Goal: Task Accomplishment & Management: Contribute content

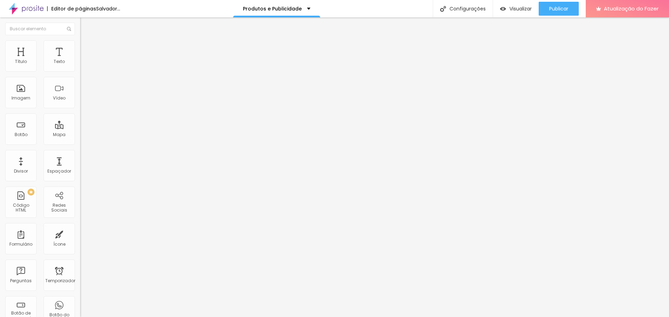
click at [84, 60] on font "Adicionar imagem" at bounding box center [104, 57] width 41 height 6
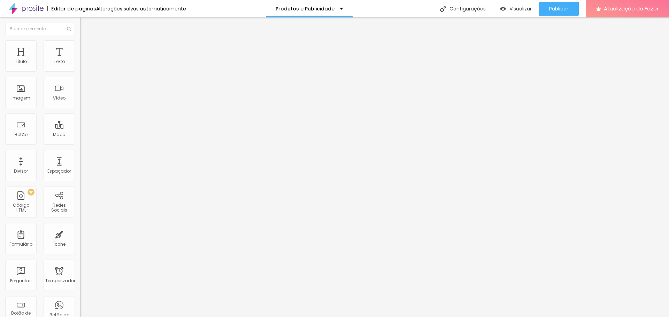
click at [86, 48] on font "Estilo" at bounding box center [91, 45] width 11 height 6
click at [86, 49] on font "Avançado" at bounding box center [97, 52] width 23 height 6
type input "5"
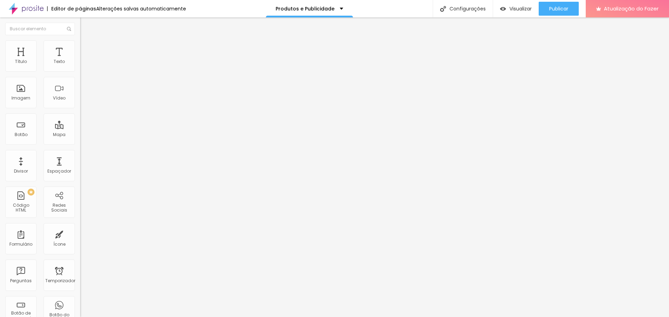
type input "5"
type input "0"
drag, startPoint x: 21, startPoint y: 70, endPoint x: 18, endPoint y: 75, distance: 6.1
type input "0"
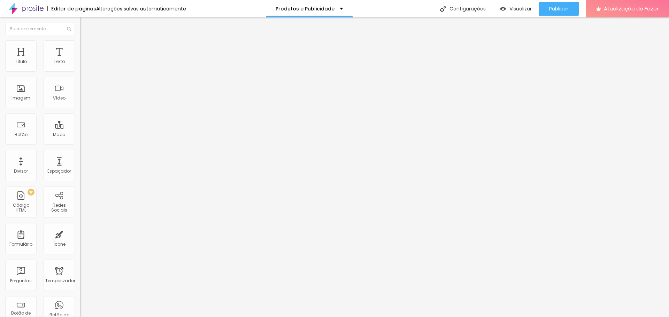
click at [80, 135] on input "range" at bounding box center [102, 138] width 45 height 6
type input "4"
type input "0"
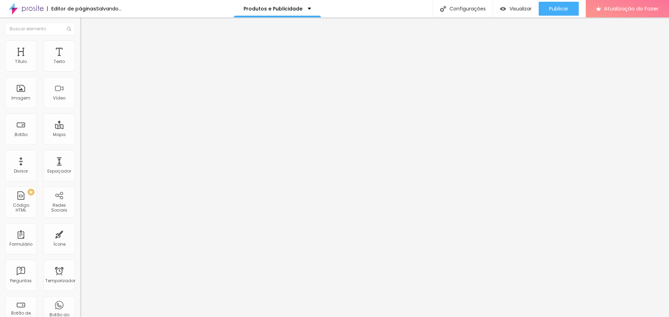
drag, startPoint x: 20, startPoint y: 82, endPoint x: 0, endPoint y: 84, distance: 20.4
type input "0"
click at [80, 234] on input "range" at bounding box center [102, 237] width 45 height 6
drag, startPoint x: 16, startPoint y: 82, endPoint x: 4, endPoint y: 82, distance: 12.2
click at [80, 234] on input "range" at bounding box center [102, 237] width 45 height 6
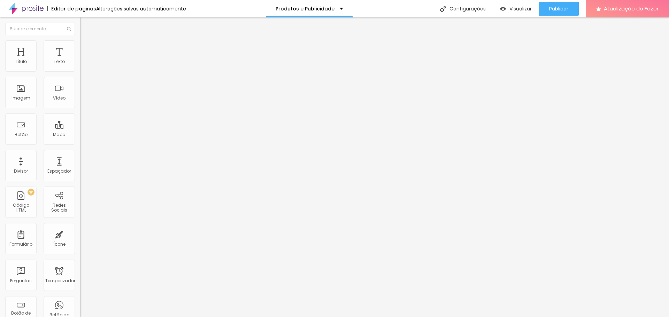
click at [80, 48] on ul "Conteúdo Estilo Avançado" at bounding box center [120, 43] width 80 height 21
click at [80, 40] on li "Conteúdo" at bounding box center [120, 36] width 80 height 7
click at [80, 60] on span "Trocar imagem" at bounding box center [99, 57] width 38 height 6
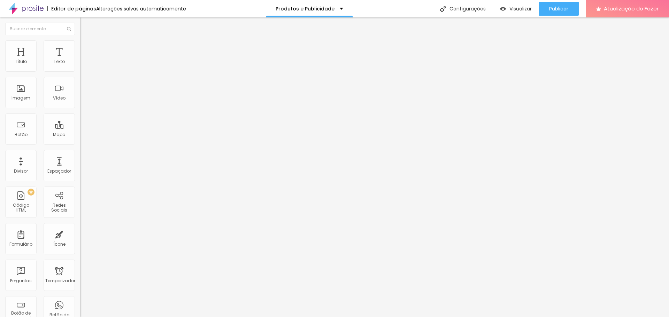
click at [84, 60] on font "Trocar imagem" at bounding box center [101, 57] width 34 height 6
click at [80, 53] on li "Avançado" at bounding box center [120, 50] width 80 height 7
click at [80, 46] on li "Estilo" at bounding box center [120, 43] width 80 height 7
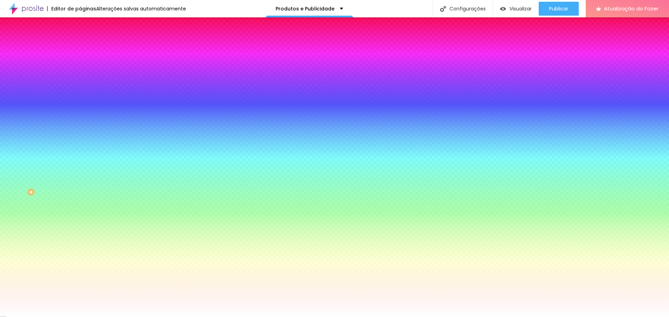
click at [86, 49] on font "Avançado" at bounding box center [97, 52] width 23 height 6
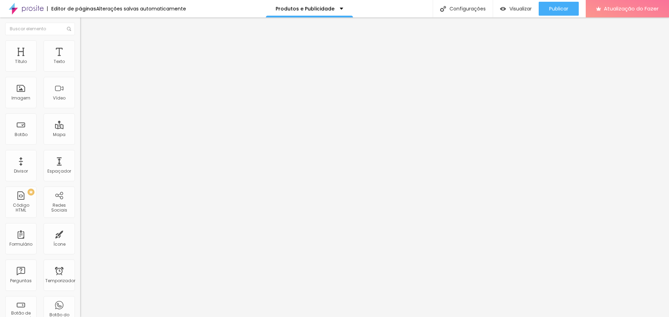
click at [85, 24] on img "button" at bounding box center [88, 26] width 6 height 6
click at [25, 88] on div "Imagem" at bounding box center [20, 92] width 31 height 31
click at [80, 29] on button "Editar nulo" at bounding box center [120, 25] width 80 height 16
click at [84, 60] on font "Adicionar imagem" at bounding box center [104, 57] width 41 height 6
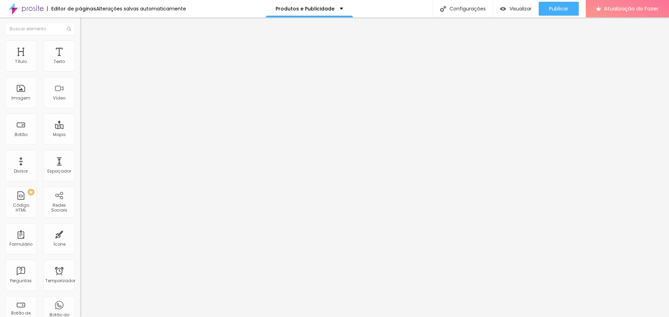
click at [80, 40] on li "Estilo" at bounding box center [120, 43] width 80 height 7
click at [80, 47] on li "Avançado" at bounding box center [120, 50] width 80 height 7
drag, startPoint x: 21, startPoint y: 66, endPoint x: 8, endPoint y: 68, distance: 13.4
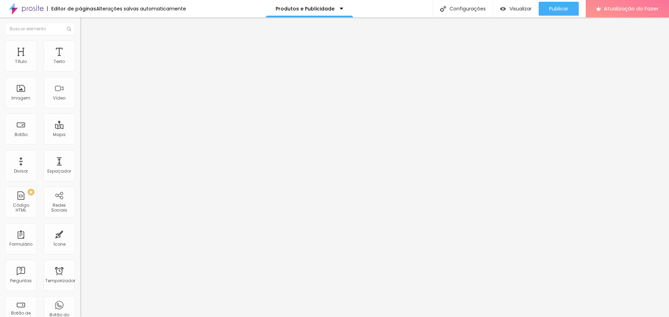
click at [80, 68] on div "10 Espaço de cima" at bounding box center [120, 103] width 80 height 99
type input "16"
type input "14"
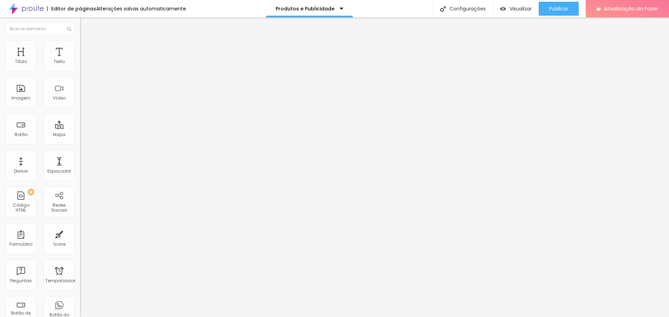
type input "11"
type input "6"
type input "1"
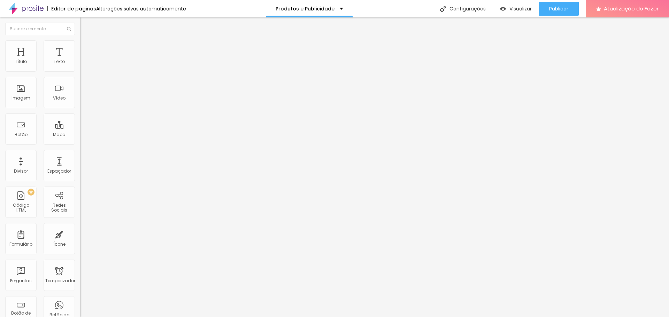
type input "1"
type input "0"
click at [80, 135] on input "range" at bounding box center [102, 138] width 45 height 6
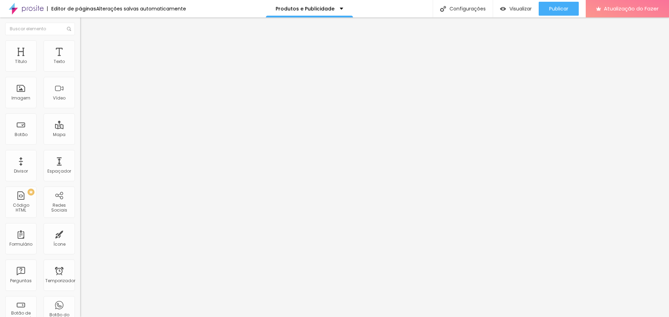
type input "15"
type input "9"
type input "3"
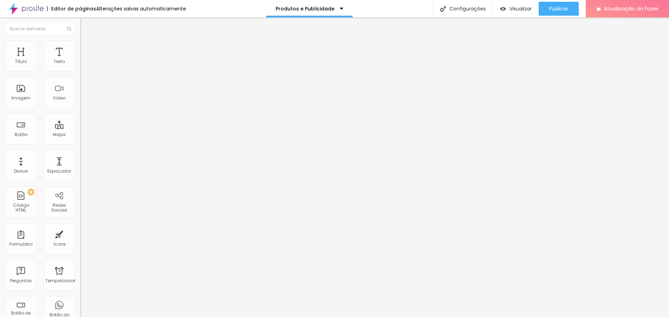
type input "3"
type input "1"
type input "0"
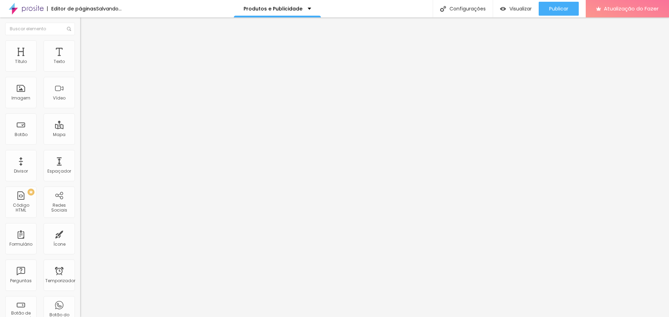
drag, startPoint x: 16, startPoint y: 82, endPoint x: 60, endPoint y: 92, distance: 44.5
type input "0"
click at [80, 234] on input "range" at bounding box center [102, 237] width 45 height 6
click at [84, 60] on font "Trocar imagem" at bounding box center [101, 57] width 34 height 6
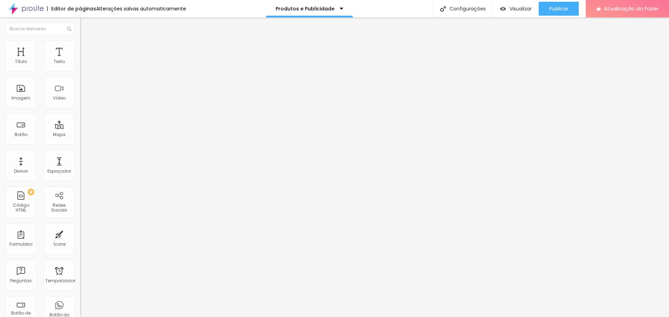
click at [84, 60] on font "Trocar imagem" at bounding box center [101, 57] width 34 height 6
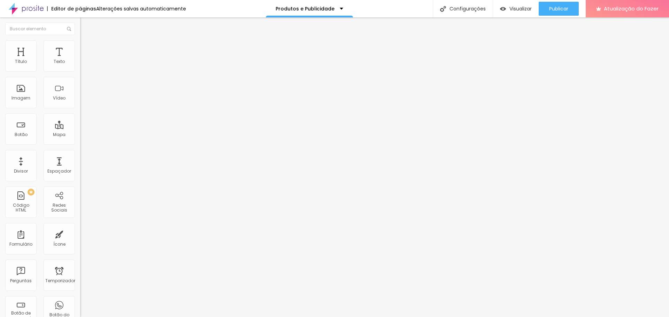
click at [84, 60] on font "Trocar imagem" at bounding box center [101, 57] width 34 height 6
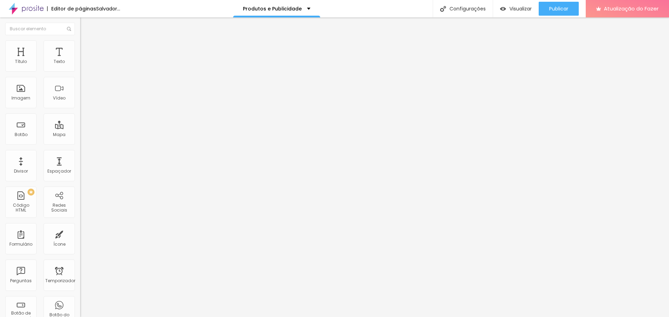
click at [84, 60] on font "Trocar imagem" at bounding box center [101, 57] width 34 height 6
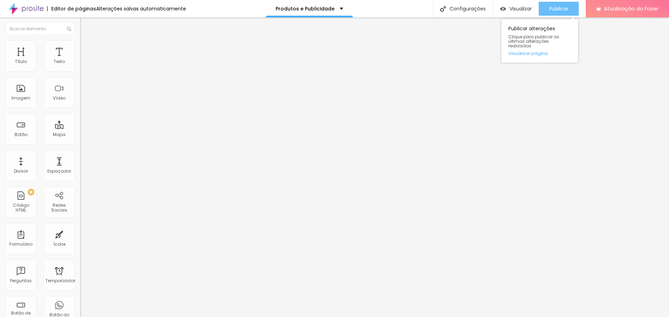
click at [564, 8] on font "Publicar" at bounding box center [558, 8] width 19 height 7
click at [558, 8] on font "Publicar" at bounding box center [558, 8] width 19 height 7
click at [80, 60] on span "Trocar imagem" at bounding box center [99, 57] width 38 height 6
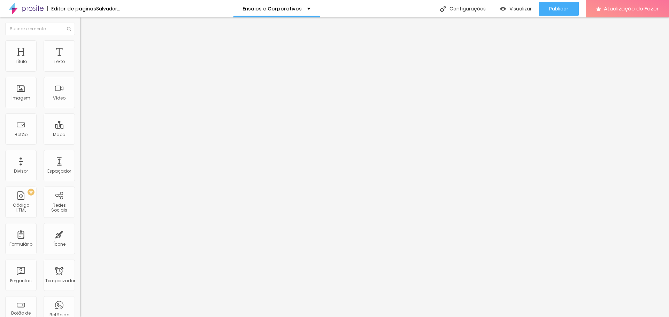
click at [24, 91] on div "Imagem" at bounding box center [20, 92] width 31 height 31
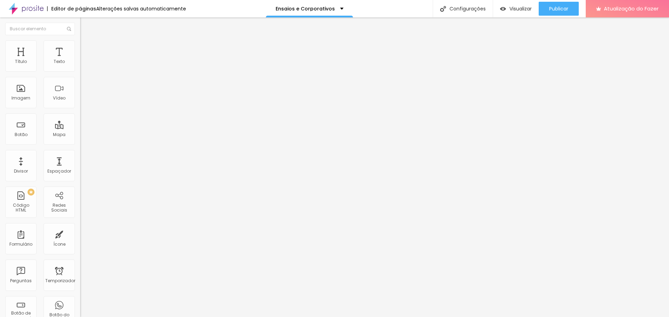
click at [84, 60] on font "Trocar imagem" at bounding box center [101, 57] width 34 height 6
click at [80, 60] on span "Trocar imagem" at bounding box center [99, 57] width 38 height 6
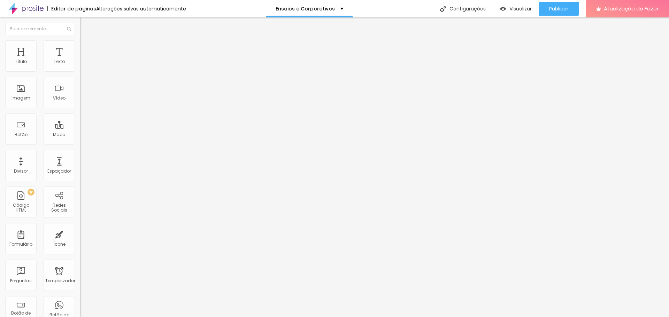
click at [80, 60] on span "Trocar imagem" at bounding box center [99, 57] width 38 height 6
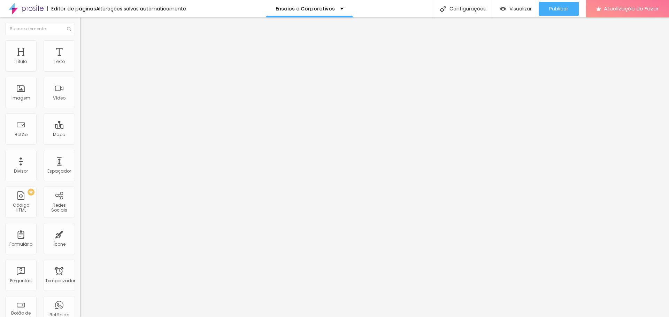
click at [80, 38] on ul "Conteúdo Estilo Avançado" at bounding box center [120, 43] width 80 height 21
click at [80, 47] on img at bounding box center [83, 50] width 6 height 6
click at [80, 43] on img at bounding box center [83, 43] width 6 height 6
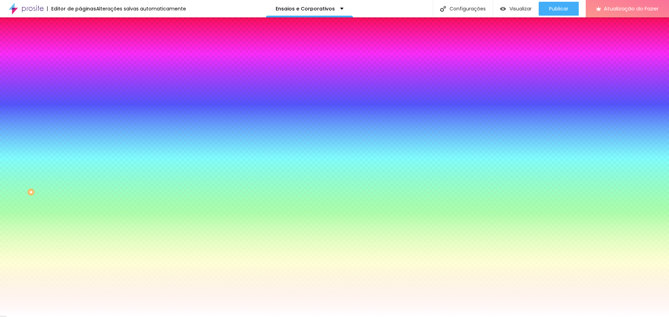
click at [80, 40] on li "Conteúdo" at bounding box center [120, 36] width 80 height 7
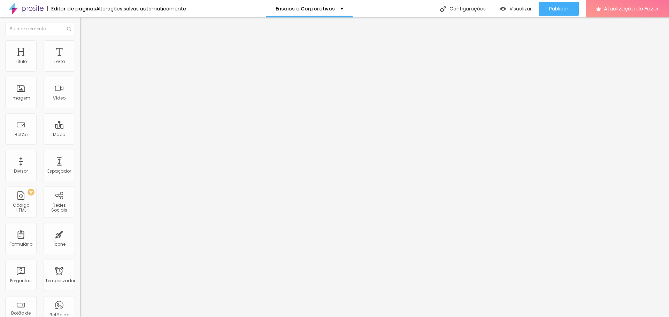
drag, startPoint x: 44, startPoint y: 51, endPoint x: 51, endPoint y: 49, distance: 7.2
click at [86, 48] on font "Estilo" at bounding box center [91, 45] width 11 height 6
click at [86, 49] on font "Avançado" at bounding box center [97, 52] width 23 height 6
type input "17"
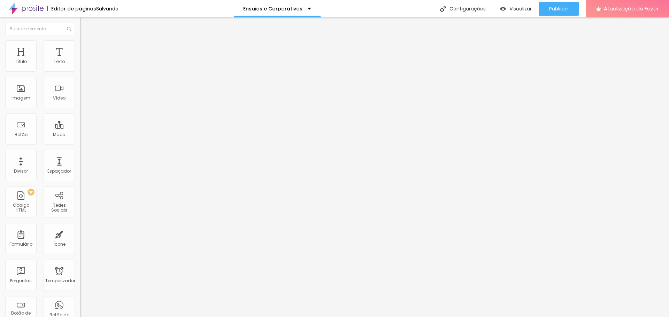
type input "15"
type input "6"
type input "3"
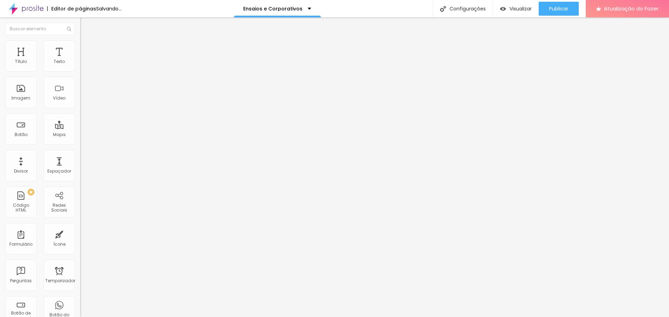
type input "3"
type input "0"
drag, startPoint x: 16, startPoint y: 68, endPoint x: 21, endPoint y: 78, distance: 10.8
type input "0"
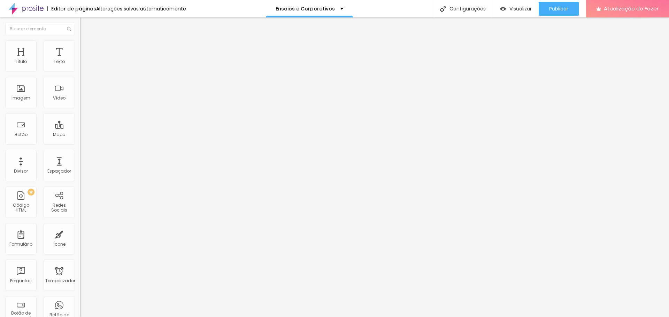
click at [80, 135] on input "range" at bounding box center [102, 138] width 45 height 6
type input "8"
type input "5"
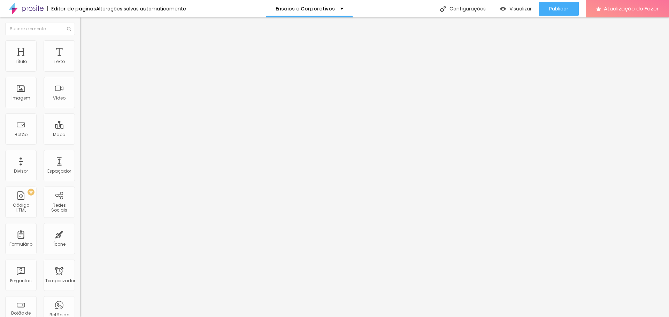
type input "1"
type input "0"
drag, startPoint x: 21, startPoint y: 83, endPoint x: 34, endPoint y: 86, distance: 13.9
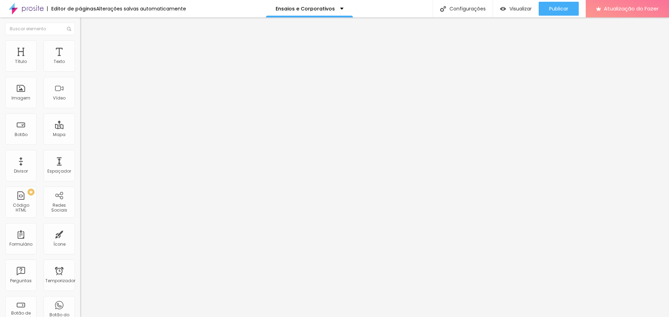
type input "0"
click at [80, 234] on input "range" at bounding box center [102, 237] width 45 height 6
click at [86, 52] on font "Avançado" at bounding box center [97, 52] width 23 height 6
click at [80, 68] on div "10 Espaço de cima" at bounding box center [120, 103] width 80 height 99
type input "11"
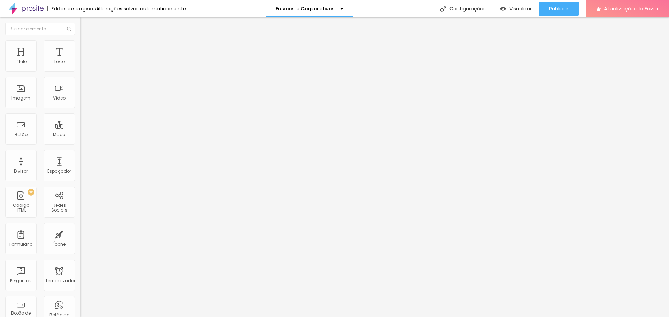
type input "11"
type input "8"
type input "5"
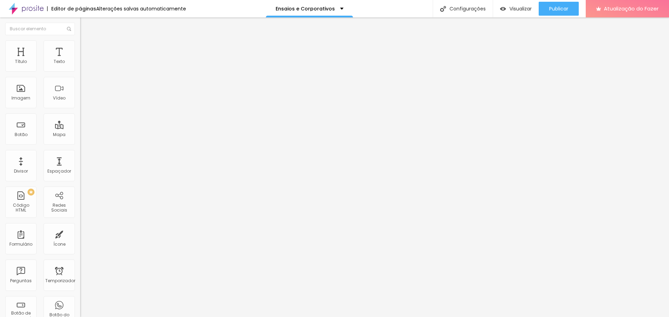
type input "1"
type input "0"
drag, startPoint x: 20, startPoint y: 69, endPoint x: 11, endPoint y: 74, distance: 10.3
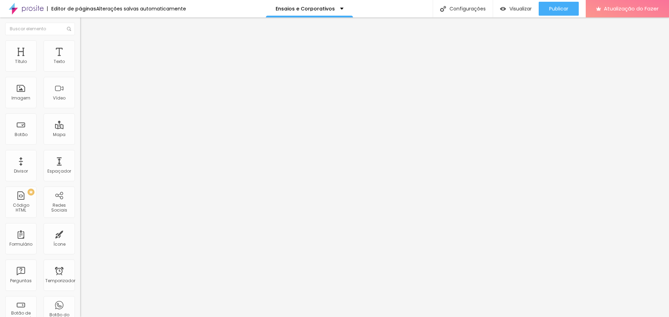
type input "0"
click at [80, 135] on input "range" at bounding box center [102, 138] width 45 height 6
type input "4"
type input "3"
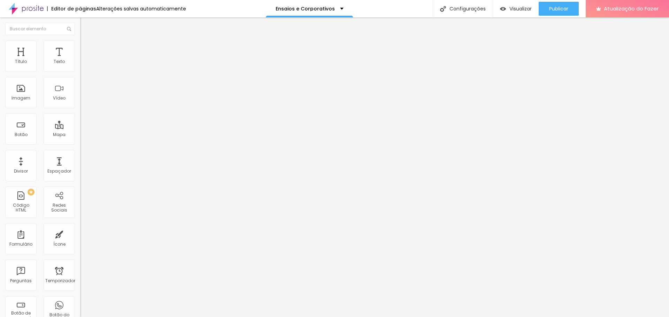
type input "3"
type input "2"
type input "0"
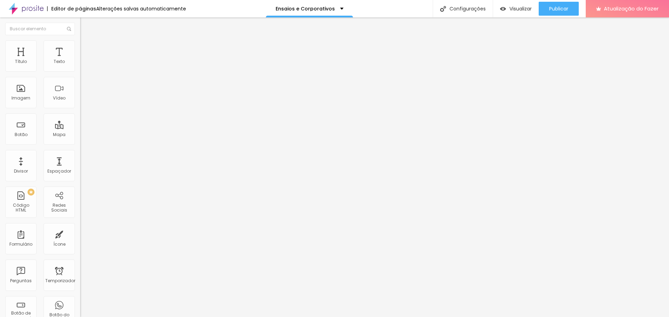
drag, startPoint x: 11, startPoint y: 83, endPoint x: 16, endPoint y: 82, distance: 4.6
type input "0"
click at [80, 234] on input "range" at bounding box center [102, 237] width 45 height 6
click at [80, 47] on li "Avançado" at bounding box center [120, 50] width 80 height 7
type input "25"
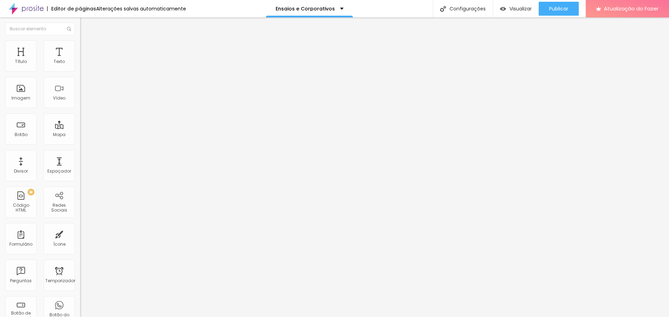
type input "25"
type input "20"
type input "15"
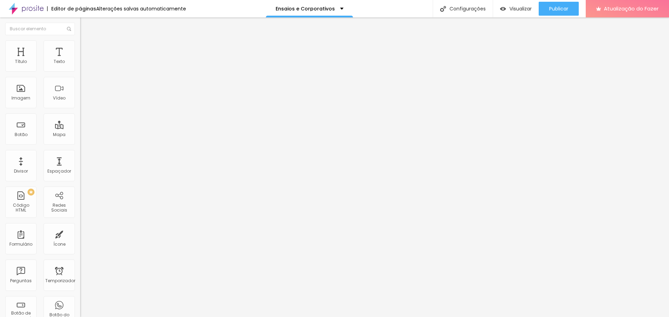
type input "10"
type input "5"
type input "0"
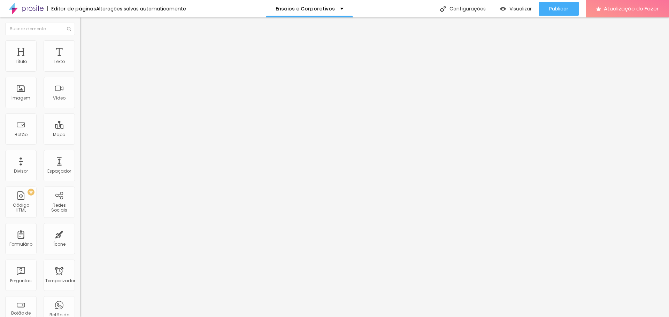
type input "0"
drag, startPoint x: 26, startPoint y: 68, endPoint x: 54, endPoint y: 76, distance: 29.2
type input "0"
click at [80, 135] on input "range" at bounding box center [102, 138] width 45 height 6
click at [22, 89] on div "Imagem" at bounding box center [20, 92] width 31 height 31
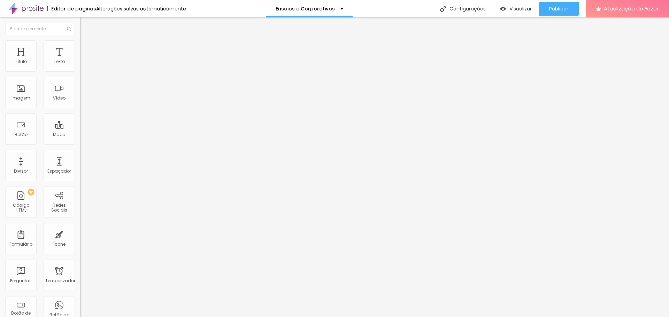
click at [80, 60] on span "Adicionar imagem" at bounding box center [102, 57] width 45 height 6
click at [19, 87] on div "Imagem" at bounding box center [20, 92] width 31 height 31
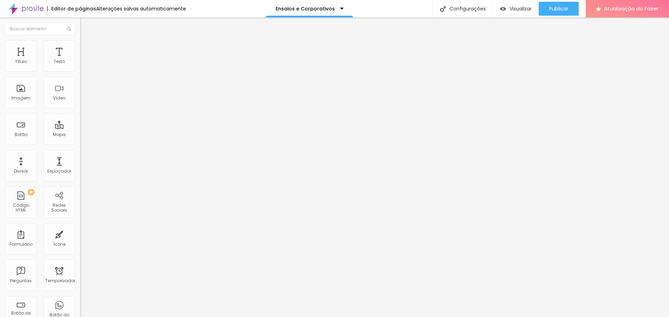
click at [80, 59] on div "Adicionar imagem" at bounding box center [120, 56] width 80 height 5
click at [84, 60] on font "Adicionar imagem" at bounding box center [104, 57] width 41 height 6
drag, startPoint x: 600, startPoint y: 277, endPoint x: 604, endPoint y: 282, distance: 6.2
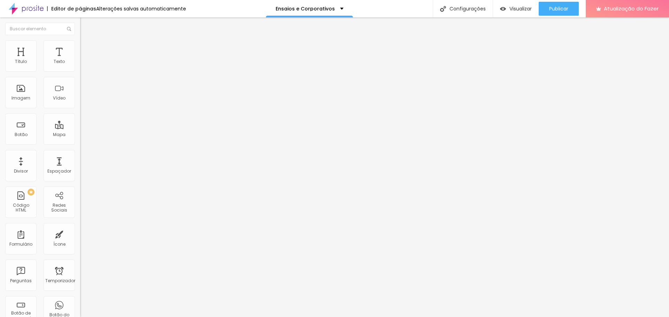
click at [84, 60] on font "Trocar imagem" at bounding box center [101, 57] width 34 height 6
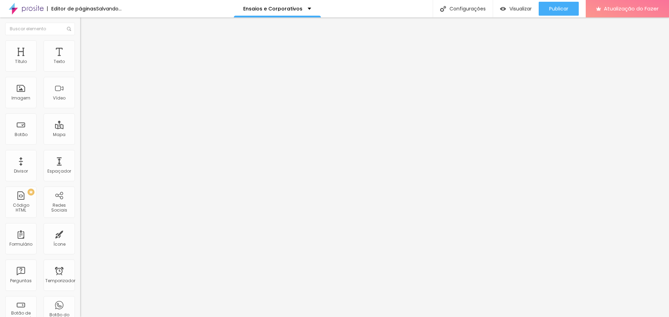
click at [80, 47] on li "Avançado" at bounding box center [120, 50] width 80 height 7
drag, startPoint x: 22, startPoint y: 71, endPoint x: 28, endPoint y: 70, distance: 6.0
click at [80, 71] on div "20 px Espaço Interno" at bounding box center [120, 103] width 80 height 99
type input "15"
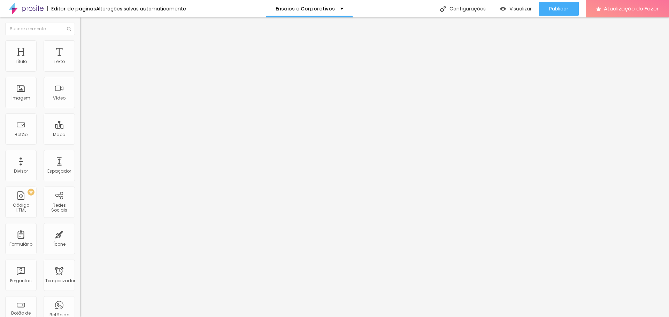
type input "10"
type input "0"
drag, startPoint x: 29, startPoint y: 69, endPoint x: 0, endPoint y: 68, distance: 29.0
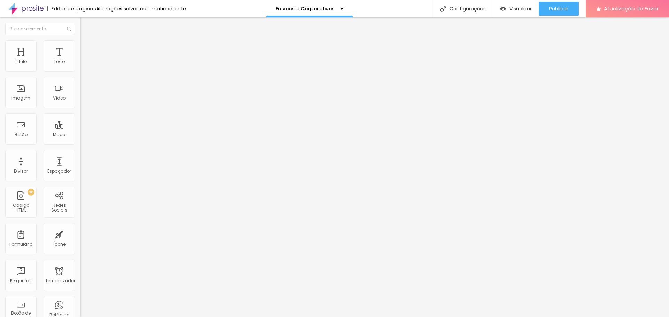
type input "0"
click at [80, 135] on input "range" at bounding box center [102, 138] width 45 height 6
click at [80, 47] on li "Avançado" at bounding box center [120, 50] width 80 height 7
type input "31"
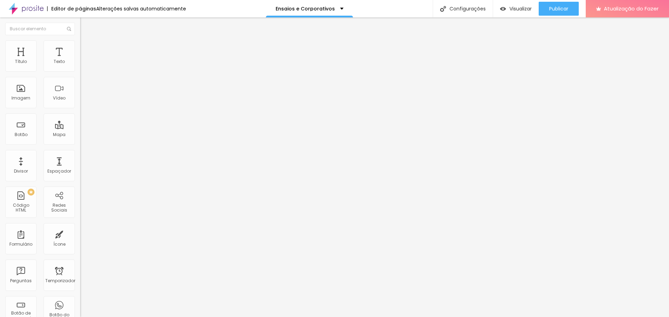
type input "29"
type input "27"
type input "22"
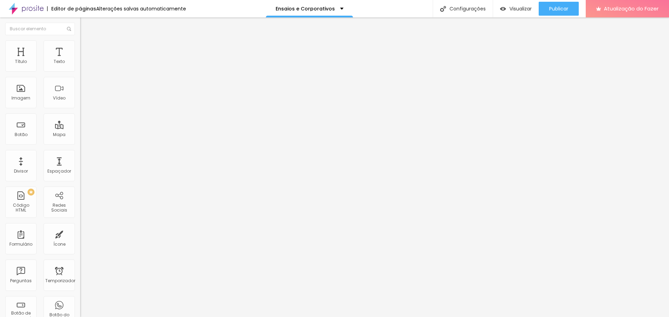
type input "22"
type input "15"
type input "11"
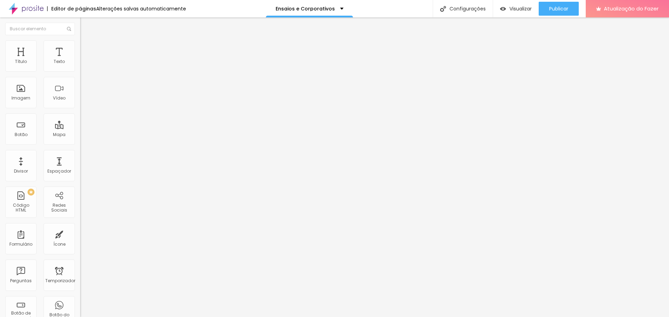
type input "4"
type input "0"
drag, startPoint x: 29, startPoint y: 69, endPoint x: 18, endPoint y: 80, distance: 15.5
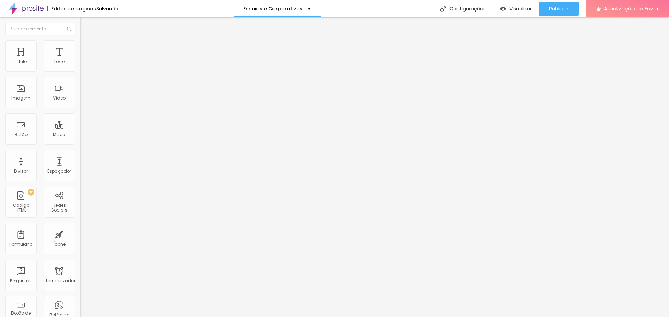
type input "0"
click at [80, 135] on input "range" at bounding box center [102, 138] width 45 height 6
type input "5"
type input "3"
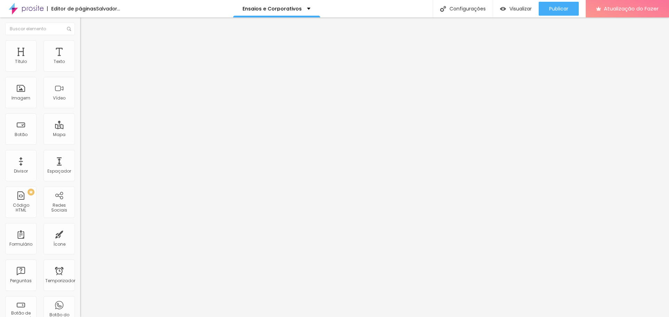
type input "3"
type input "0"
drag, startPoint x: 16, startPoint y: 80, endPoint x: 11, endPoint y: 85, distance: 6.7
type input "0"
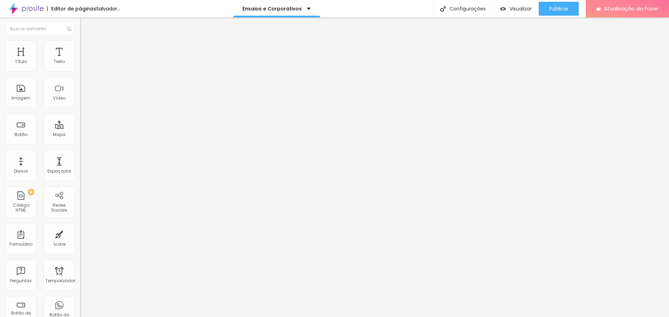
click at [80, 234] on input "range" at bounding box center [102, 237] width 45 height 6
click at [84, 60] on font "Trocar imagem" at bounding box center [101, 57] width 34 height 6
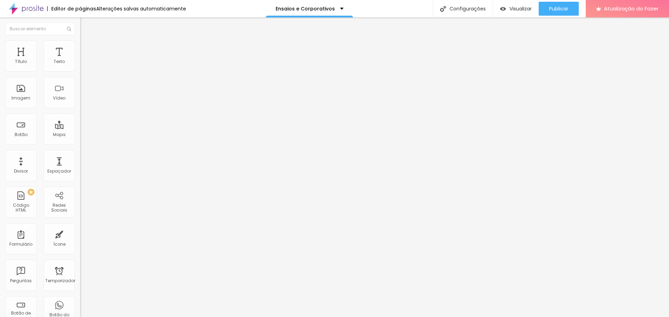
click at [84, 60] on font "Adicionar imagem" at bounding box center [104, 57] width 41 height 6
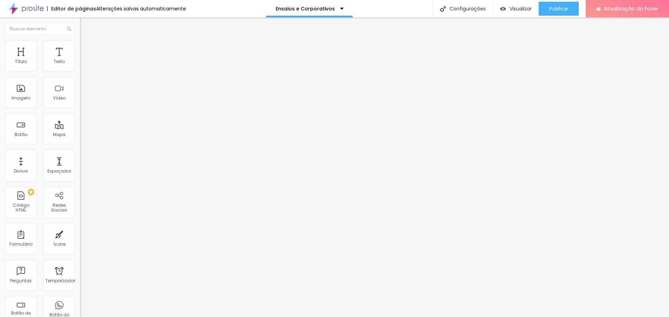
click at [570, 10] on button "Publicar" at bounding box center [559, 9] width 40 height 14
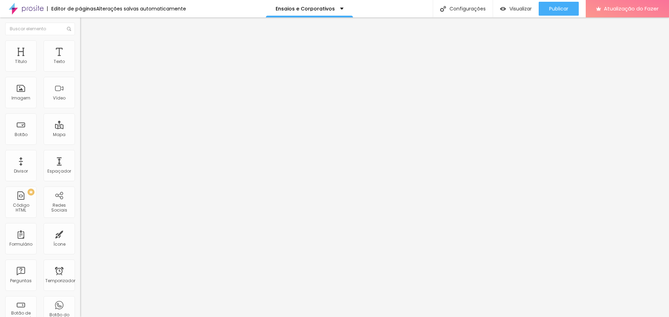
click at [80, 143] on input "https://" at bounding box center [122, 139] width 84 height 7
type input "[URL][DOMAIN_NAME]"
click at [560, 8] on font "Publicar" at bounding box center [558, 8] width 19 height 7
click at [510, 11] on font "Visualizar" at bounding box center [514, 8] width 22 height 7
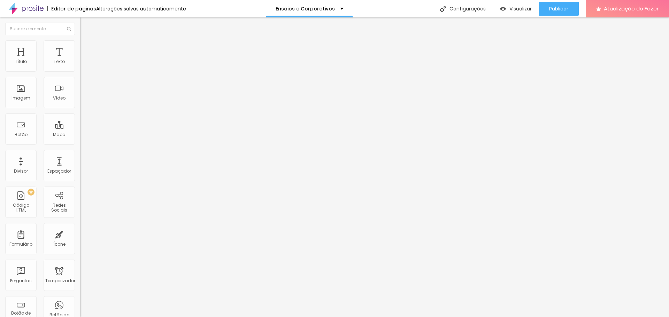
click at [80, 44] on img at bounding box center [83, 43] width 6 height 6
click at [80, 47] on li "Avançado" at bounding box center [120, 50] width 80 height 7
click at [80, 40] on li "Conteúdo" at bounding box center [120, 36] width 80 height 7
drag, startPoint x: 63, startPoint y: 189, endPoint x: 0, endPoint y: 189, distance: 62.7
click at [80, 159] on div "Trocar imagem Descrição da imagem (Alt) Alinhamento Proporção Original Cinema 1…" at bounding box center [120, 106] width 80 height 105
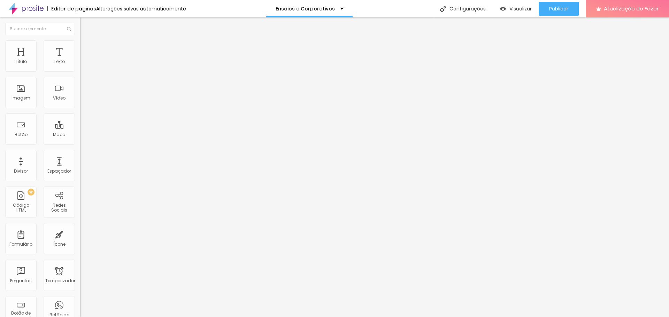
drag, startPoint x: 69, startPoint y: 186, endPoint x: 0, endPoint y: 184, distance: 69.4
click at [80, 159] on div "Trocar imagem Descrição da imagem (Alt) Alinhamento Proporção Original Cinema 1…" at bounding box center [120, 106] width 80 height 105
click at [80, 160] on font "Abrir em uma nova aba" at bounding box center [102, 157] width 44 height 5
click at [80, 226] on div "Editar nulo Conteúdo Estilo Avançado Trocar imagem Descrição da imagem (Alt) Al…" at bounding box center [120, 167] width 80 height 300
click at [566, 11] on font "Publicar" at bounding box center [558, 8] width 19 height 7
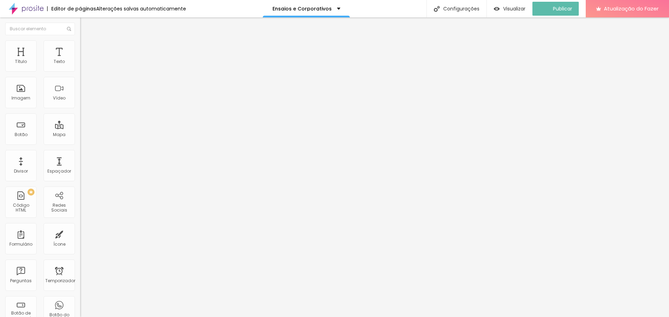
click at [86, 48] on font "Estilo" at bounding box center [91, 45] width 11 height 6
click at [80, 47] on li "Avançado" at bounding box center [120, 50] width 80 height 7
click at [80, 40] on li "Estilo" at bounding box center [120, 43] width 80 height 7
click at [83, 188] on icon "button" at bounding box center [85, 190] width 4 height 4
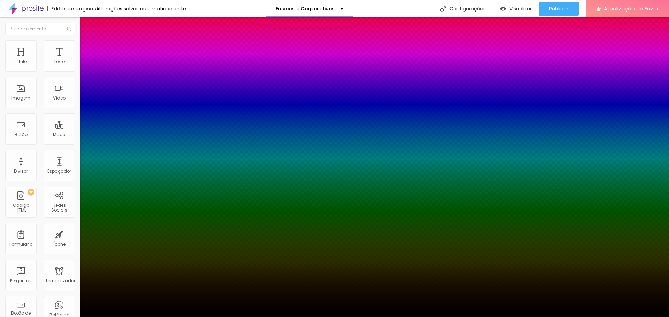
click at [71, 317] on div at bounding box center [334, 317] width 669 height 0
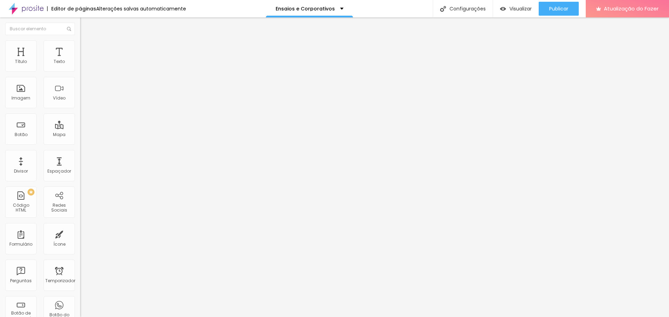
click at [83, 188] on icon "button" at bounding box center [85, 190] width 4 height 4
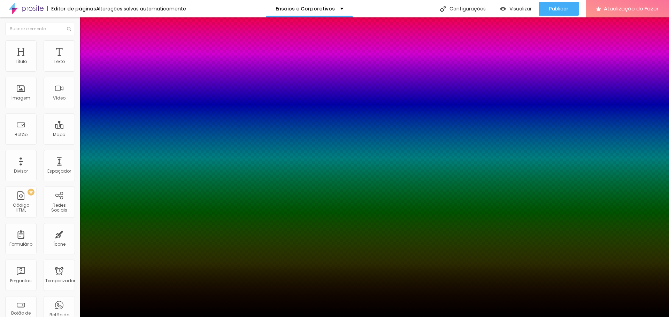
click at [127, 317] on div at bounding box center [334, 322] width 669 height 0
click at [38, 317] on div at bounding box center [334, 317] width 669 height 0
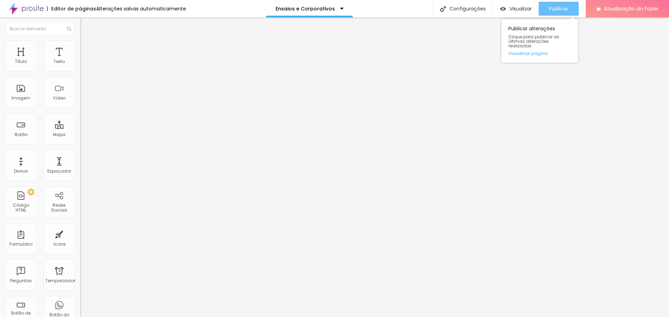
click at [561, 7] on font "Publicar" at bounding box center [558, 8] width 19 height 7
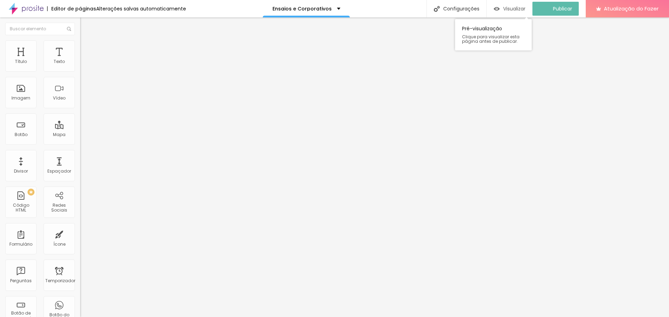
click at [525, 10] on font "Visualizar" at bounding box center [514, 8] width 22 height 7
click at [86, 188] on icon "button" at bounding box center [86, 188] width 1 height 1
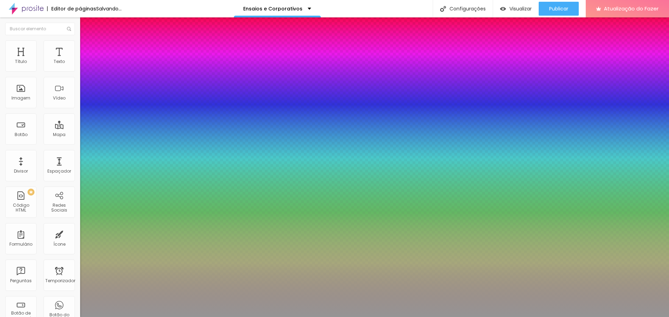
type input "#8C8C8C"
drag, startPoint x: 82, startPoint y: 162, endPoint x: 63, endPoint y: 180, distance: 26.6
click at [63, 180] on body "Editor de páginas Salvando... Ensaios e Corporativos Configurações Configuraçõe…" at bounding box center [334, 158] width 669 height 317
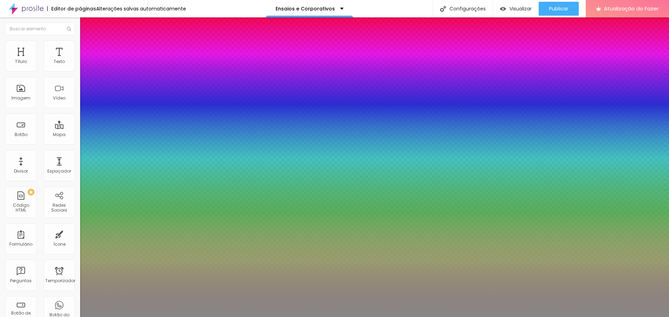
click at [23, 317] on div at bounding box center [334, 317] width 669 height 0
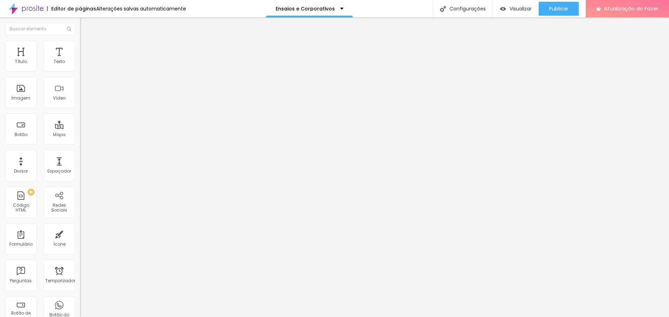
click at [80, 199] on div "Editar nulo Conteúdo Estilo Avançado Tamanho 100 px % 0 Borda arredondada Sombr…" at bounding box center [120, 167] width 80 height 300
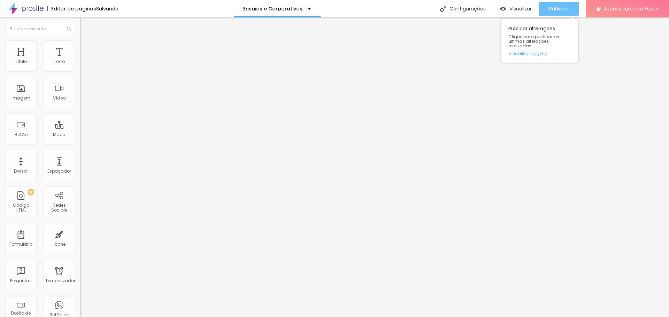
click at [546, 10] on button "Publicar" at bounding box center [559, 9] width 40 height 14
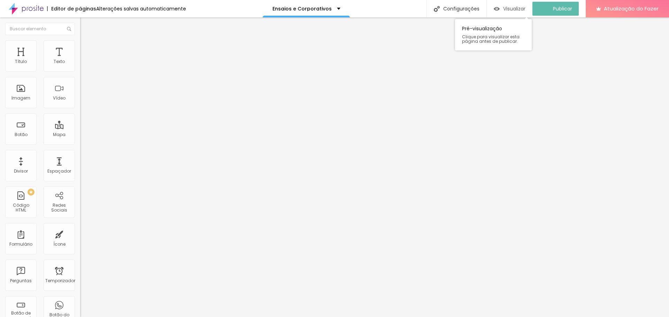
click at [509, 9] on font "Visualizar" at bounding box center [514, 8] width 22 height 7
click at [86, 47] on font "Estilo" at bounding box center [91, 45] width 11 height 6
click at [86, 188] on icon "button" at bounding box center [86, 188] width 1 height 1
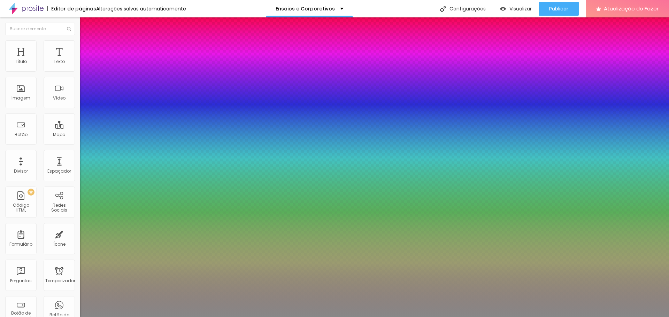
click at [22, 317] on div at bounding box center [334, 317] width 669 height 0
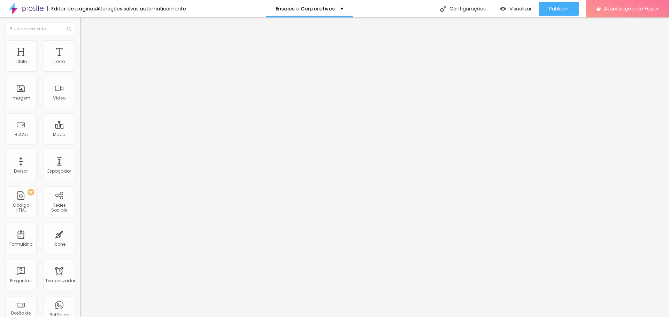
click at [80, 170] on font "Sombra" at bounding box center [88, 173] width 17 height 6
click at [80, 179] on button "Voltar ao padrão" at bounding box center [103, 183] width 47 height 8
click at [562, 6] on font "Publicar" at bounding box center [558, 8] width 19 height 7
click at [84, 60] on font "Trocar imagem" at bounding box center [101, 57] width 34 height 6
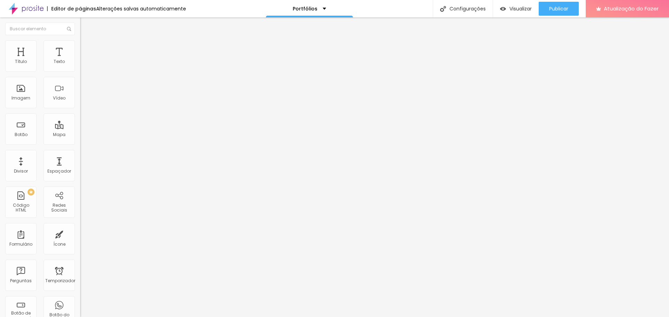
click at [84, 60] on font "Trocar imagem" at bounding box center [101, 57] width 34 height 6
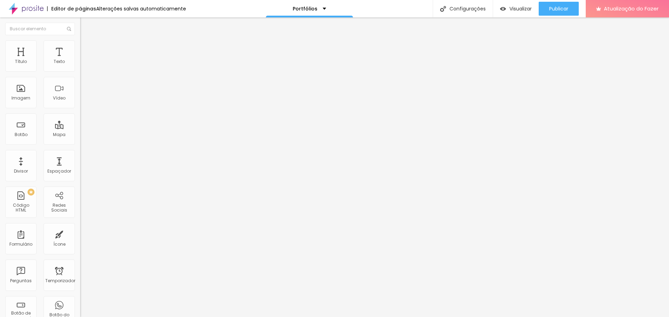
click at [80, 60] on span "Trocar imagem" at bounding box center [99, 57] width 38 height 6
click at [86, 50] on font "Avançado" at bounding box center [97, 52] width 23 height 6
type input "5"
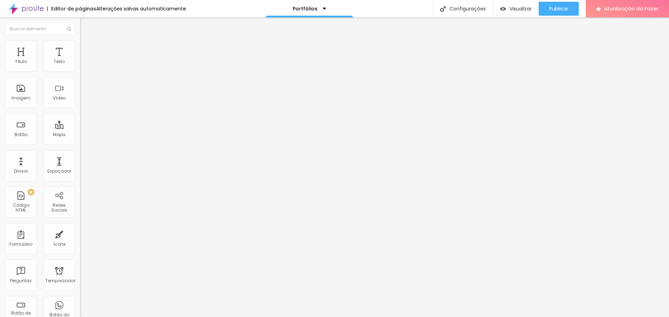
type input "5"
type input "10"
type input "15"
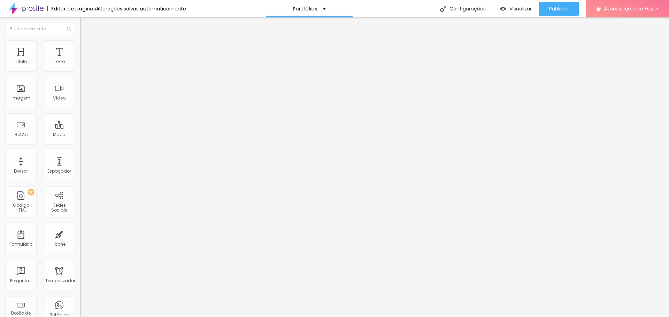
type input "20"
type input "15"
type input "10"
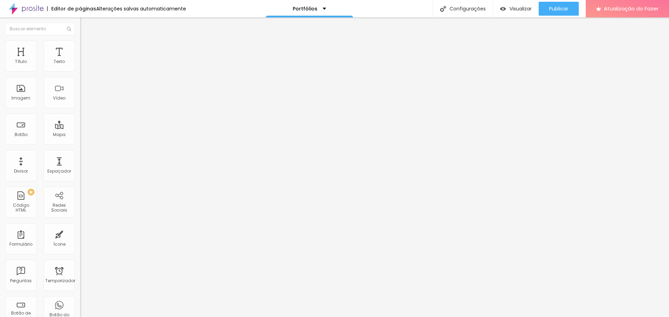
type input "10"
type input "0"
drag, startPoint x: 18, startPoint y: 68, endPoint x: 0, endPoint y: 72, distance: 18.3
click at [80, 135] on input "range" at bounding box center [102, 138] width 45 height 6
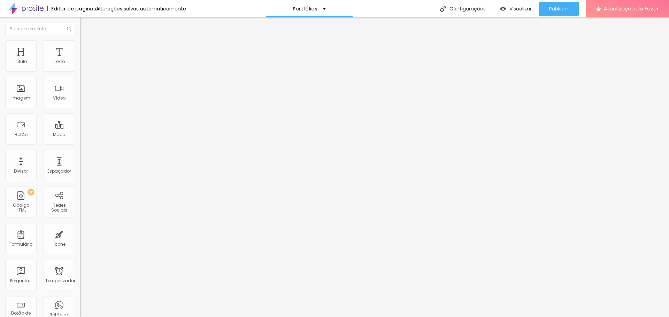
type input "24"
type input "29"
type input "39"
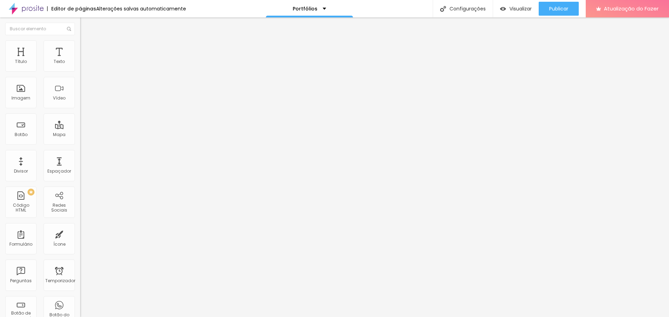
type input "39"
type input "50"
type input "55"
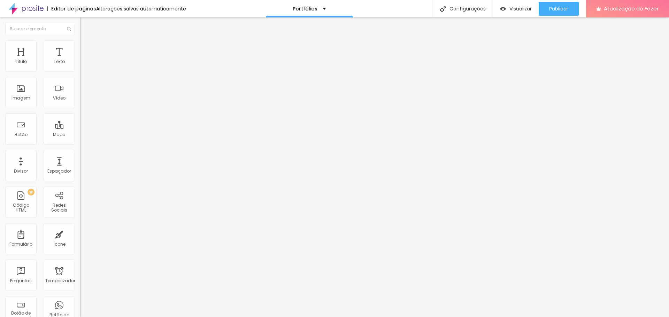
type input "71"
type input "86"
type input "102"
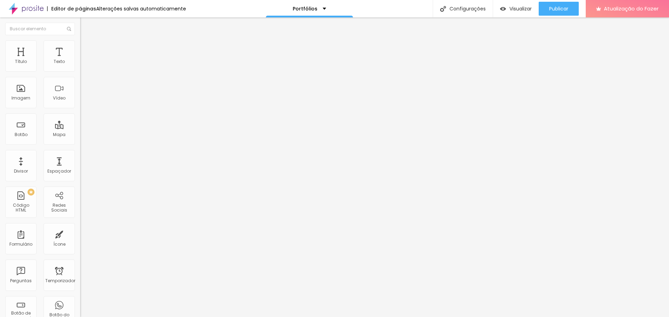
type input "102"
type input "118"
type input "134"
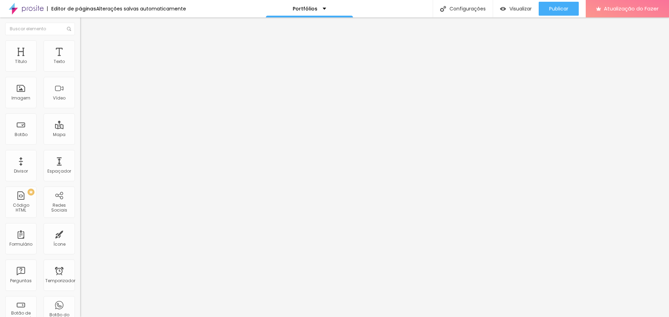
type input "150"
type input "155"
type input "160"
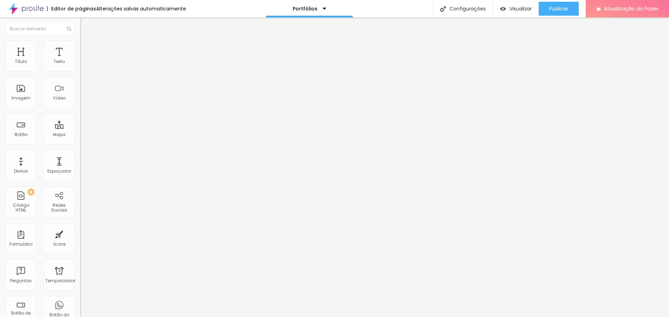
type input "160"
type input "171"
type input "160"
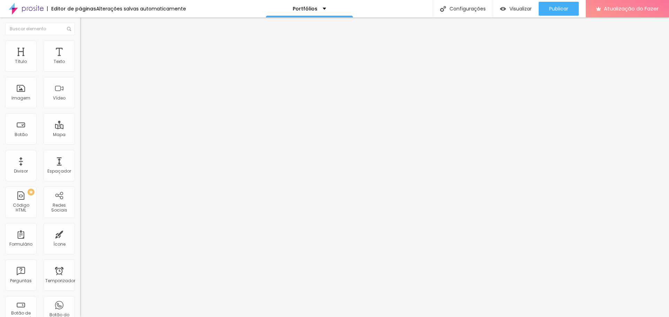
type input "134"
type input "86"
type input "28"
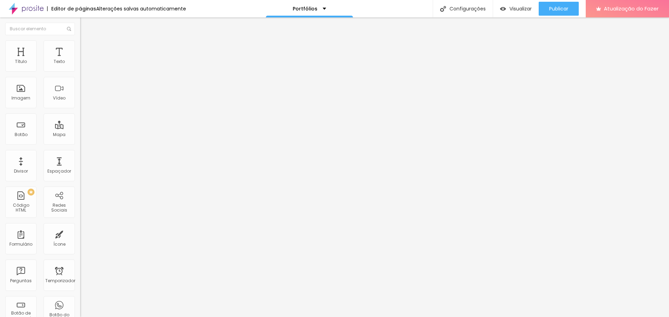
type input "28"
type input "0"
drag, startPoint x: 16, startPoint y: 81, endPoint x: 72, endPoint y: 83, distance: 55.4
type input "0"
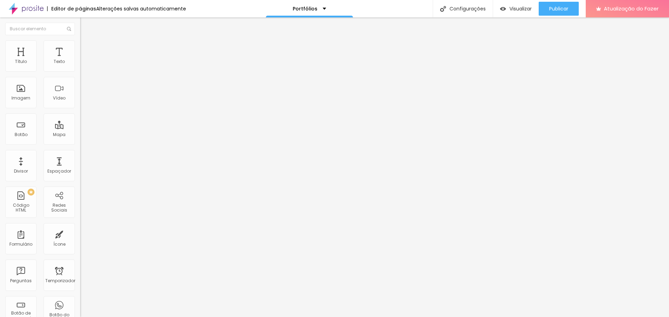
click at [80, 234] on input "range" at bounding box center [102, 237] width 45 height 6
click at [80, 63] on font "Completo" at bounding box center [90, 60] width 21 height 6
click at [80, 68] on font "Encaixotado" at bounding box center [93, 65] width 27 height 6
click at [555, 11] on font "Publicar" at bounding box center [558, 8] width 19 height 7
click at [520, 9] on font "Visualizar" at bounding box center [514, 8] width 22 height 7
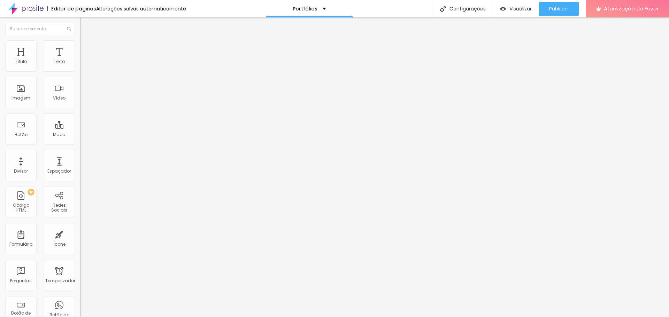
click at [80, 143] on input "text" at bounding box center [122, 139] width 84 height 7
click at [80, 156] on font "Abrir em uma nova aba" at bounding box center [102, 153] width 44 height 5
click at [80, 143] on input "text" at bounding box center [122, 139] width 84 height 7
paste input "[URL][DOMAIN_NAME]"
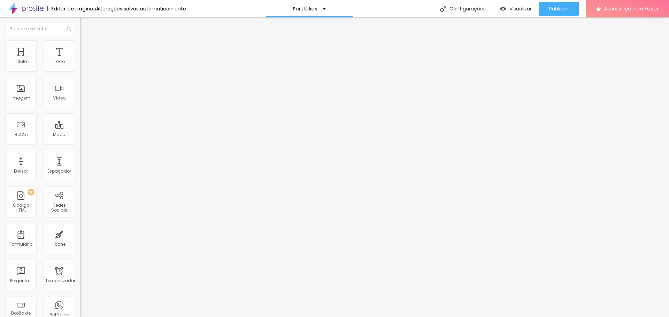
scroll to position [0, 83]
type input "[URL][DOMAIN_NAME]"
drag, startPoint x: 55, startPoint y: 189, endPoint x: 0, endPoint y: 193, distance: 55.6
click at [80, 159] on div "Trocar imagem Descrição da imagem (Alt) Alinhamento Proporção Original Cinema 1…" at bounding box center [120, 106] width 80 height 105
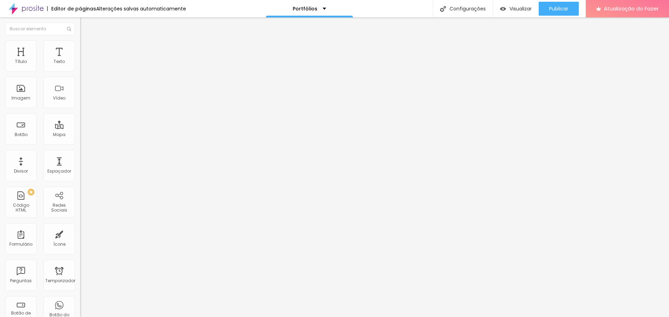
click at [80, 70] on input "text" at bounding box center [122, 66] width 84 height 7
click at [80, 159] on div "Trocar imagem Descrição da imagem (Alt) Alinhamento Proporção Original Cinema 1…" at bounding box center [120, 106] width 80 height 105
paste input "[DOMAIN_NAME][URL]"
type input "[URL][DOMAIN_NAME]"
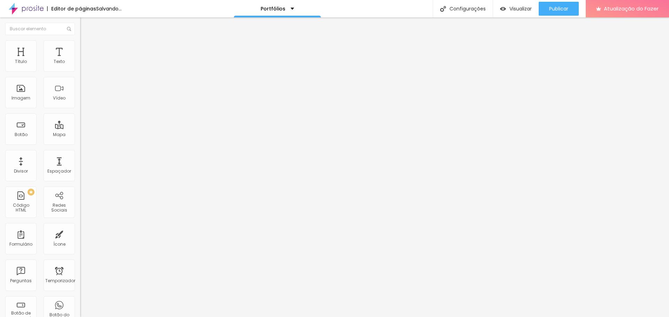
scroll to position [0, 0]
drag, startPoint x: 46, startPoint y: 189, endPoint x: 0, endPoint y: 189, distance: 46.3
click at [80, 159] on div "Trocar imagem Descrição da imagem (Alt) Alinhamento Proporção Original Cinema 1…" at bounding box center [120, 106] width 80 height 105
paste input "[DOMAIN_NAME][URL]"
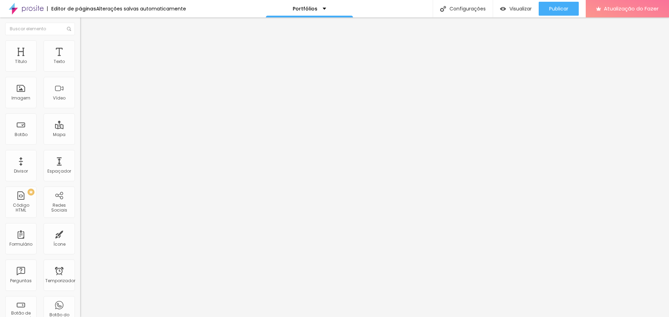
type input "[URL][DOMAIN_NAME]"
click at [560, 12] on font "Publicar" at bounding box center [558, 8] width 19 height 7
click at [550, 9] on font "Publicar" at bounding box center [558, 8] width 19 height 7
click at [80, 43] on ul "Conteúdo Estilo Avançado" at bounding box center [120, 43] width 80 height 21
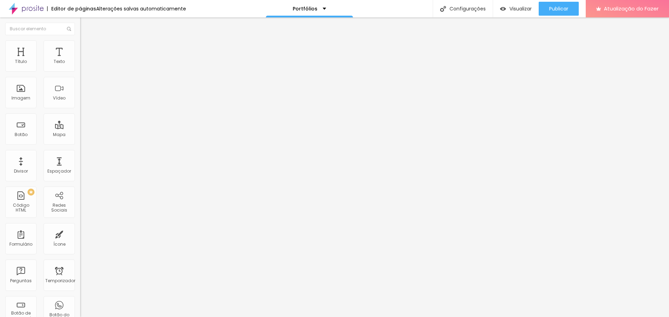
click at [85, 23] on img "button" at bounding box center [88, 26] width 6 height 6
click at [28, 137] on div "Botão" at bounding box center [20, 129] width 31 height 31
click at [80, 43] on li "Estilo" at bounding box center [120, 43] width 80 height 7
drag, startPoint x: 69, startPoint y: 52, endPoint x: 33, endPoint y: 48, distance: 36.4
click at [86, 52] on font "Avançado" at bounding box center [97, 52] width 23 height 6
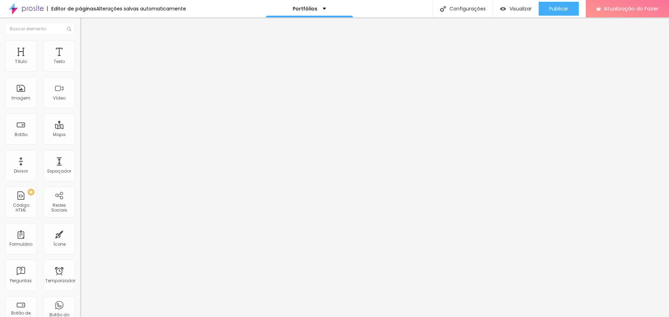
click at [86, 41] on font "Conteúdo" at bounding box center [97, 38] width 22 height 6
click at [80, 30] on button "Editar nulo" at bounding box center [120, 25] width 80 height 16
click at [86, 47] on font "Estilo" at bounding box center [91, 45] width 11 height 6
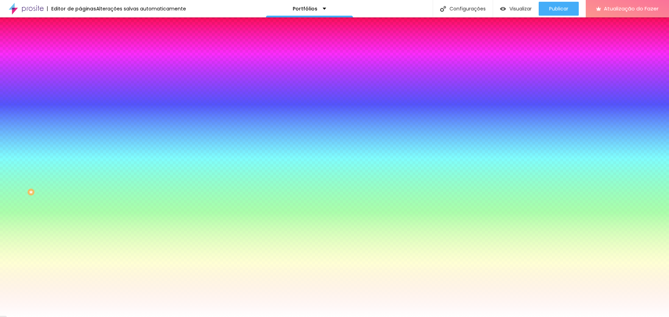
click at [80, 47] on img at bounding box center [83, 50] width 6 height 6
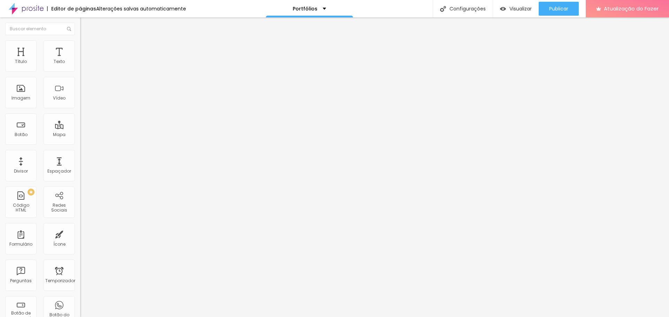
click at [80, 49] on ul "Conteúdo Estilo Avançado" at bounding box center [120, 43] width 80 height 21
click at [80, 50] on ul "Conteúdo Estilo Avançado" at bounding box center [120, 43] width 80 height 21
click at [86, 48] on font "Estilo" at bounding box center [91, 45] width 11 height 6
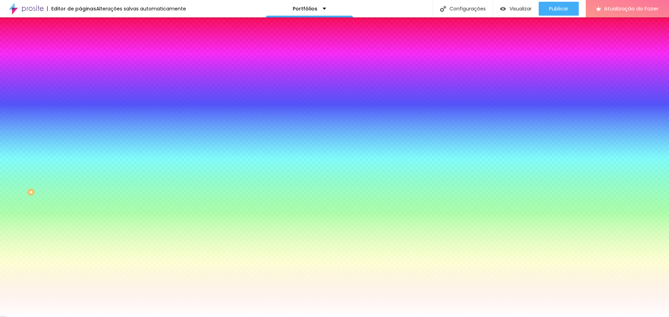
click at [86, 41] on font "Conteúdo" at bounding box center [97, 38] width 22 height 6
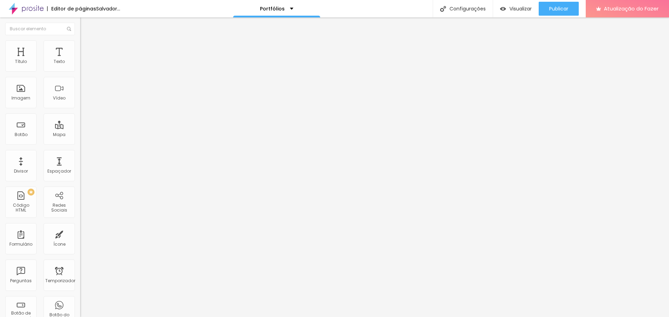
click at [80, 45] on li "Estilo" at bounding box center [120, 43] width 80 height 7
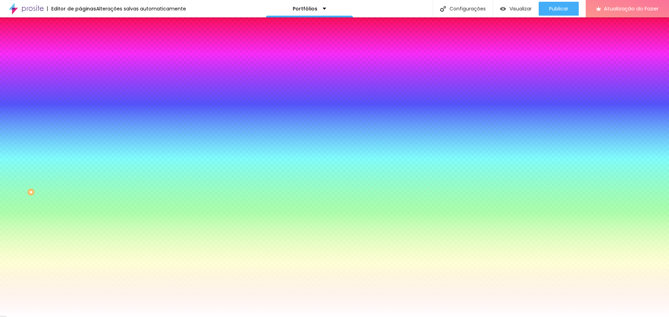
click at [80, 47] on li "Avançado" at bounding box center [120, 50] width 80 height 7
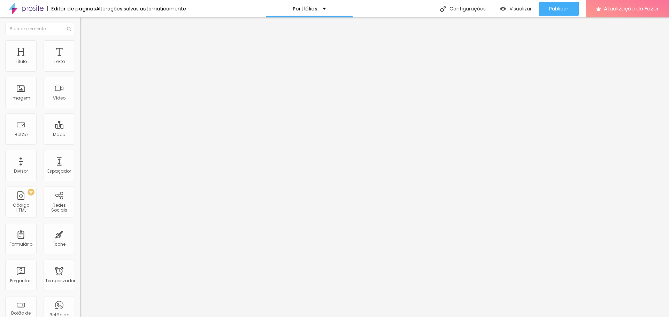
type input "8"
type input "13"
type input "18"
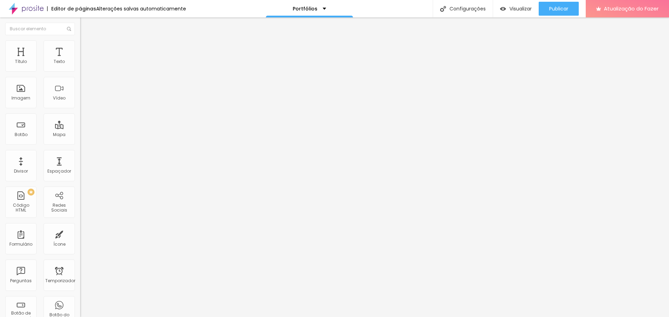
type input "18"
type input "29"
type input "44"
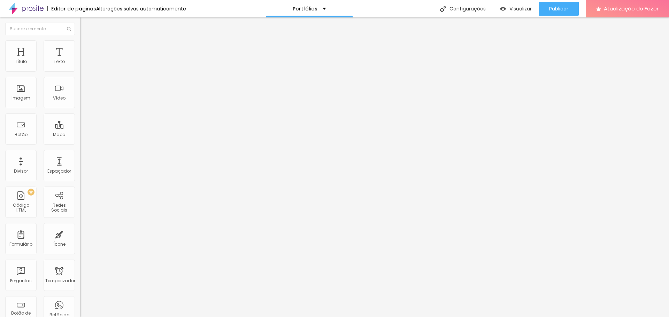
type input "60"
type input "81"
type input "97"
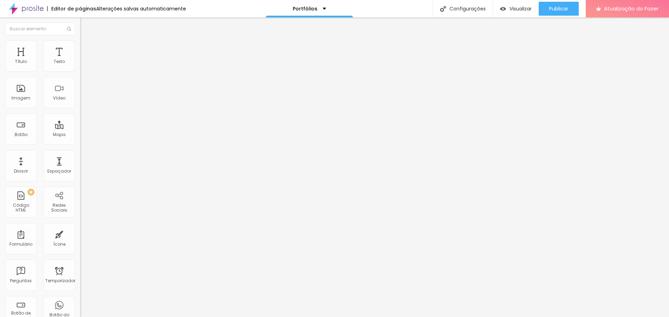
type input "97"
type input "108"
type input "113"
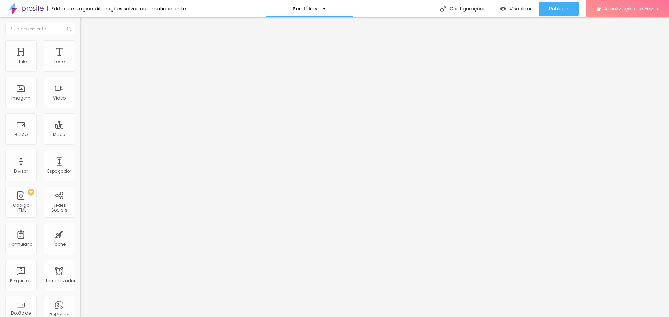
type input "118"
type input "123"
type input "129"
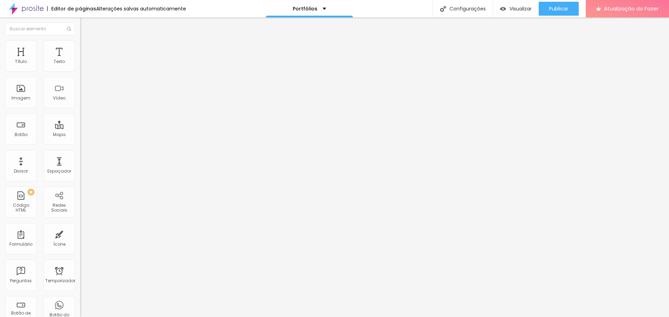
type input "129"
type input "139"
type input "144"
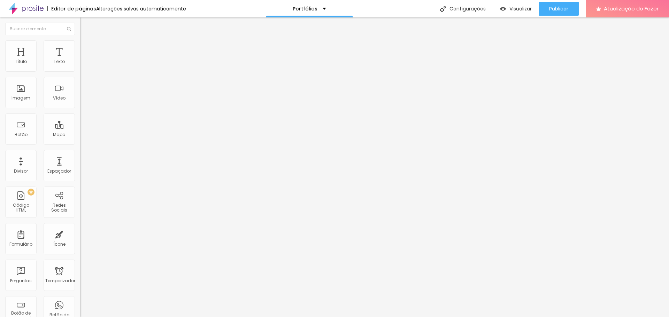
type input "150"
type input "155"
type input "160"
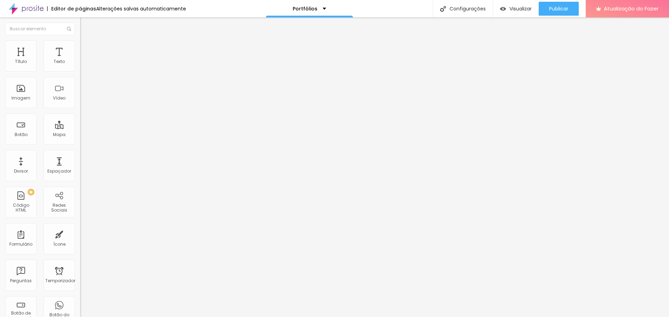
type input "160"
drag, startPoint x: 16, startPoint y: 84, endPoint x: 26, endPoint y: 84, distance: 10.5
type input "160"
click at [80, 234] on input "range" at bounding box center [102, 237] width 45 height 6
click at [553, 7] on font "Publicar" at bounding box center [558, 8] width 19 height 7
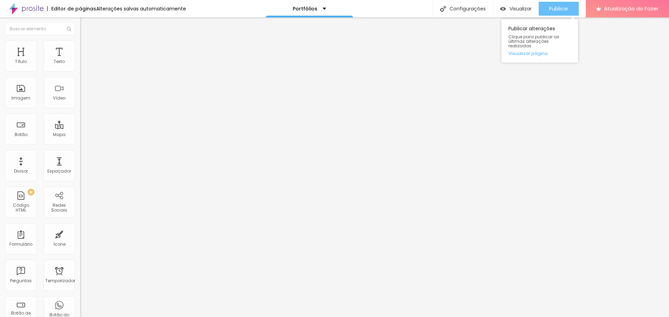
click at [559, 10] on font "Publicar" at bounding box center [558, 8] width 19 height 7
click at [80, 45] on li "Estilo" at bounding box center [120, 43] width 80 height 7
click at [80, 47] on li "Avançado" at bounding box center [120, 50] width 80 height 7
click at [80, 25] on button "Editar nulo" at bounding box center [120, 25] width 80 height 16
click at [84, 60] on font "Adicionar imagem" at bounding box center [104, 57] width 41 height 6
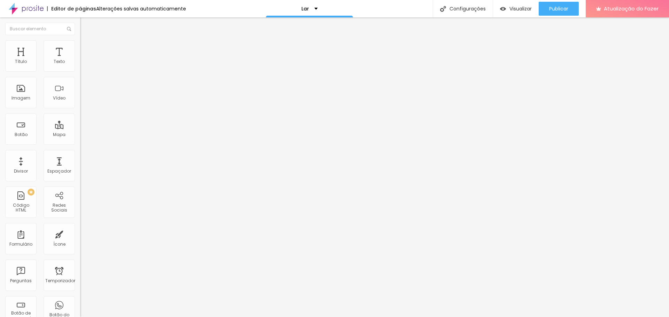
click at [84, 60] on font "Adicionar imagem" at bounding box center [104, 57] width 41 height 6
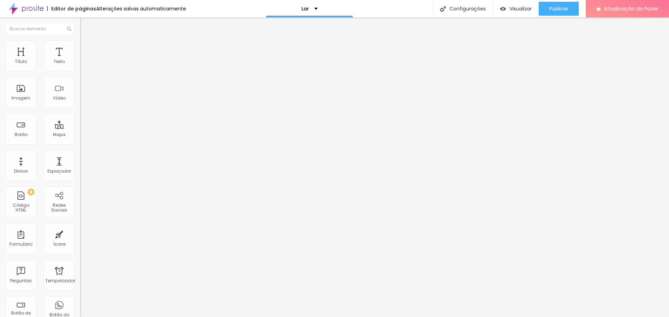
click at [84, 60] on font "Adicionar imagem" at bounding box center [104, 57] width 41 height 6
click at [80, 47] on li "Avançado" at bounding box center [120, 50] width 80 height 7
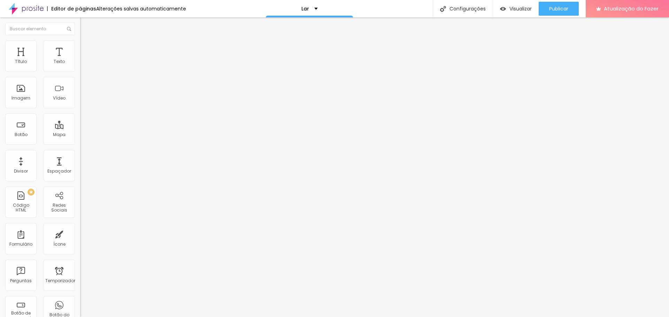
type input "25"
type input "20"
type input "15"
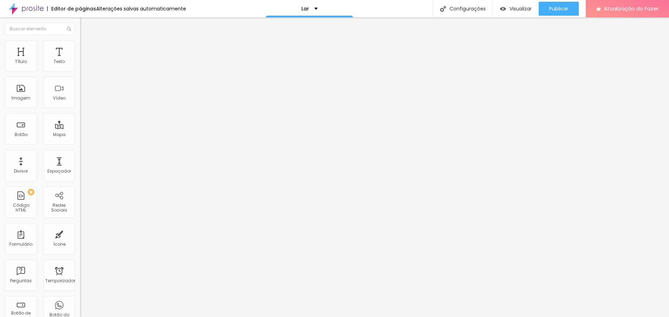
type input "15"
type input "10"
type input "5"
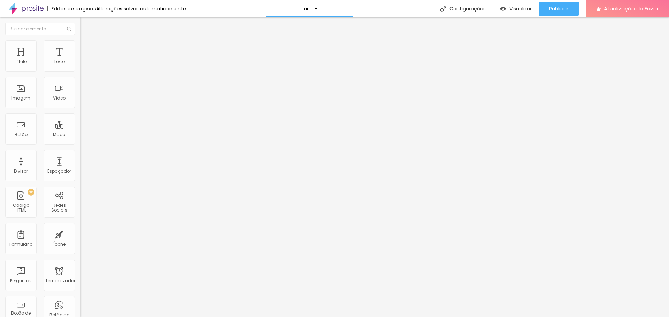
type input "0"
drag, startPoint x: 32, startPoint y: 68, endPoint x: 37, endPoint y: 79, distance: 12.6
type input "0"
click at [80, 135] on input "range" at bounding box center [102, 138] width 45 height 6
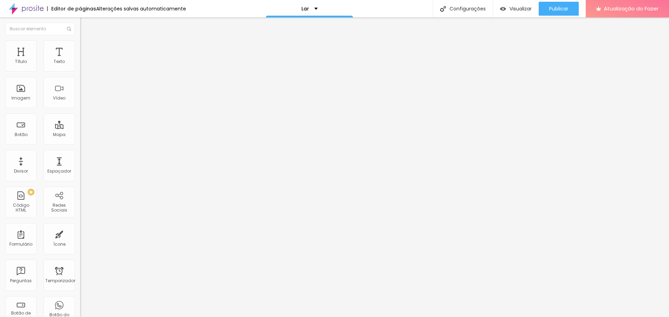
click at [80, 47] on li "Avançado" at bounding box center [120, 50] width 80 height 7
type input "30"
type input "25"
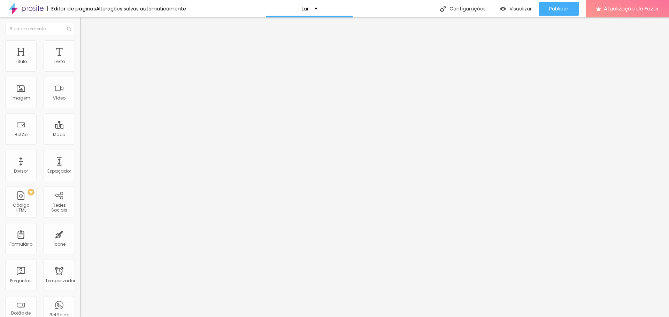
type input "10"
type input "5"
type input "0"
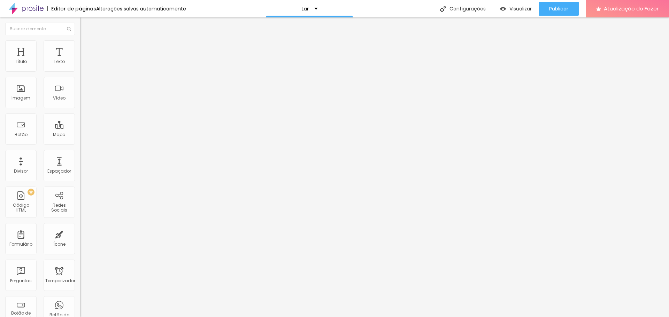
type input "0"
drag, startPoint x: 32, startPoint y: 69, endPoint x: 22, endPoint y: 77, distance: 13.1
type input "0"
click at [80, 135] on input "range" at bounding box center [102, 138] width 45 height 6
click at [86, 49] on font "Avançado" at bounding box center [97, 52] width 23 height 6
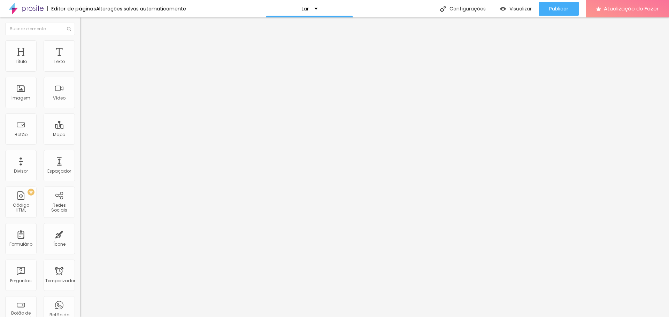
type input "25"
type input "20"
type input "15"
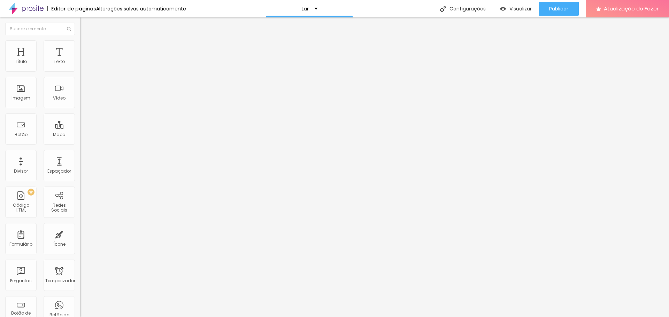
type input "15"
type input "10"
type input "5"
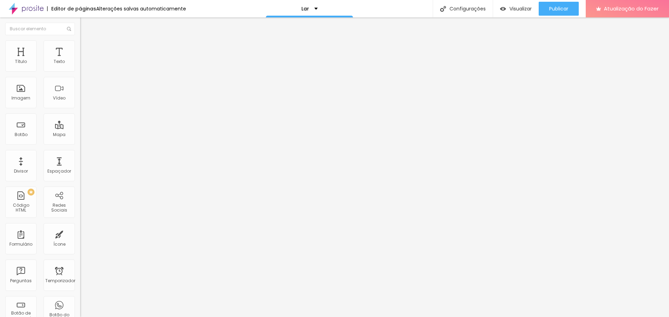
type input "0"
drag, startPoint x: 21, startPoint y: 68, endPoint x: 45, endPoint y: 98, distance: 38.4
type input "0"
click at [80, 135] on input "range" at bounding box center [102, 138] width 45 height 6
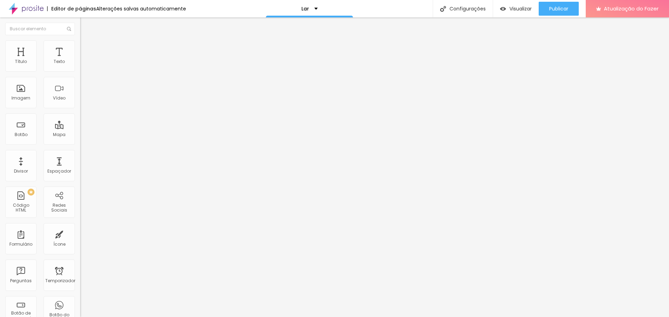
click at [86, 49] on font "Avançado" at bounding box center [97, 52] width 23 height 6
drag, startPoint x: 29, startPoint y: 64, endPoint x: 15, endPoint y: 67, distance: 13.5
click at [80, 67] on div "10 Espaço de cima" at bounding box center [120, 103] width 80 height 99
drag, startPoint x: 22, startPoint y: 66, endPoint x: 2, endPoint y: 70, distance: 19.8
click at [80, 70] on div "10 Espaço de cima" at bounding box center [120, 103] width 80 height 99
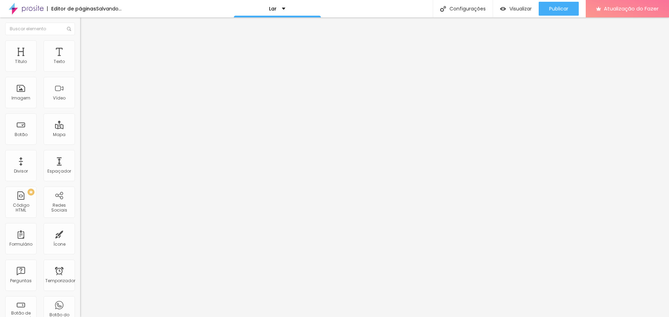
type input "12"
type input "10"
type input "7"
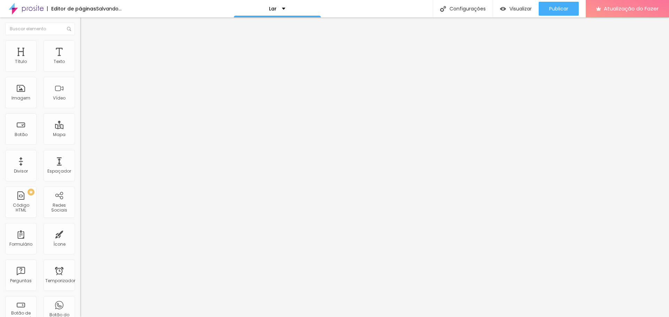
type input "7"
type input "0"
drag, startPoint x: 19, startPoint y: 70, endPoint x: 13, endPoint y: 76, distance: 8.4
type input "0"
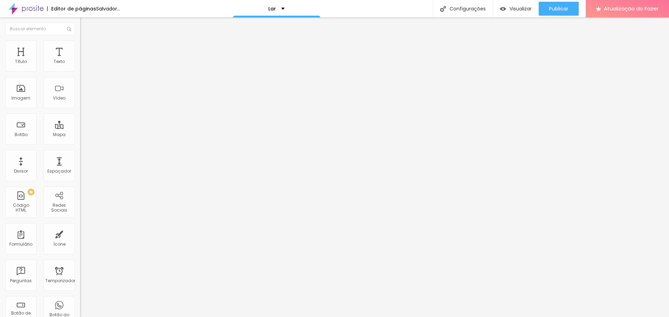
click at [80, 135] on input "range" at bounding box center [102, 138] width 45 height 6
type input "13"
type input "9"
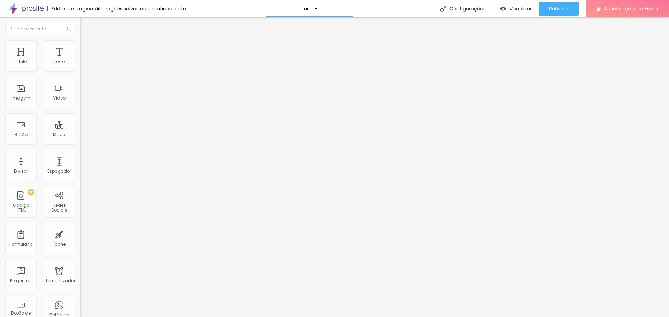
type input "5"
type input "0"
drag, startPoint x: 22, startPoint y: 84, endPoint x: 0, endPoint y: 84, distance: 22.0
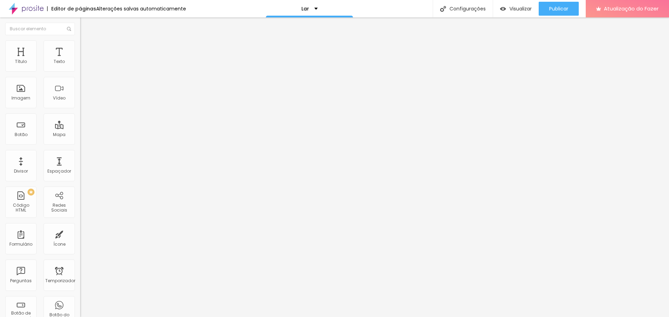
type input "0"
click at [80, 234] on input "range" at bounding box center [102, 237] width 45 height 6
drag, startPoint x: 71, startPoint y: 50, endPoint x: 59, endPoint y: 54, distance: 12.3
click at [86, 51] on font "Avançado" at bounding box center [97, 52] width 23 height 6
drag, startPoint x: 22, startPoint y: 69, endPoint x: 13, endPoint y: 69, distance: 9.8
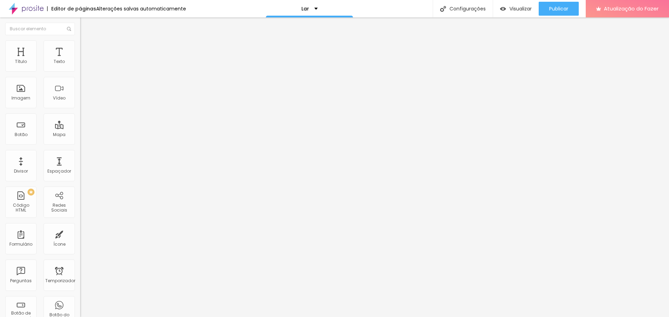
click at [80, 69] on div "10 Espaço de cima" at bounding box center [120, 103] width 80 height 99
type input "7"
type input "8"
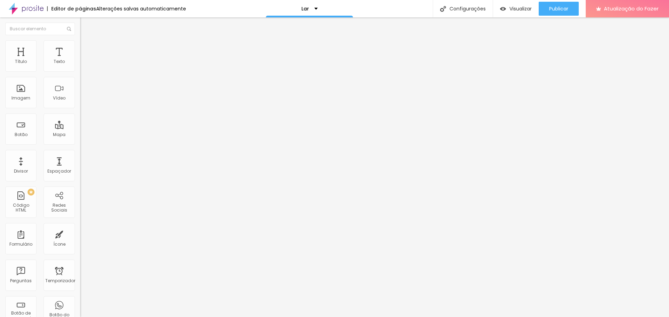
type input "6"
type input "0"
drag, startPoint x: 20, startPoint y: 69, endPoint x: 10, endPoint y: 71, distance: 9.6
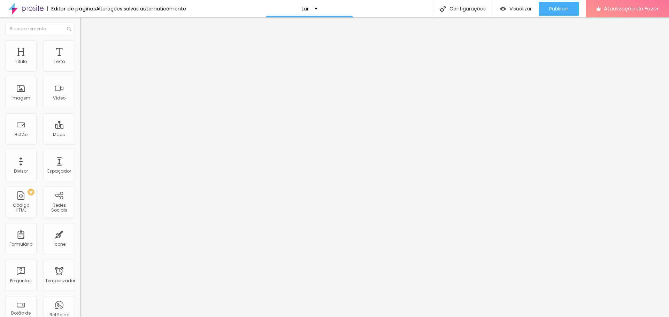
type input "0"
click at [80, 135] on input "range" at bounding box center [102, 138] width 45 height 6
drag, startPoint x: 18, startPoint y: 84, endPoint x: 7, endPoint y: 88, distance: 11.8
click at [80, 86] on div "0 Espaço de cima 10 Espaço de baixo ID HTML Classes Html Visível nos dispositiv…" at bounding box center [120, 200] width 80 height 293
type input "0"
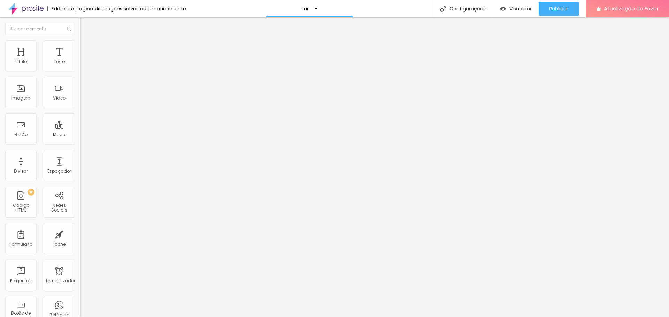
type input "0"
drag, startPoint x: 18, startPoint y: 83, endPoint x: 3, endPoint y: 84, distance: 15.7
type input "0"
click at [80, 234] on input "range" at bounding box center [102, 237] width 45 height 6
click at [86, 49] on font "Avançado" at bounding box center [97, 52] width 23 height 6
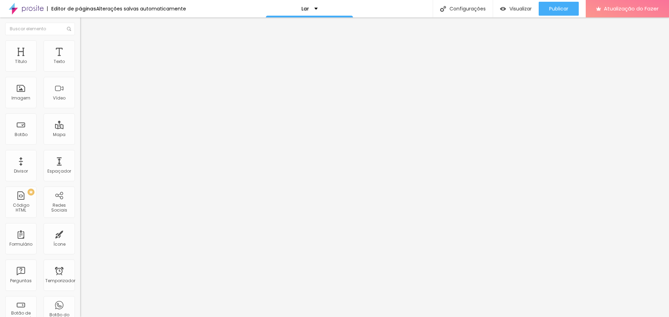
type input "8"
type input "1"
type input "0"
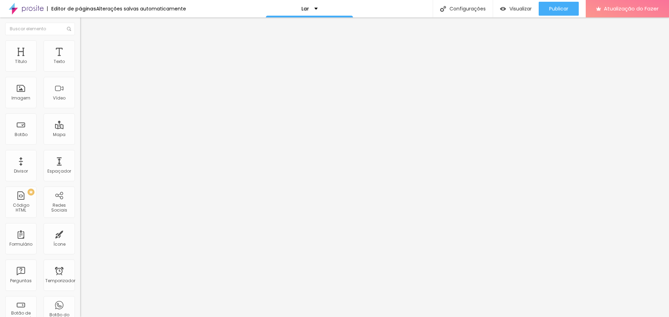
type input "0"
drag, startPoint x: 21, startPoint y: 68, endPoint x: 3, endPoint y: 70, distance: 18.3
type input "0"
click at [80, 135] on input "range" at bounding box center [102, 138] width 45 height 6
type input "6"
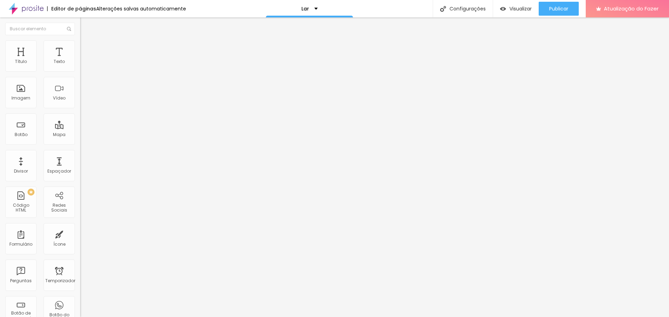
type input "6"
type input "1"
type input "0"
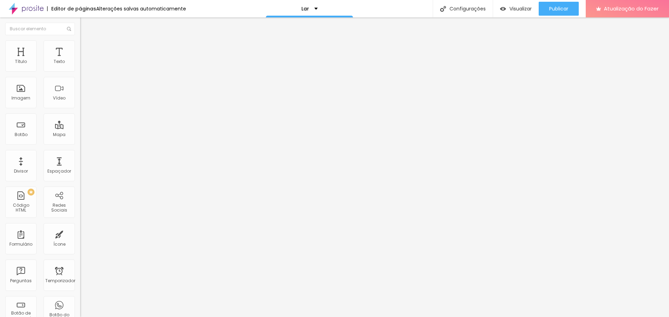
drag, startPoint x: 20, startPoint y: 83, endPoint x: 67, endPoint y: 107, distance: 53.5
type input "0"
click at [80, 234] on input "range" at bounding box center [102, 237] width 45 height 6
drag, startPoint x: 38, startPoint y: 190, endPoint x: 0, endPoint y: 189, distance: 38.3
click at [80, 159] on div "Trocar imagem Descrição da imagem (Alt) Alinhamento Proporção Original Cinema 1…" at bounding box center [120, 106] width 80 height 105
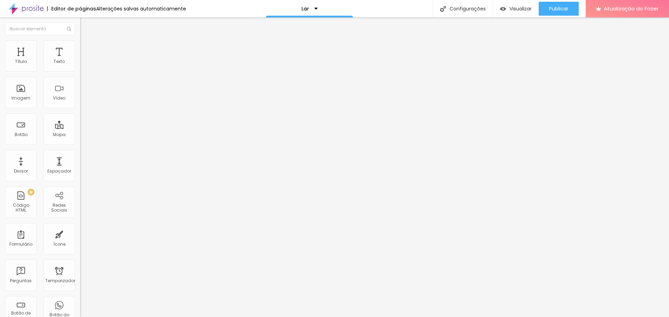
paste input "www.chriscardonhafotografia.com/alimentos-e-gastronomia"
type input "[URL][DOMAIN_NAME]"
click at [80, 226] on div "Editar nulo Conteúdo Estilo Avançado Trocar imagem Descrição da imagem (Alt) Al…" at bounding box center [120, 167] width 80 height 300
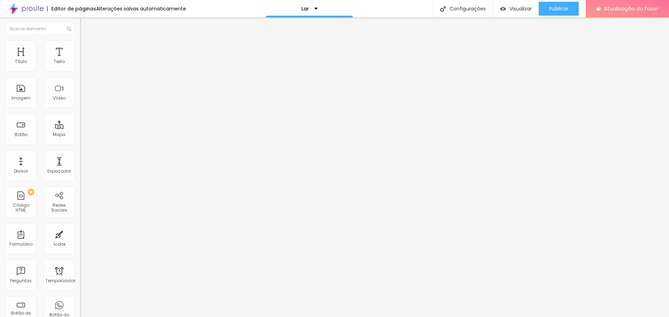
click at [80, 143] on input "https://" at bounding box center [122, 139] width 84 height 7
drag, startPoint x: 51, startPoint y: 192, endPoint x: 0, endPoint y: 191, distance: 51.2
click at [80, 159] on div "Trocar imagem Descrição da imagem (Alt) Alinhamento Proporção Original Cinema 1…" at bounding box center [120, 106] width 80 height 105
paste input "www.chriscardonhafotografia.com/ensaios-e-corporativos"
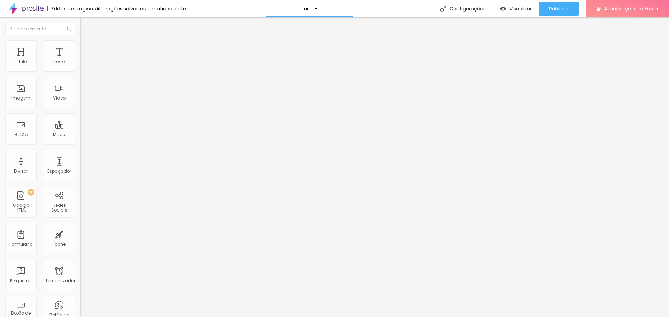
type input "[URL][DOMAIN_NAME]"
drag, startPoint x: 0, startPoint y: 184, endPoint x: 8, endPoint y: 192, distance: 11.1
click at [80, 159] on div "Trocar imagem Descrição da imagem (Alt) Alinhamento Proporção Original Cinema 1…" at bounding box center [120, 106] width 80 height 105
paste input "www.chriscardonhafotografia.com/produtos-e-publicidade"
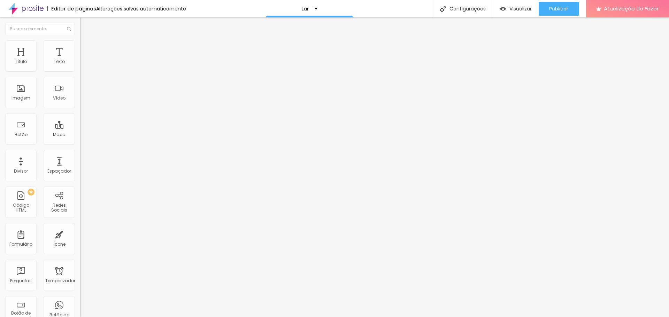
type input "[URL][DOMAIN_NAME]"
click at [80, 268] on div "Editar nulo Conteúdo Estilo Avançado Trocar imagem Descrição da imagem (Alt) Al…" at bounding box center [120, 167] width 80 height 300
click at [18, 90] on div "Imagem" at bounding box center [20, 92] width 31 height 31
click at [84, 60] on font "Trocar imagem" at bounding box center [101, 57] width 34 height 6
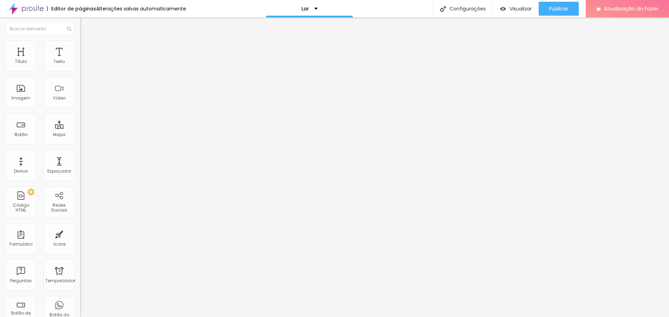
click at [80, 60] on span "Trocar imagem" at bounding box center [99, 57] width 38 height 6
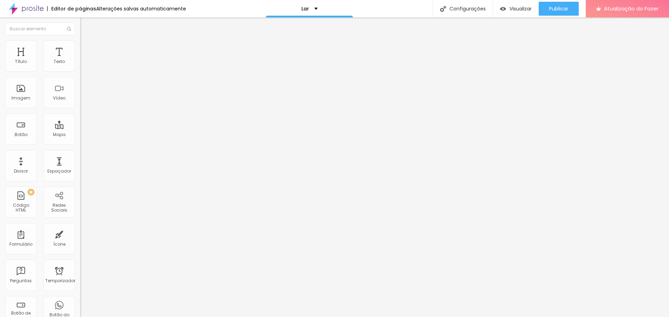
click at [84, 60] on font "Trocar imagem" at bounding box center [101, 57] width 34 height 6
drag, startPoint x: 203, startPoint y: 156, endPoint x: 294, endPoint y: 184, distance: 95.1
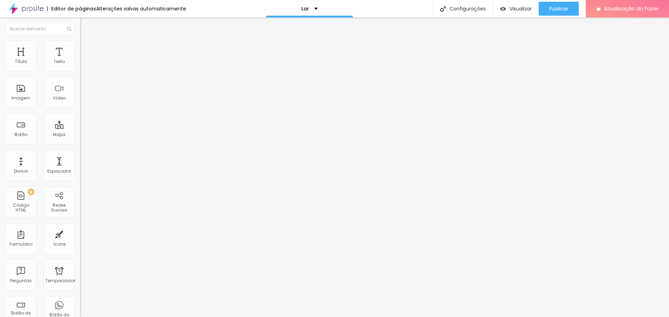
click at [84, 60] on font "Trocar imagem" at bounding box center [101, 57] width 34 height 6
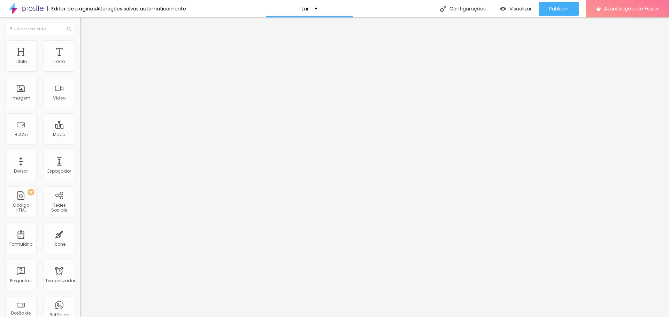
click at [84, 60] on font "Trocar imagem" at bounding box center [101, 57] width 34 height 6
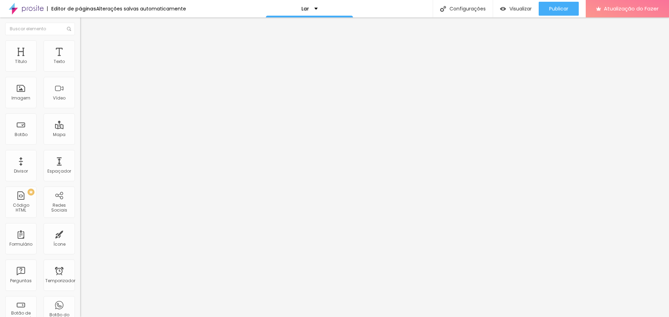
click at [80, 59] on div "Trocar imagem" at bounding box center [120, 56] width 80 height 5
click at [80, 60] on span "Trocar imagem" at bounding box center [99, 57] width 38 height 6
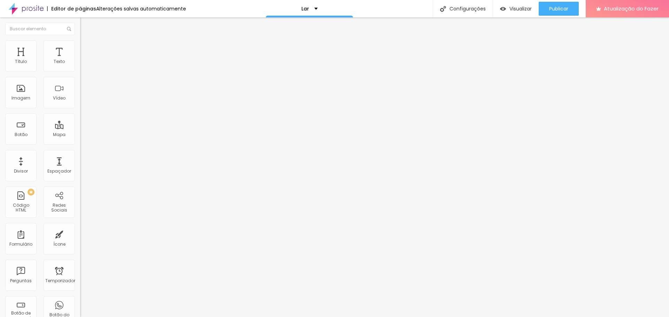
click at [80, 60] on span "Trocar imagem" at bounding box center [99, 57] width 38 height 6
click at [84, 60] on font "Trocar imagem" at bounding box center [101, 57] width 34 height 6
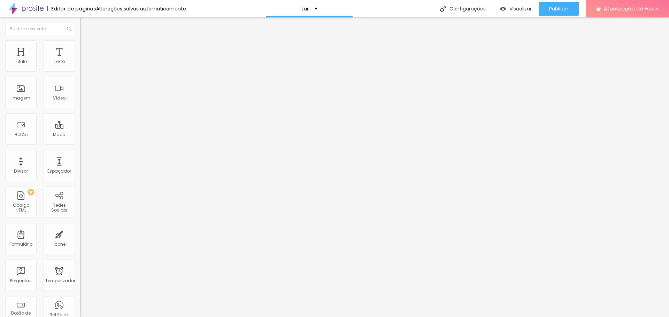
click at [80, 59] on div "Trocar imagem" at bounding box center [120, 56] width 80 height 5
click at [84, 60] on font "Trocar imagem" at bounding box center [101, 57] width 34 height 6
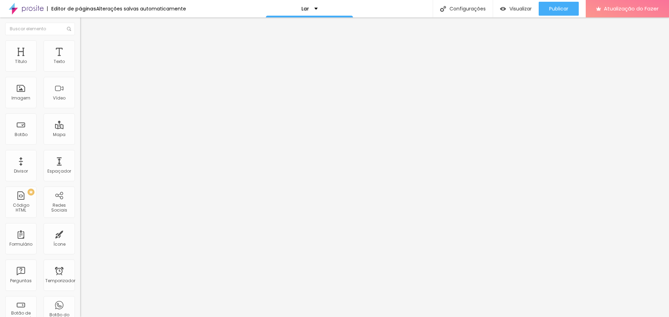
scroll to position [70, 0]
click at [84, 60] on font "Trocar imagem" at bounding box center [101, 57] width 34 height 6
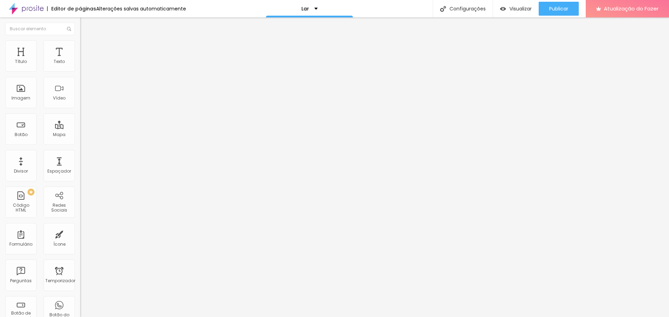
click at [80, 109] on font "Original" at bounding box center [88, 106] width 17 height 6
click at [96, 117] on font "4:3" at bounding box center [99, 115] width 6 height 6
click at [80, 128] on div "Cinema 16:9 Padrão 4:3 Quadrado 1:1 Original" at bounding box center [120, 117] width 80 height 19
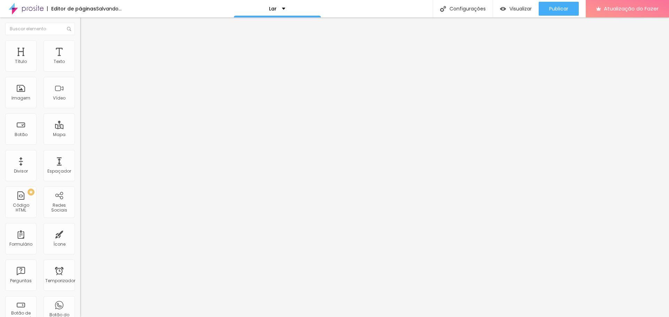
click at [80, 113] on div "Cinema 16:9" at bounding box center [120, 110] width 80 height 4
click at [80, 128] on div "Proporção Original Cinema 16:9 Padrão 4:3 Quadrado 1:1 Original" at bounding box center [120, 114] width 80 height 28
click at [80, 128] on span "Original" at bounding box center [88, 125] width 17 height 6
click at [80, 109] on span "Original" at bounding box center [88, 106] width 17 height 6
click at [80, 109] on font "Original" at bounding box center [88, 106] width 17 height 6
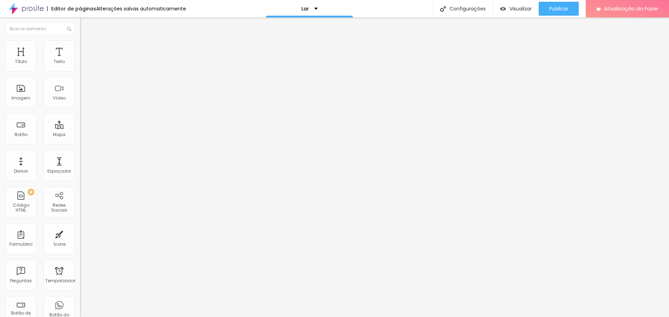
click at [80, 105] on font "Proporção" at bounding box center [91, 102] width 22 height 6
click at [103, 122] on font "1:1" at bounding box center [105, 119] width 4 height 6
click at [80, 109] on font "Original" at bounding box center [88, 106] width 17 height 6
click at [80, 109] on span "Original" at bounding box center [88, 106] width 17 height 6
click at [80, 128] on span "Original" at bounding box center [88, 125] width 17 height 6
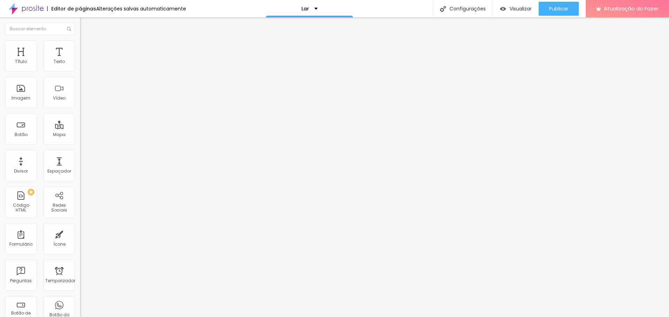
click at [80, 70] on input "text" at bounding box center [122, 66] width 84 height 7
click at [80, 219] on div "Editar nulo Conteúdo Estilo Avançado Trocar imagem Descrição da imagem (Alt) Al…" at bounding box center [120, 167] width 80 height 300
click at [80, 109] on font "Original" at bounding box center [88, 106] width 17 height 6
click at [86, 48] on font "Estilo" at bounding box center [91, 45] width 11 height 6
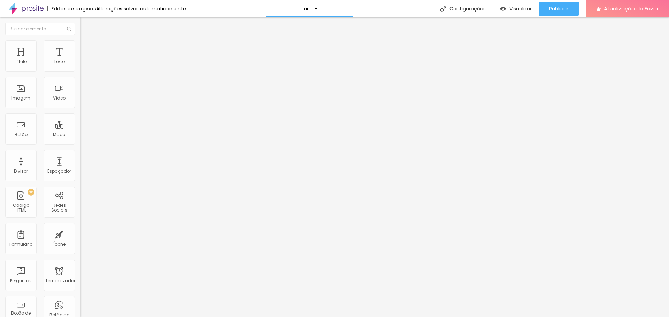
type input "95"
drag, startPoint x: 71, startPoint y: 75, endPoint x: 68, endPoint y: 75, distance: 3.8
type input "95"
click at [80, 71] on input "range" at bounding box center [102, 69] width 45 height 6
click at [80, 46] on li "Estilo" at bounding box center [120, 43] width 80 height 7
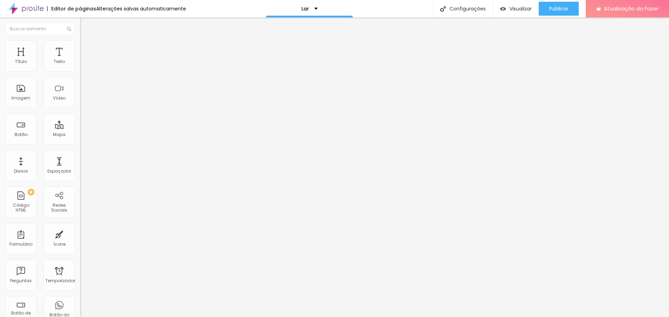
click at [86, 49] on font "Avançado" at bounding box center [97, 52] width 23 height 6
type input "6"
type input "8"
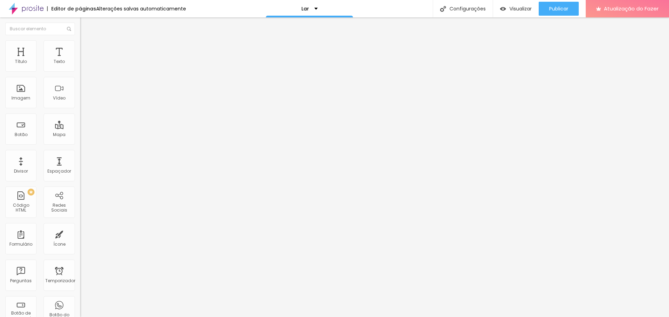
type input "11"
type input "15"
type input "19"
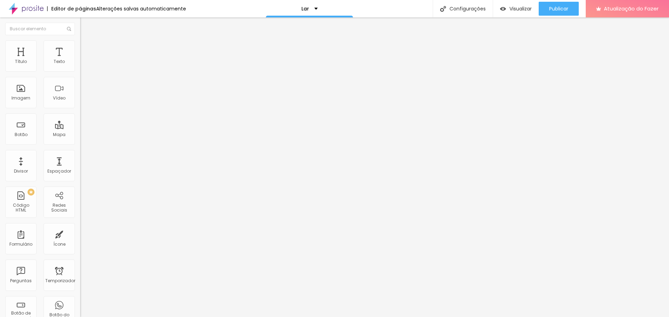
type input "19"
type input "22"
type input "25"
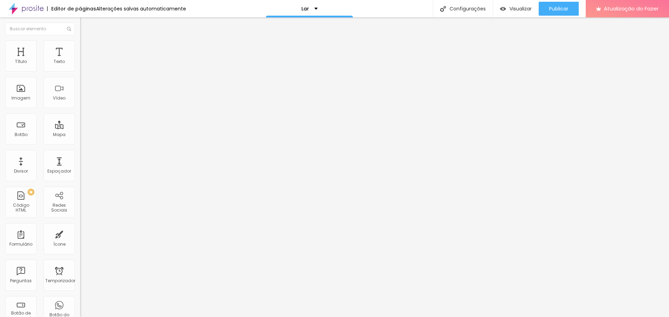
type input "26"
type input "28"
type input "29"
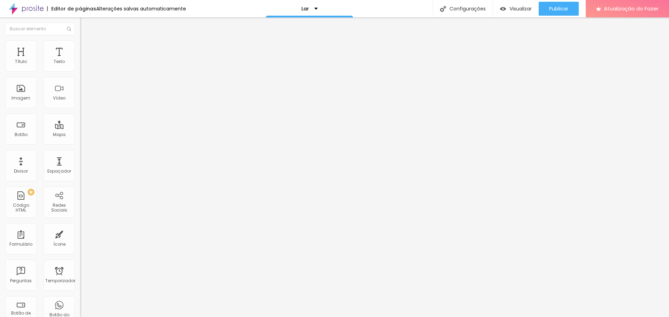
type input "29"
type input "30"
type input "32"
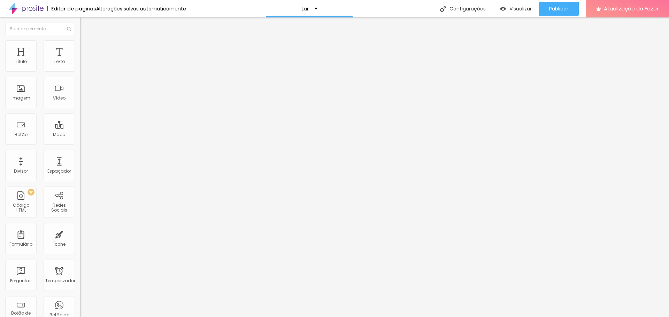
type input "35"
type input "36"
type input "38"
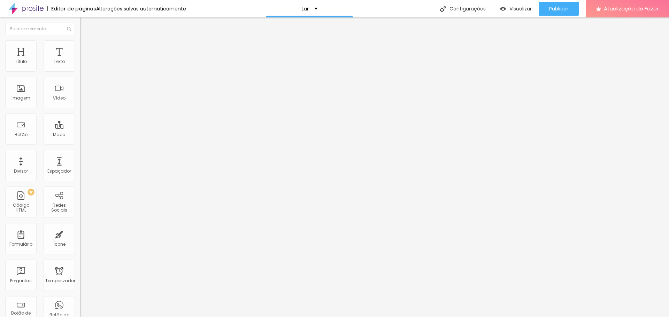
type input "38"
type input "39"
type input "37"
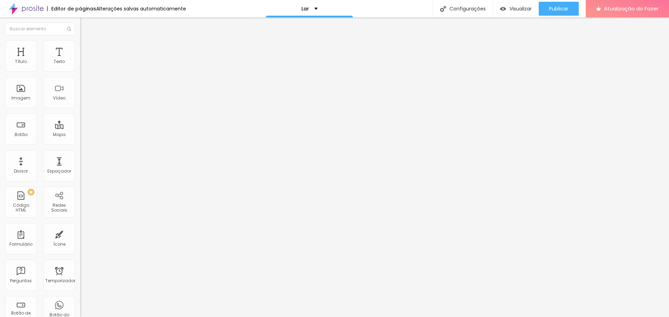
type input "35"
type input "30"
type input "26"
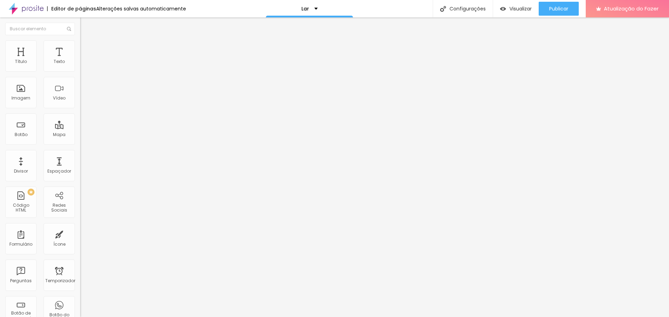
type input "26"
type input "22"
type input "6"
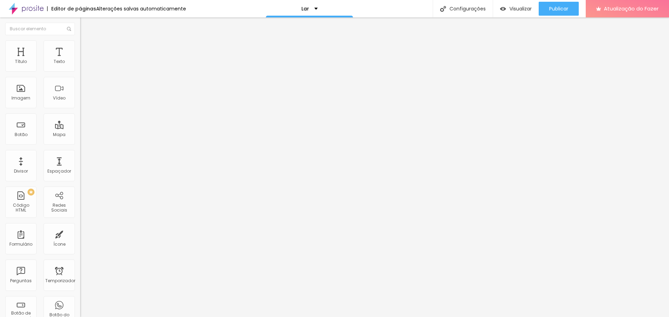
type input "1"
type input "0"
drag, startPoint x: 18, startPoint y: 69, endPoint x: 14, endPoint y: 71, distance: 4.4
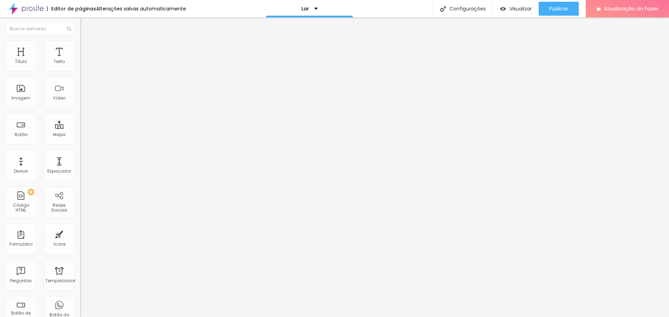
click at [80, 135] on input "range" at bounding box center [102, 138] width 45 height 6
type input "1"
type input "4"
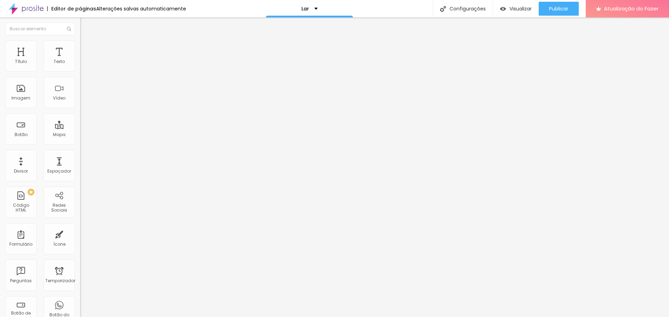
type input "8"
type input "11"
type input "13"
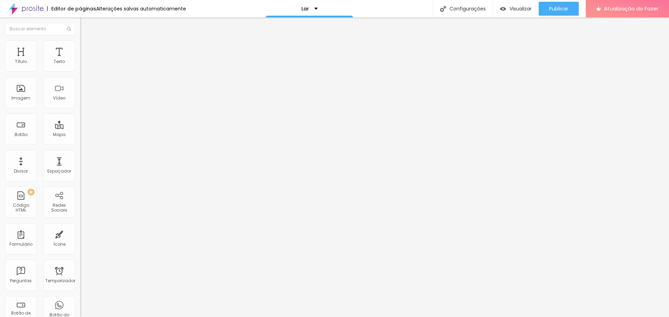
type input "13"
type input "16"
type input "20"
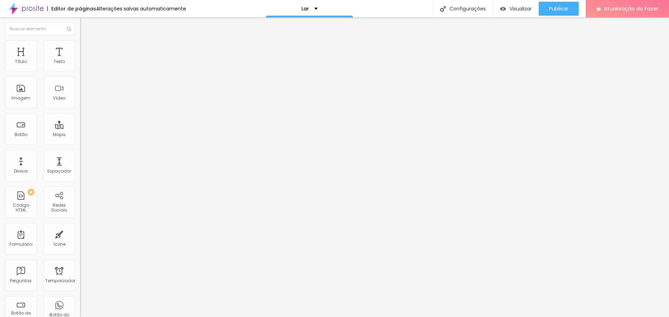
type input "23"
type input "25"
type input "27"
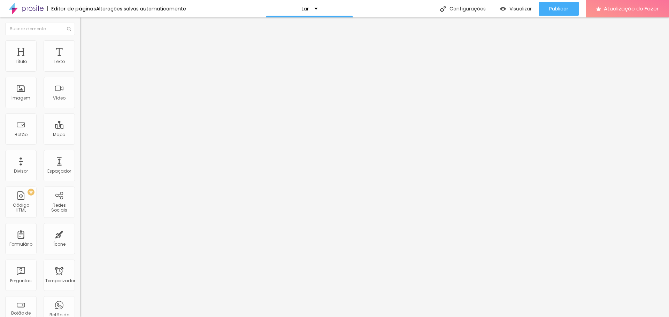
type input "27"
type input "29"
type input "32"
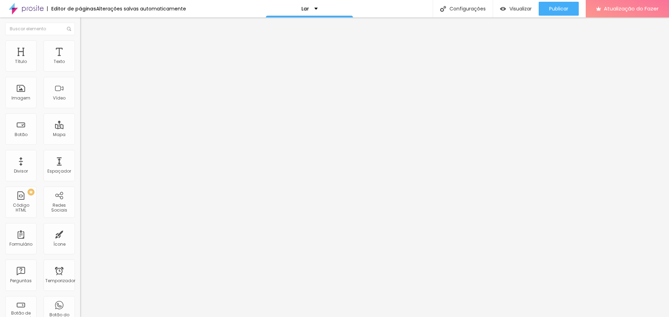
type input "35"
type input "40"
type input "45"
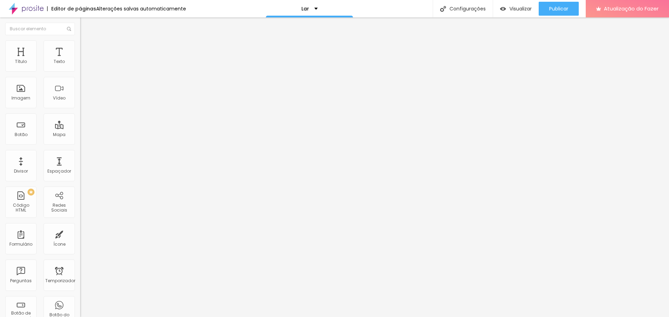
type input "45"
type input "49"
type input "52"
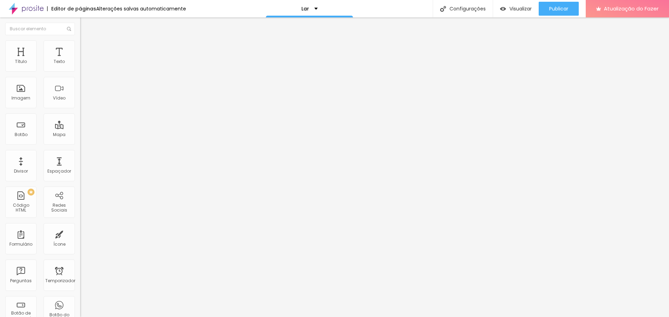
type input "54"
type input "56"
type input "57"
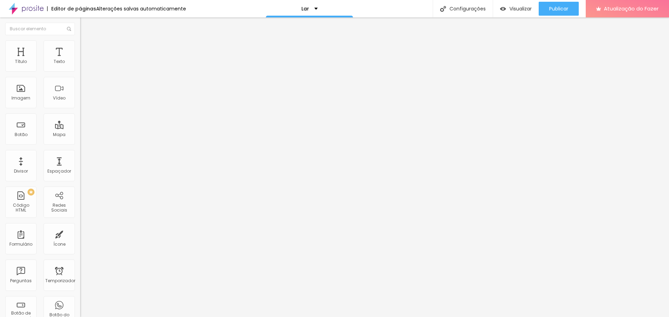
type input "57"
type input "58"
type input "57"
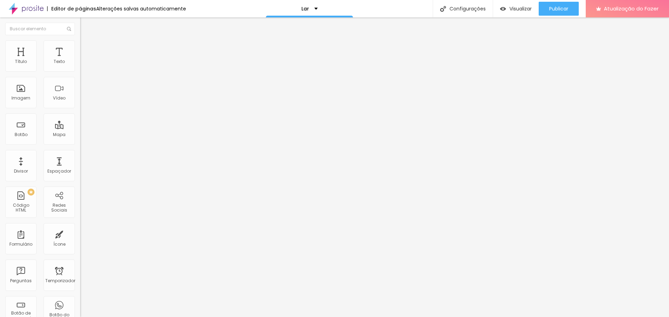
type input "54"
type input "50"
type input "45"
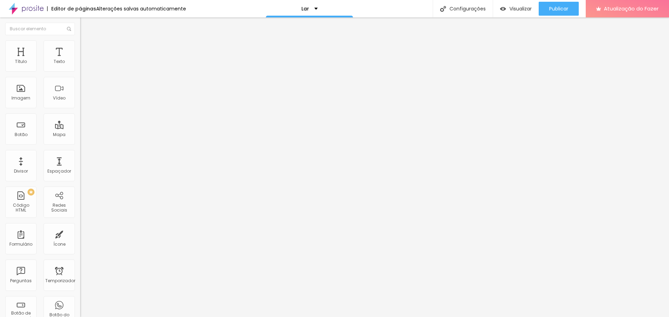
type input "45"
type input "40"
type input "35"
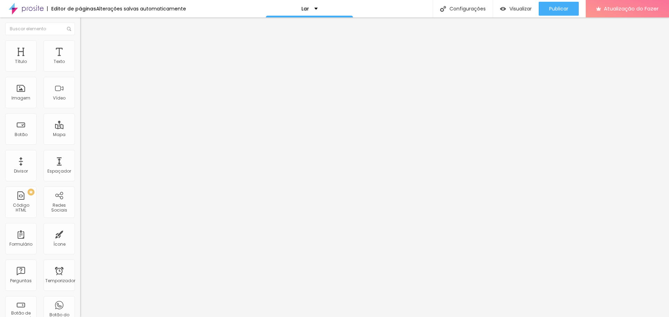
type input "26"
type input "16"
type input "7"
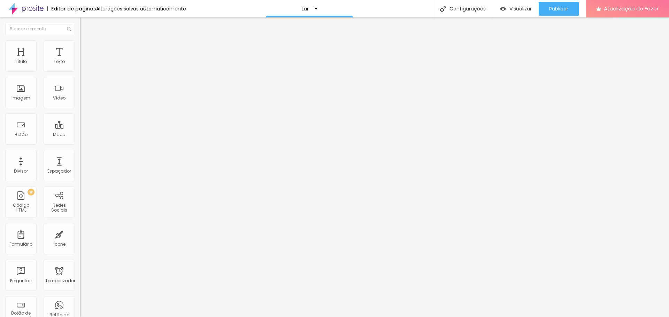
type input "7"
type input "0"
type input "18"
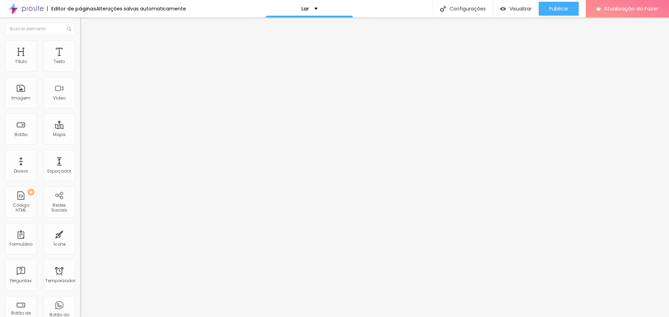
type input "47"
drag, startPoint x: 26, startPoint y: 81, endPoint x: 0, endPoint y: 87, distance: 26.9
click at [80, 234] on input "range" at bounding box center [102, 237] width 45 height 6
click at [80, 40] on img at bounding box center [83, 36] width 6 height 6
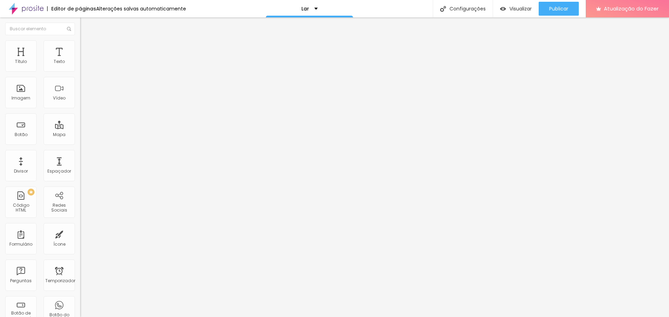
click at [86, 52] on font "Avançado" at bounding box center [97, 52] width 23 height 6
drag, startPoint x: 41, startPoint y: 47, endPoint x: 44, endPoint y: 49, distance: 4.0
click at [86, 47] on font "Estilo" at bounding box center [91, 45] width 11 height 6
drag, startPoint x: 70, startPoint y: 73, endPoint x: 90, endPoint y: 79, distance: 20.6
click at [90, 71] on input "range" at bounding box center [102, 69] width 45 height 6
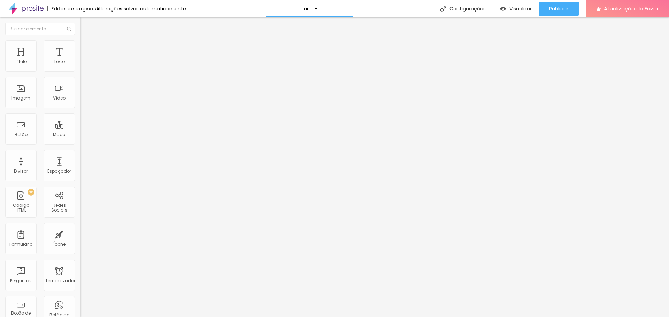
click at [84, 60] on font "Trocar imagem" at bounding box center [101, 57] width 34 height 6
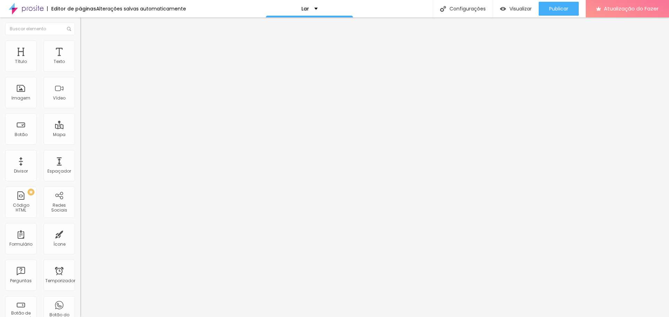
click at [84, 60] on font "Trocar imagem" at bounding box center [101, 57] width 34 height 6
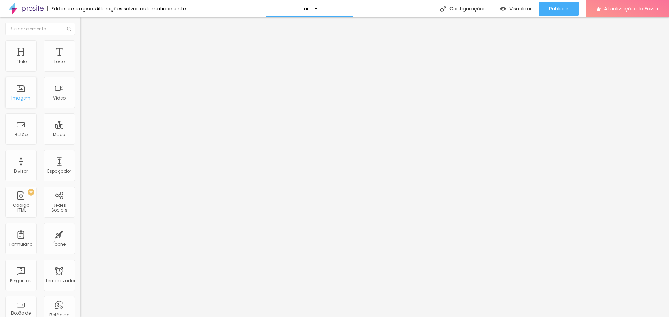
click at [30, 90] on div "Imagem" at bounding box center [20, 92] width 31 height 31
click at [84, 60] on font "Trocar imagem" at bounding box center [101, 57] width 34 height 6
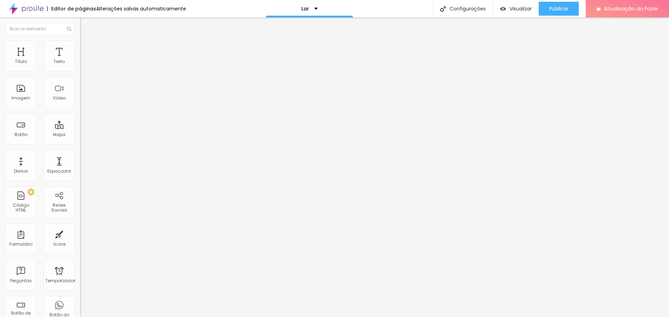
click at [84, 60] on font "Trocar imagem" at bounding box center [101, 57] width 34 height 6
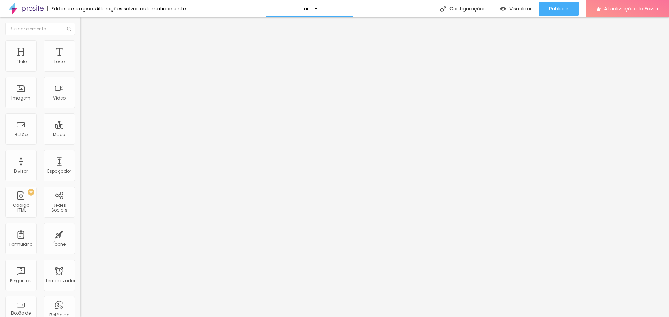
click at [84, 60] on font "Trocar imagem" at bounding box center [101, 57] width 34 height 6
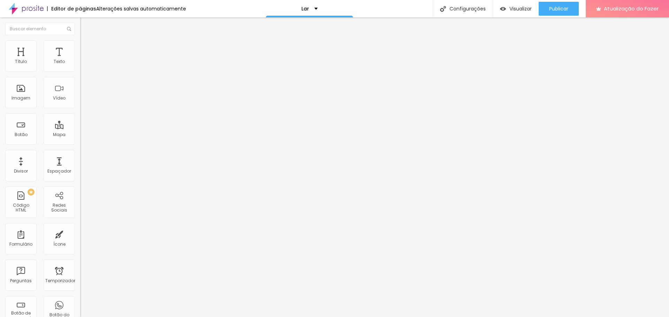
click at [84, 60] on font "Trocar imagem" at bounding box center [101, 57] width 34 height 6
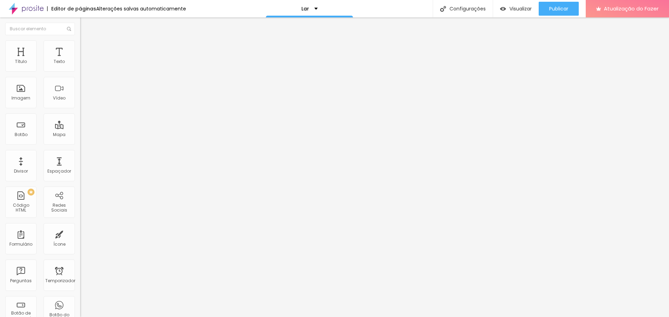
click at [84, 60] on font "Trocar imagem" at bounding box center [101, 57] width 34 height 6
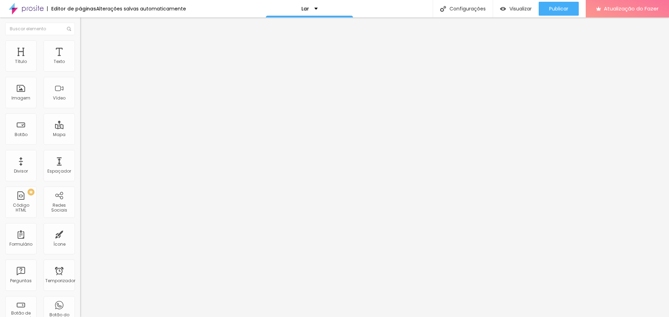
drag, startPoint x: 519, startPoint y: 37, endPoint x: 523, endPoint y: 44, distance: 8.1
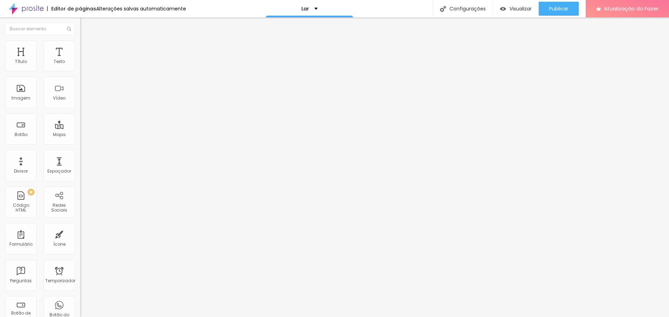
click at [30, 84] on div "Imagem" at bounding box center [20, 92] width 31 height 31
click at [23, 91] on div "Imagem" at bounding box center [20, 92] width 31 height 31
click at [84, 60] on font "Trocar imagem" at bounding box center [101, 57] width 34 height 6
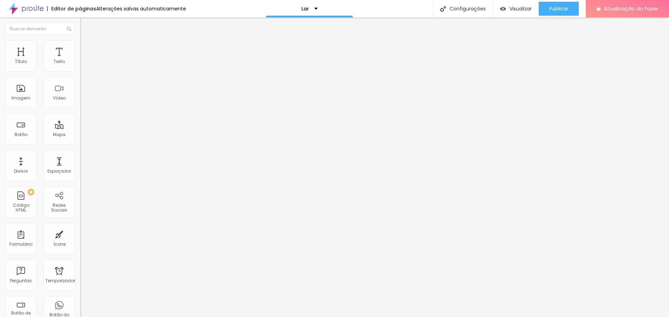
click at [80, 60] on span "Trocar imagem" at bounding box center [99, 57] width 38 height 6
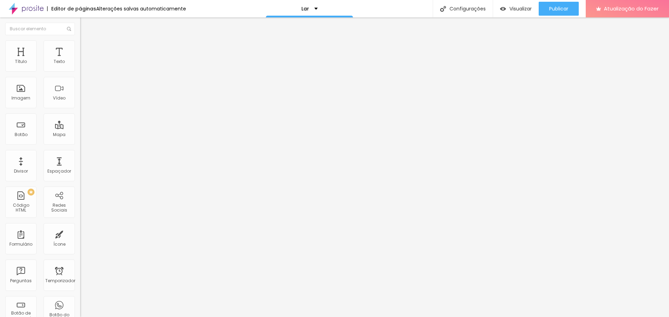
drag, startPoint x: 617, startPoint y: 232, endPoint x: 617, endPoint y: 246, distance: 14.3
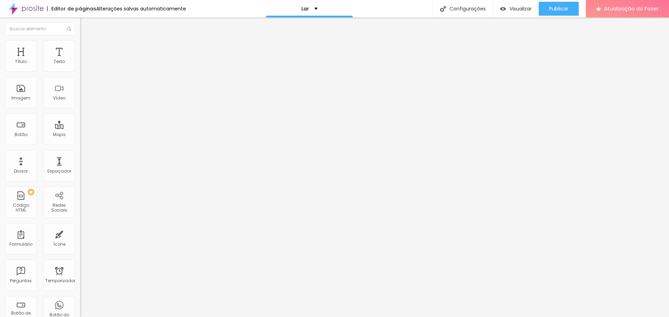
click at [157, 317] on div "Subindo 0/0 arquivos" at bounding box center [334, 319] width 669 height 4
click at [29, 99] on font "Imagem" at bounding box center [20, 98] width 19 height 6
click at [84, 60] on font "Trocar imagem" at bounding box center [101, 57] width 34 height 6
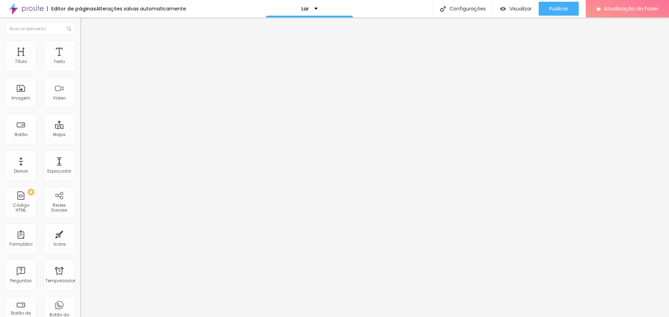
click at [84, 60] on font "Trocar imagem" at bounding box center [101, 57] width 34 height 6
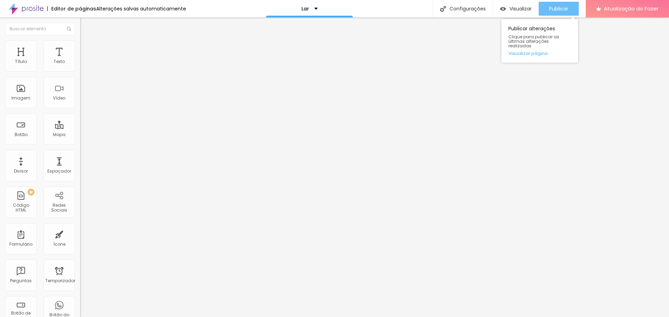
click at [553, 6] on font "Publicar" at bounding box center [558, 8] width 19 height 7
click at [559, 12] on div "Publicar" at bounding box center [558, 9] width 19 height 14
click at [80, 144] on input "[URL][DOMAIN_NAME]" at bounding box center [122, 140] width 84 height 7
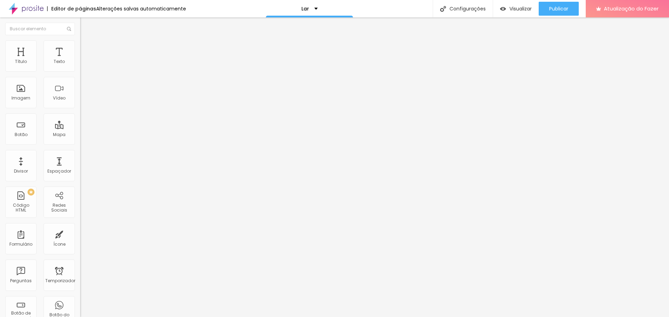
click at [80, 144] on input "[URL][DOMAIN_NAME]" at bounding box center [122, 140] width 84 height 7
paste input "s"
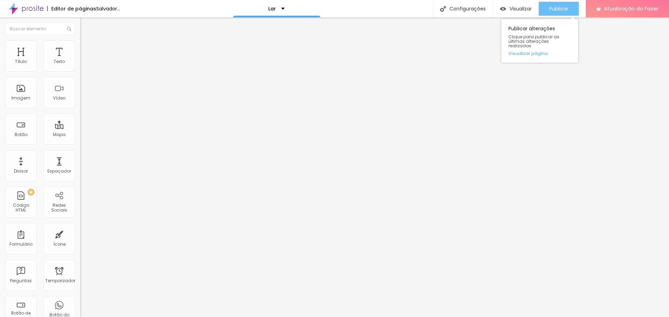
type input "[URL][DOMAIN_NAME]"
click at [568, 5] on font "Publicar" at bounding box center [558, 8] width 19 height 7
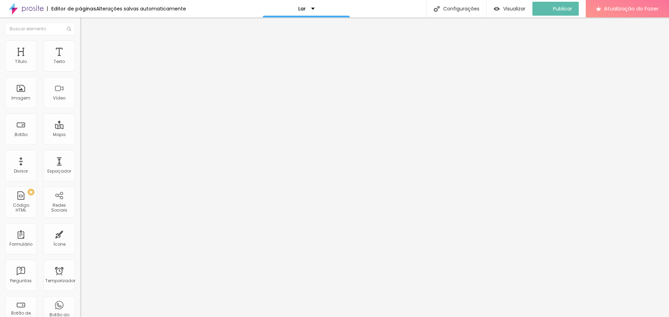
click at [80, 156] on div "URL [URL][DOMAIN_NAME] Abrir em uma nova aba" at bounding box center [120, 143] width 80 height 23
click at [80, 156] on font "Abrir em uma nova aba" at bounding box center [102, 153] width 44 height 5
click at [559, 8] on font "Publicar" at bounding box center [558, 8] width 19 height 7
click at [80, 47] on img at bounding box center [83, 50] width 6 height 6
click at [80, 46] on li "Estilo" at bounding box center [120, 43] width 80 height 7
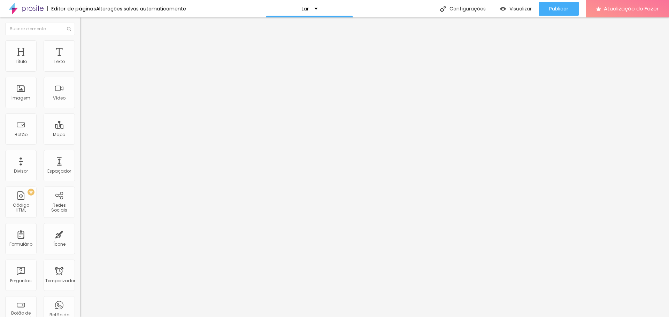
click at [86, 41] on font "Conteúdo" at bounding box center [97, 38] width 22 height 6
click at [86, 47] on font "Estilo" at bounding box center [91, 45] width 11 height 6
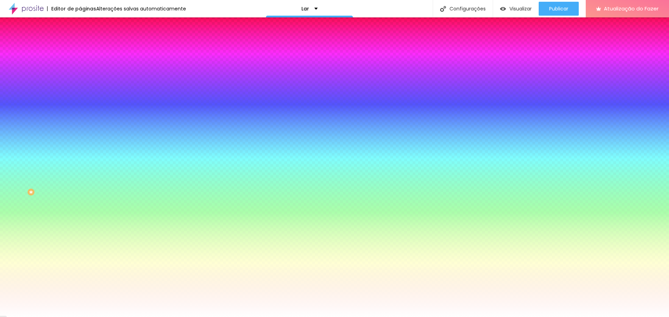
click at [80, 47] on li "Avançado" at bounding box center [120, 50] width 80 height 7
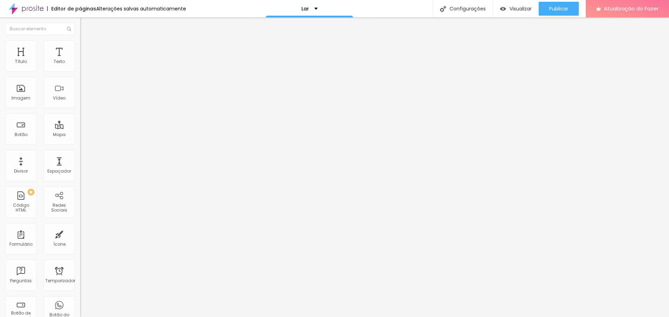
click at [80, 46] on li "Estilo" at bounding box center [120, 43] width 80 height 7
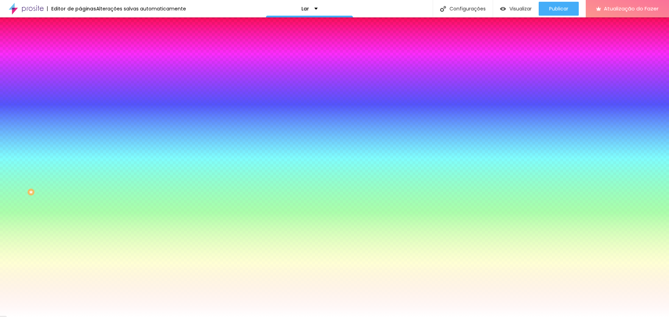
click at [80, 109] on button "button" at bounding box center [85, 112] width 10 height 7
type input "1"
type input "2"
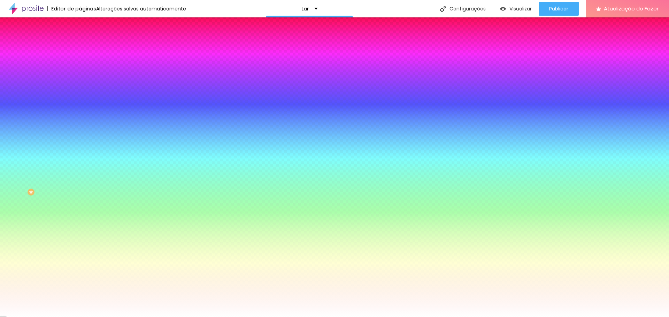
type input "3"
type input "4"
type input "5"
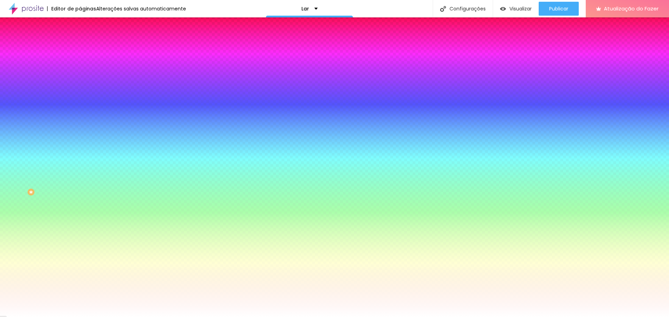
type input "5"
type input "6"
type input "7"
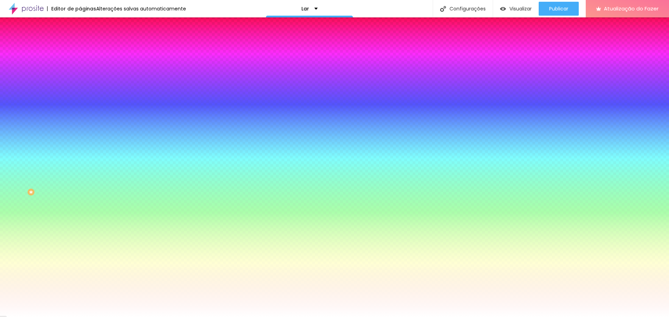
type input "8"
type input "10"
type input "11"
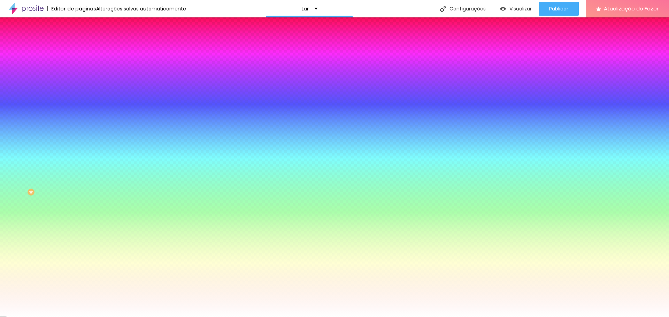
type input "11"
type input "12"
type input "14"
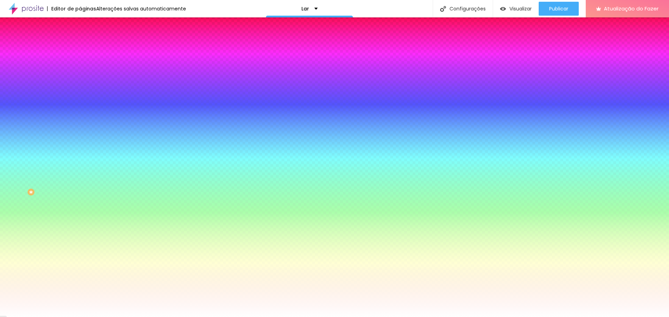
type input "16"
type input "17"
type input "19"
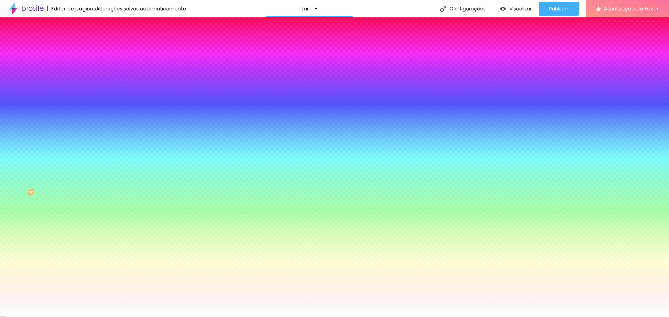
type input "19"
type input "21"
type input "24"
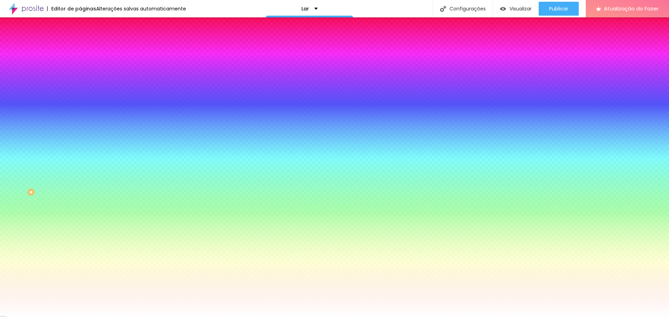
type input "27"
type input "28"
type input "29"
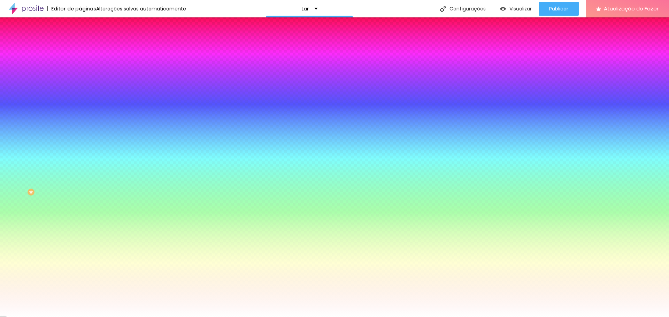
type input "29"
type input "30"
type input "32"
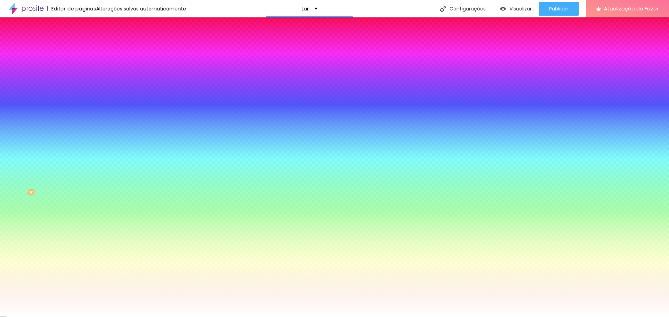
type input "33"
type input "34"
type input "35"
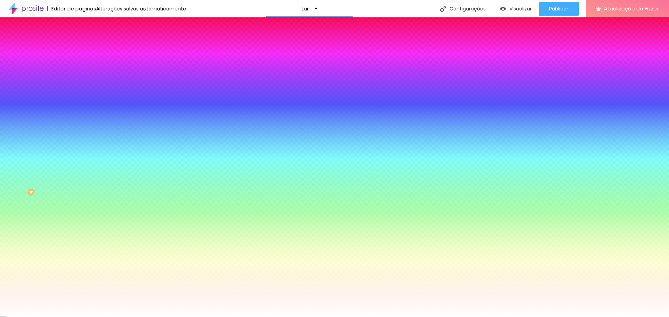
type input "35"
type input "36"
type input "37"
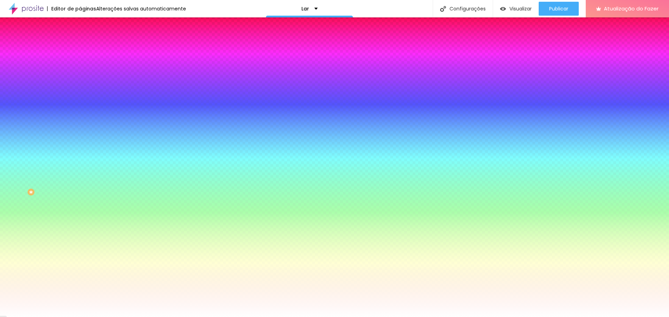
type input "38"
type input "39"
type input "40"
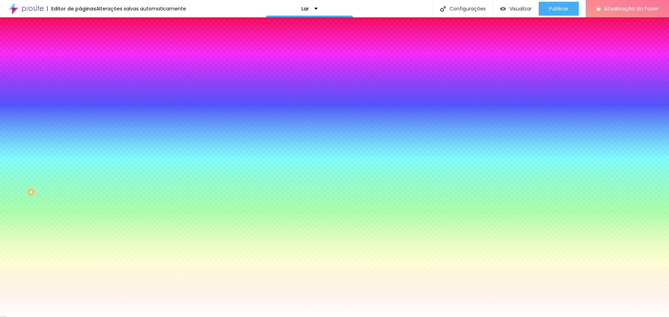
type input "40"
type input "43"
type input "45"
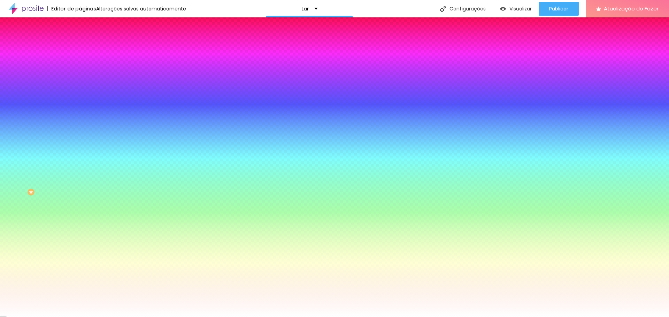
type input "48"
type input "50"
type input "47"
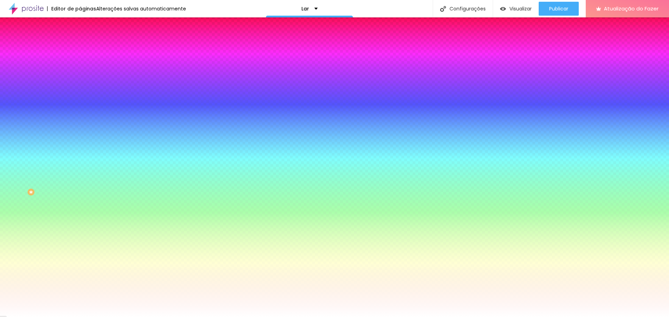
type input "47"
type input "42"
type input "37"
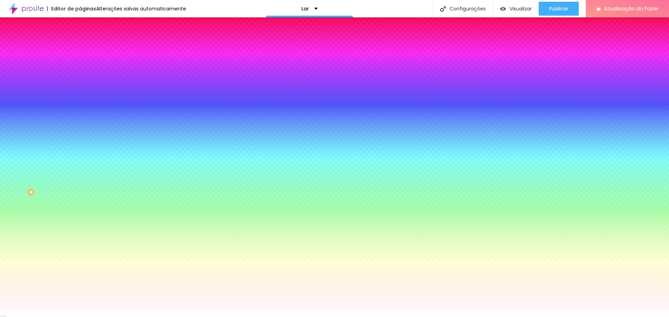
type input "31"
type input "25"
type input "20"
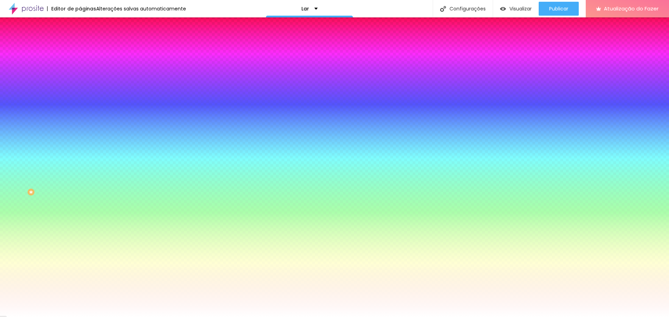
type input "20"
type input "15"
type input "12"
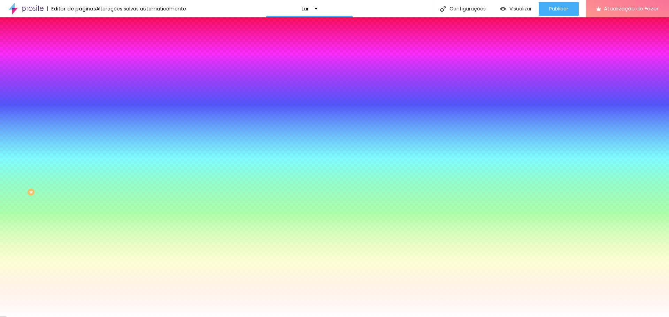
type input "9"
type input "5"
type input "1"
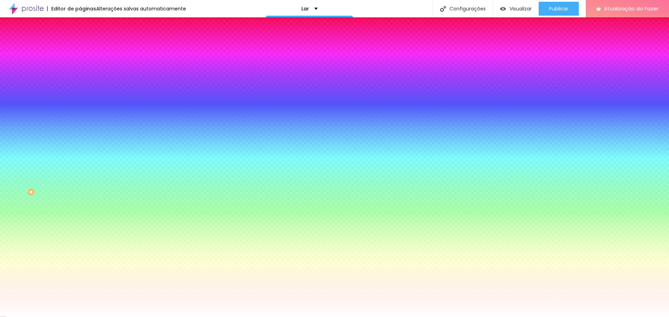
type input "1"
type input "0"
drag, startPoint x: 77, startPoint y: 128, endPoint x: 68, endPoint y: 135, distance: 11.1
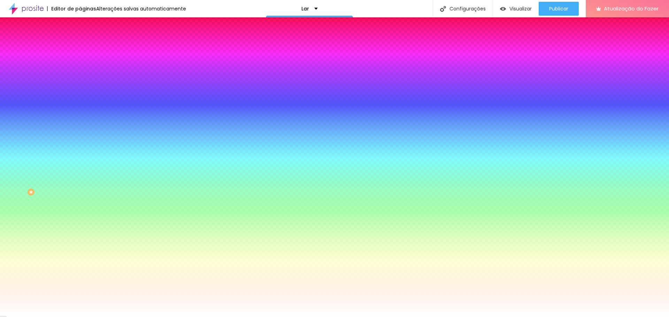
type input "1"
type input "2"
type input "3"
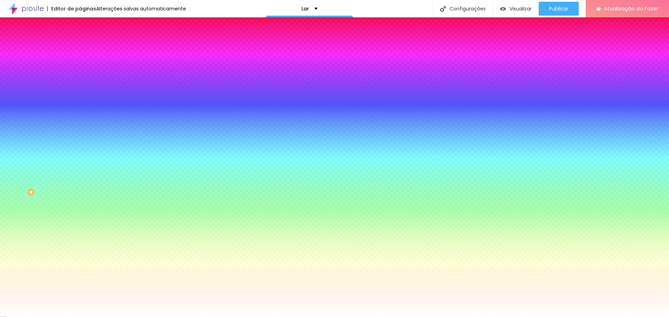
type input "3"
type input "4"
type input "3"
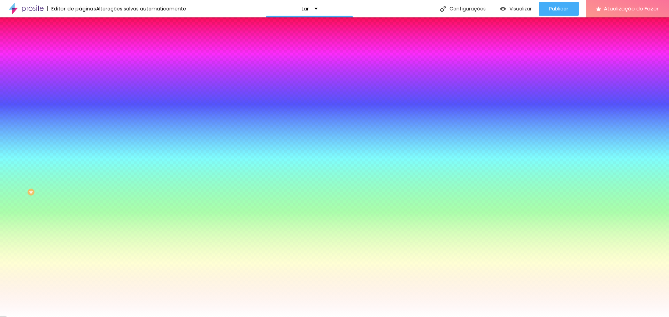
type input "2"
type input "1"
type input "0"
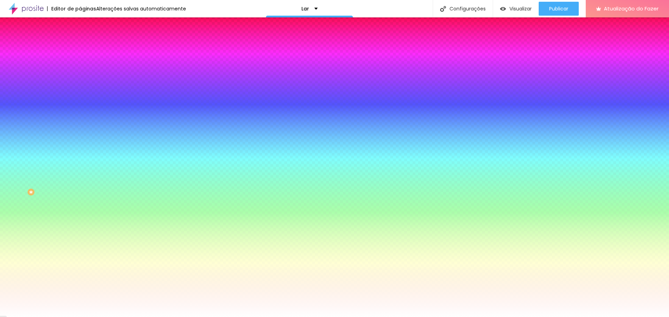
type input "0"
drag, startPoint x: 92, startPoint y: 149, endPoint x: 0, endPoint y: 167, distance: 93.2
type input "1"
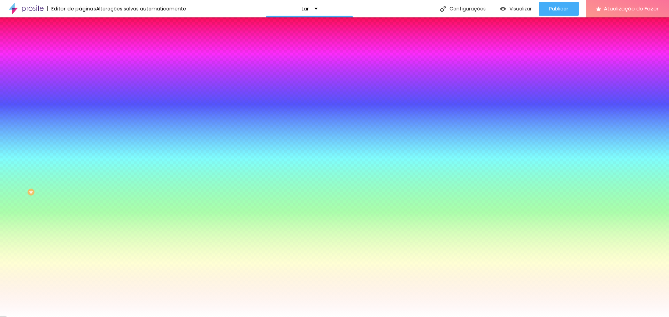
type input "2"
type input "4"
type input "5"
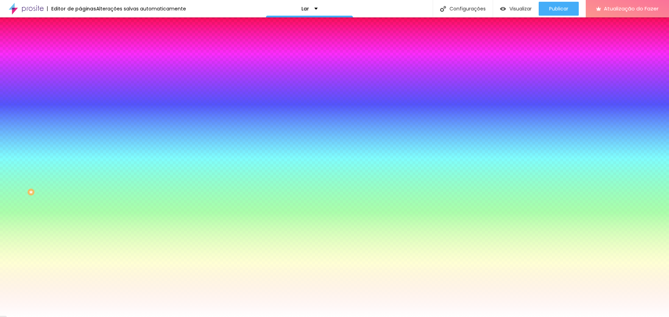
type input "5"
type input "7"
type input "8"
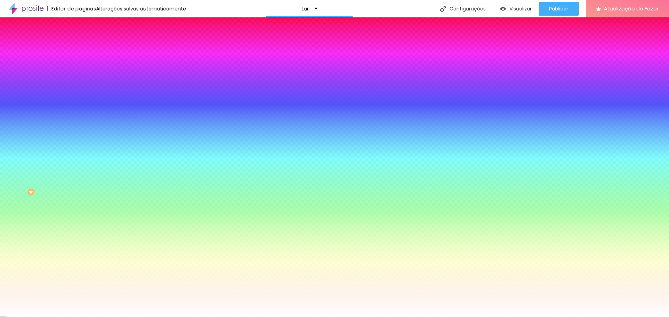
type input "9"
type input "10"
type input "11"
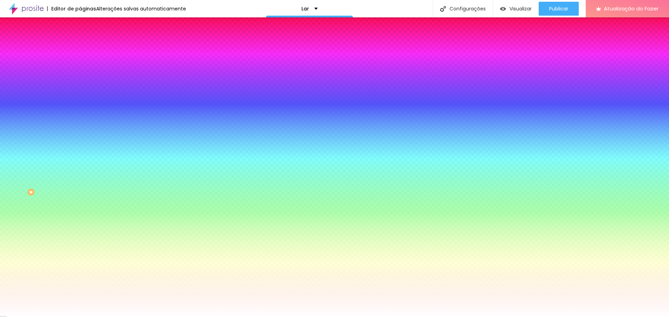
type input "11"
type input "12"
type input "13"
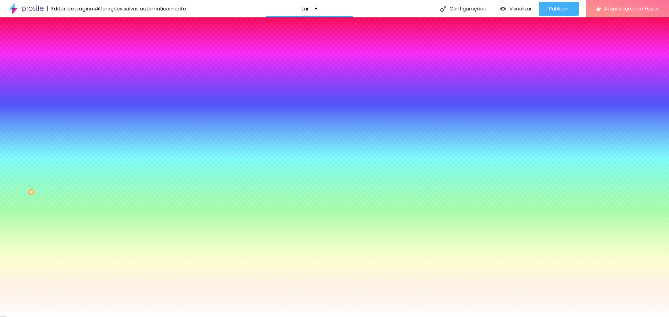
type input "14"
type input "15"
type input "16"
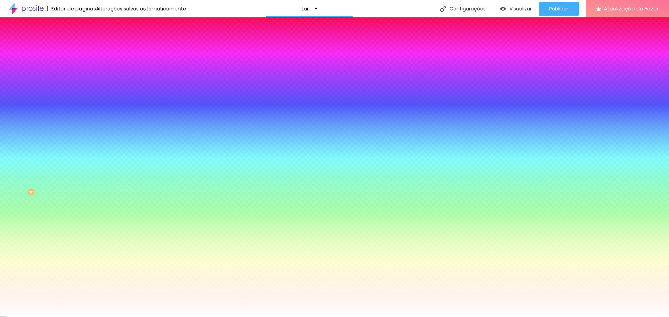
type input "16"
type input "17"
type input "18"
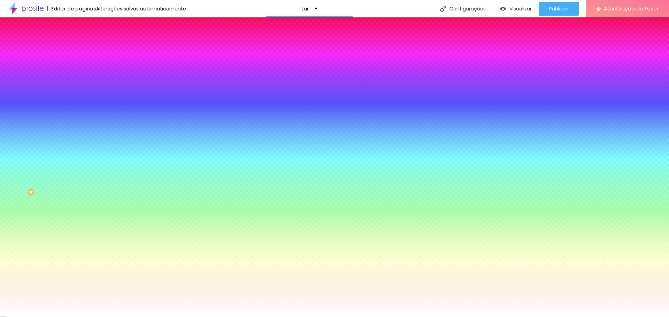
type input "19"
type input "20"
type input "21"
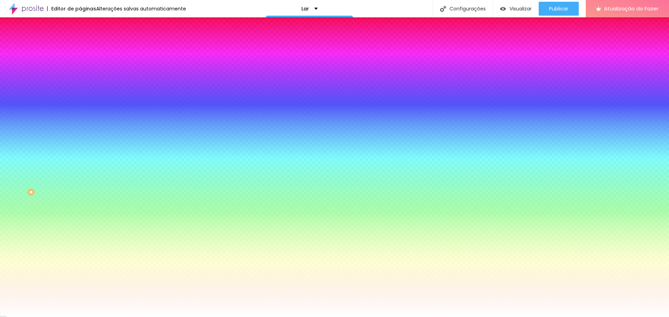
type input "21"
type input "23"
type input "25"
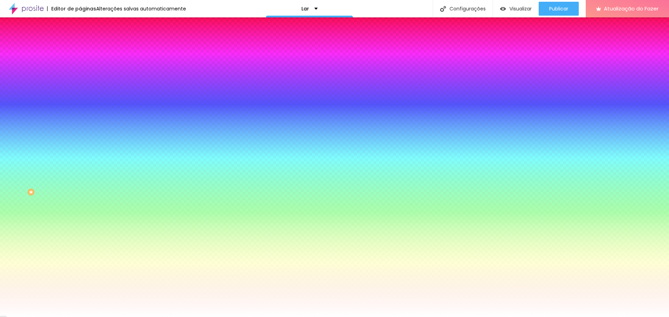
type input "27"
type input "29"
type input "31"
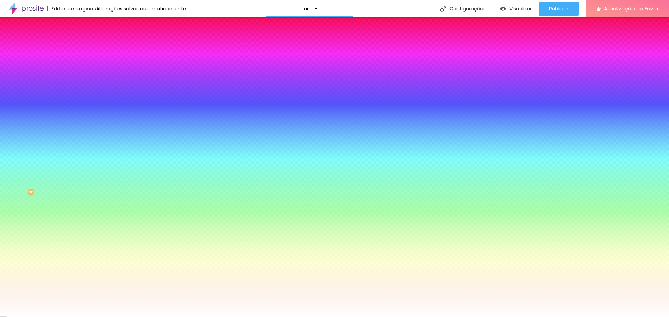
type input "31"
type input "34"
type input "38"
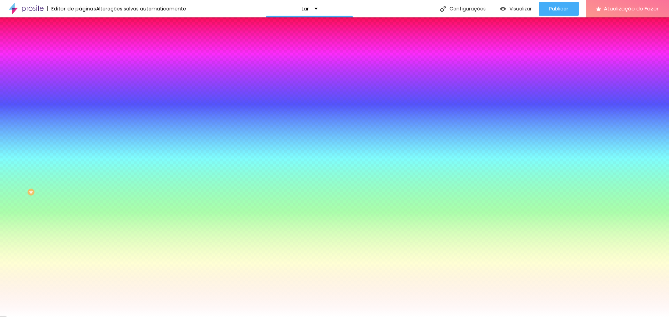
type input "43"
type input "47"
type input "49"
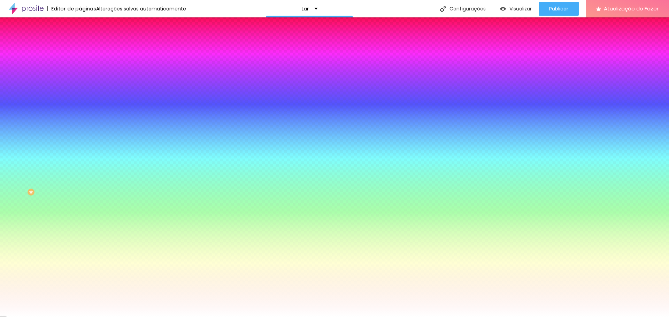
type input "49"
type input "50"
type input "48"
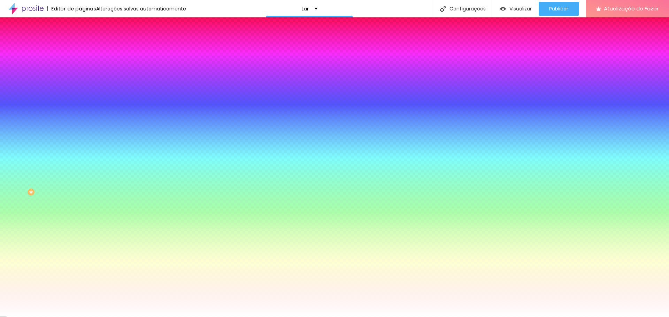
type input "47"
type input "46"
type input "45"
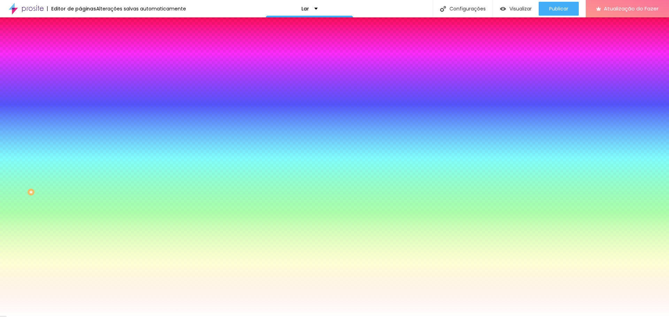
type input "45"
type input "44"
type input "43"
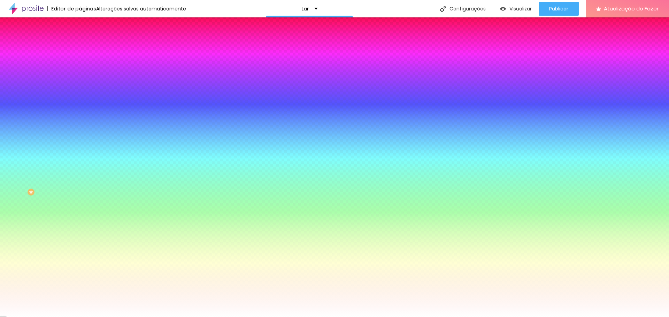
type input "42"
type input "41"
type input "40"
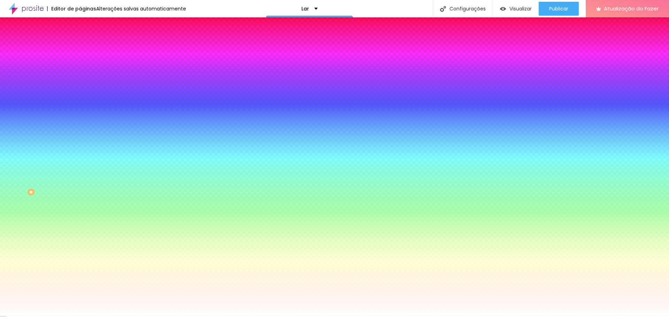
type input "40"
type input "39"
type input "38"
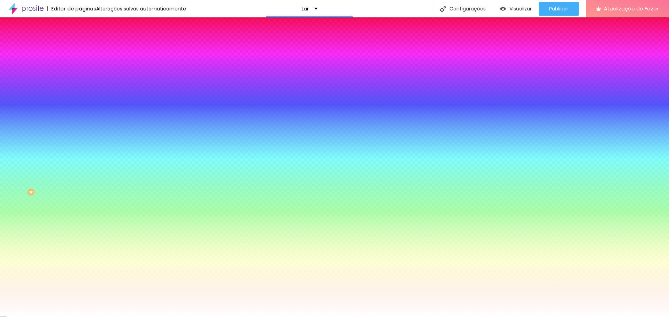
type input "37"
type input "36"
type input "34"
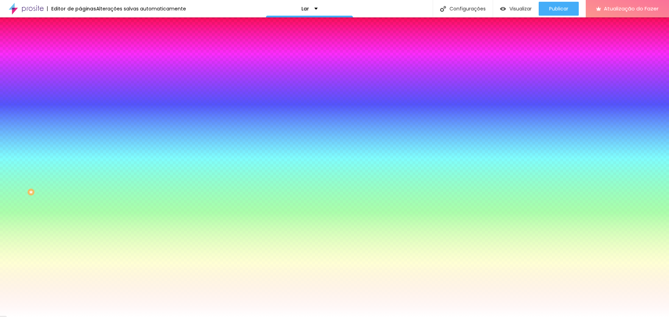
type input "34"
type input "33"
type input "32"
drag, startPoint x: 82, startPoint y: 129, endPoint x: 92, endPoint y: 132, distance: 11.0
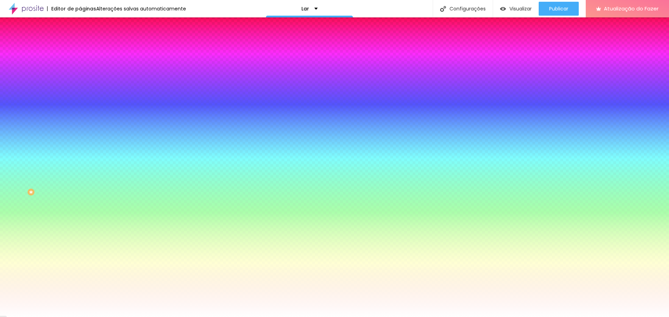
click at [139, 317] on div at bounding box center [334, 317] width 669 height 0
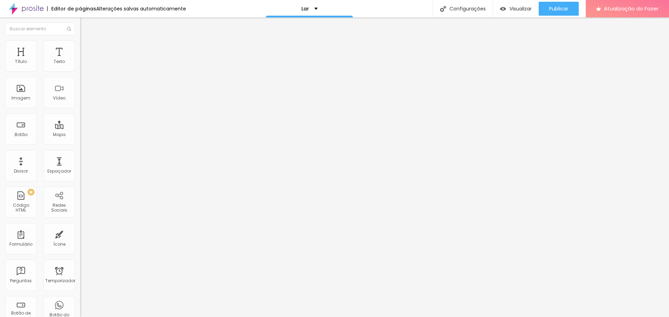
click at [86, 48] on font "Estilo" at bounding box center [91, 45] width 11 height 6
click at [80, 47] on img at bounding box center [83, 50] width 6 height 6
click at [86, 41] on font "Conteúdo" at bounding box center [97, 38] width 22 height 6
click at [86, 48] on font "Estilo" at bounding box center [91, 45] width 11 height 6
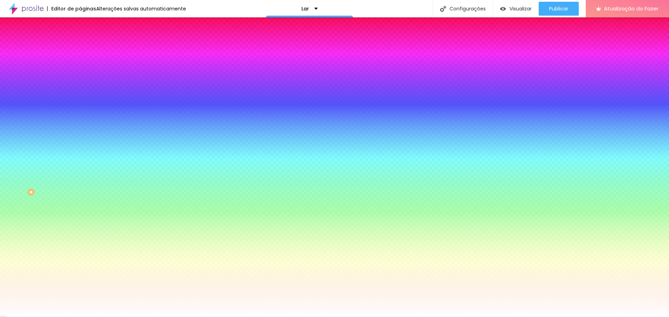
click at [83, 110] on icon "button" at bounding box center [85, 112] width 4 height 4
drag, startPoint x: 82, startPoint y: 129, endPoint x: 106, endPoint y: 128, distance: 23.7
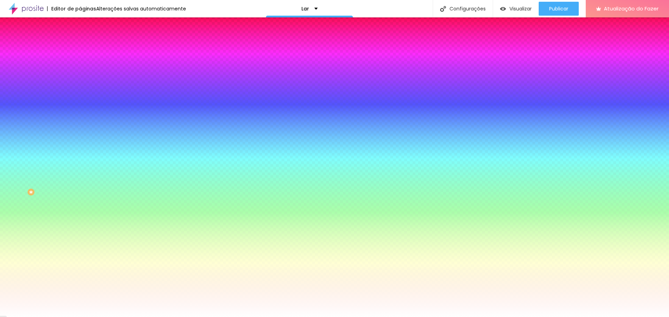
click at [528, 317] on div at bounding box center [334, 317] width 669 height 0
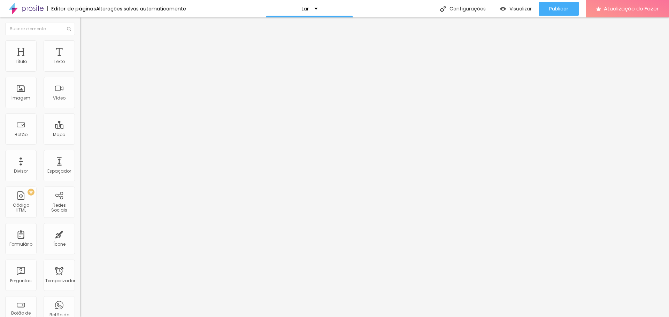
click at [80, 44] on img at bounding box center [83, 43] width 6 height 6
click at [86, 49] on font "Avançado" at bounding box center [97, 52] width 23 height 6
click at [80, 47] on ul "Conteúdo Estilo Avançado" at bounding box center [120, 43] width 80 height 21
click at [80, 40] on li "Conteúdo" at bounding box center [120, 36] width 80 height 7
click at [86, 48] on font "Estilo" at bounding box center [91, 45] width 11 height 6
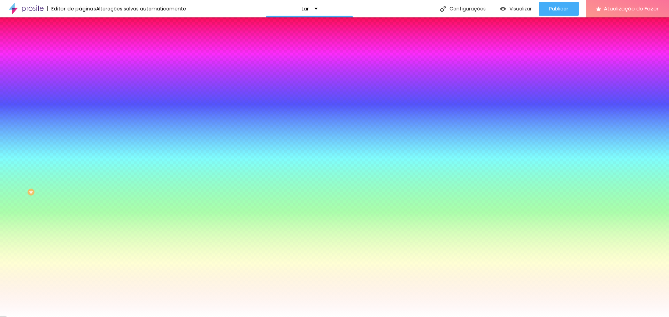
click at [83, 110] on icon "button" at bounding box center [85, 112] width 4 height 4
click at [628, 317] on div at bounding box center [334, 317] width 669 height 0
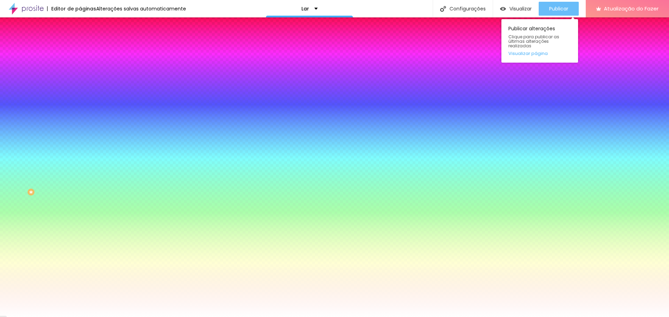
click at [559, 9] on font "Publicar" at bounding box center [558, 8] width 19 height 7
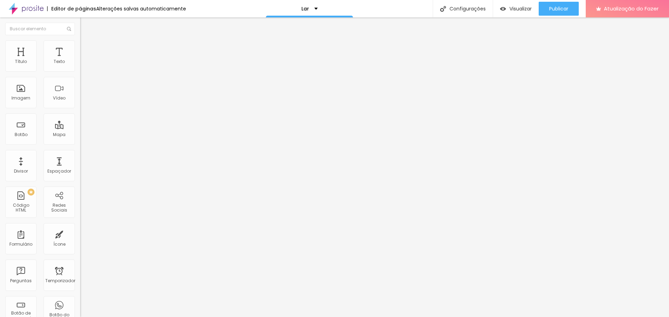
click at [80, 37] on ul "Conteúdo Estilo Avançado" at bounding box center [120, 43] width 80 height 21
click at [86, 47] on font "Estilo" at bounding box center [91, 45] width 11 height 6
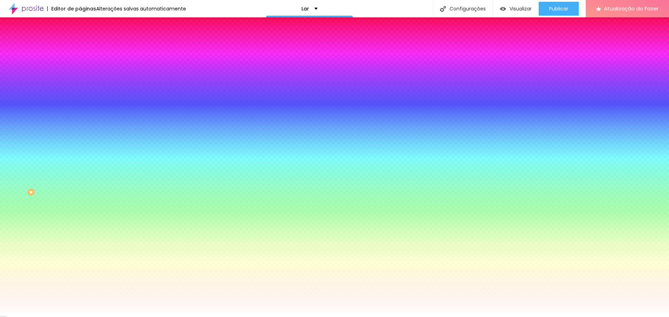
click at [83, 110] on icon "button" at bounding box center [85, 112] width 4 height 4
click at [244, 317] on div at bounding box center [334, 317] width 669 height 0
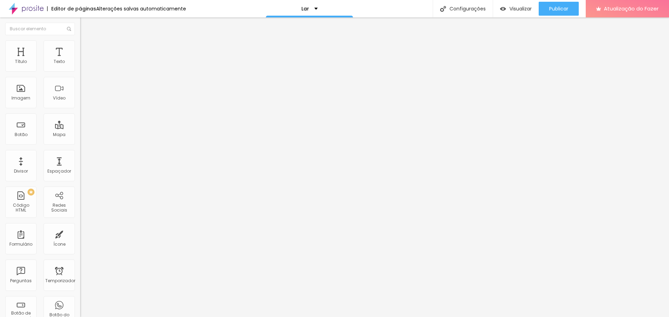
click at [84, 60] on font "Trocar imagem" at bounding box center [101, 57] width 34 height 6
click at [80, 59] on div "Trocar imagem" at bounding box center [120, 56] width 80 height 5
click at [118, 59] on img at bounding box center [120, 56] width 4 height 4
click at [80, 41] on li "Estilo" at bounding box center [120, 43] width 80 height 7
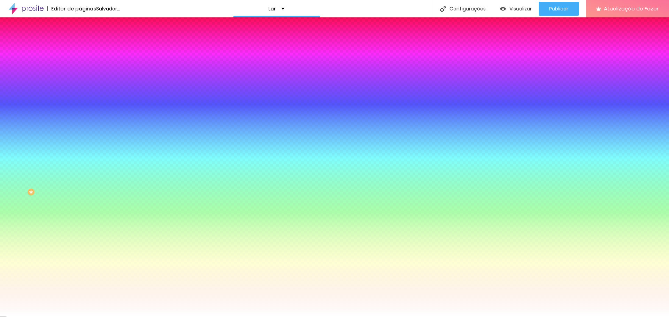
click at [83, 110] on icon "button" at bounding box center [85, 112] width 4 height 4
type input "11"
type input "14"
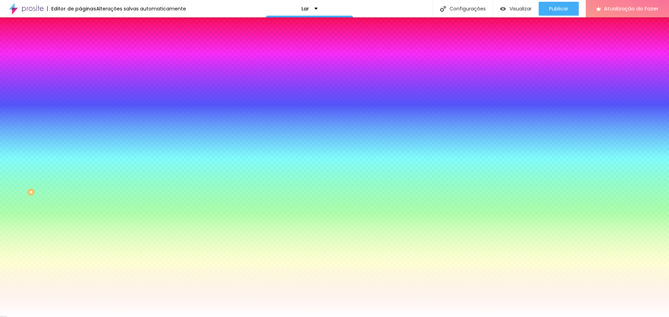
type input "16"
type input "19"
type input "30"
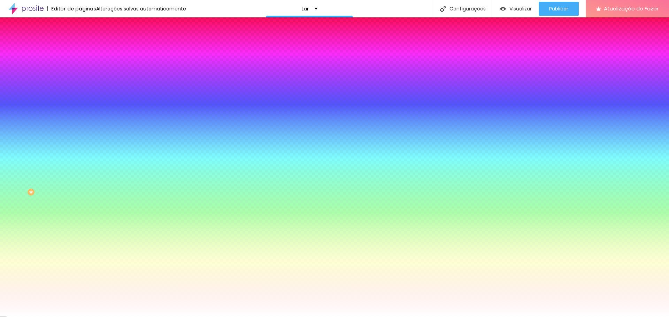
type input "30"
type input "35"
type input "36"
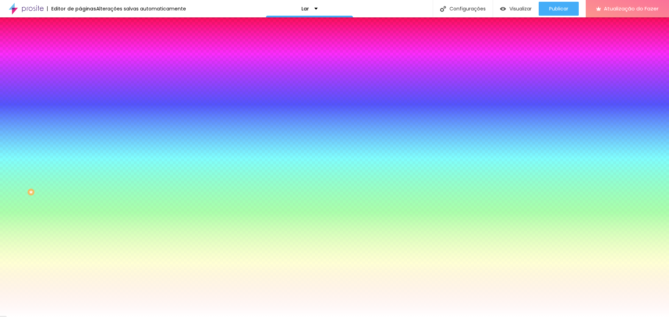
type input "38"
type input "39"
type input "40"
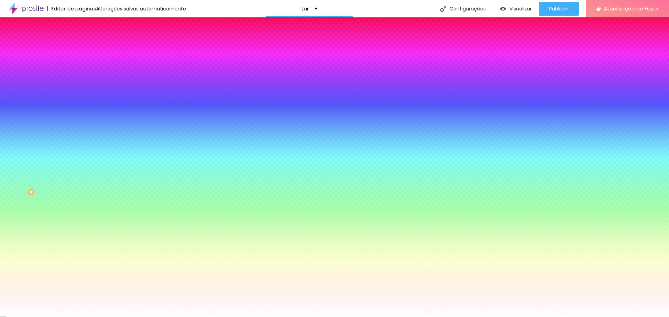
drag, startPoint x: 92, startPoint y: 128, endPoint x: 138, endPoint y: 130, distance: 45.7
type input "40"
type input "38"
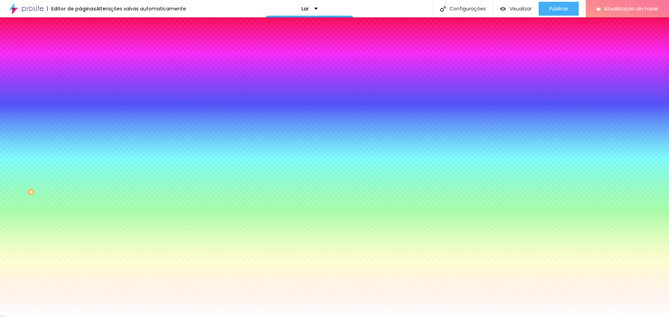
type input "36"
type input "32"
type input "28"
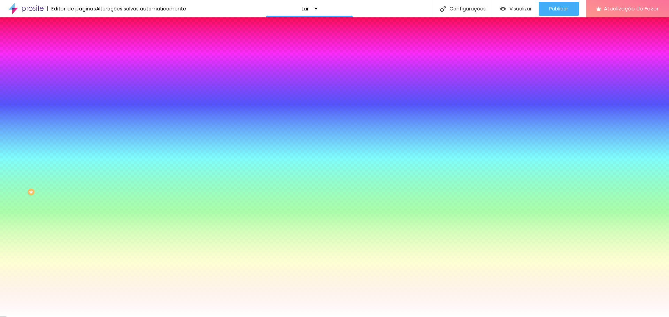
type input "28"
type input "26"
type input "24"
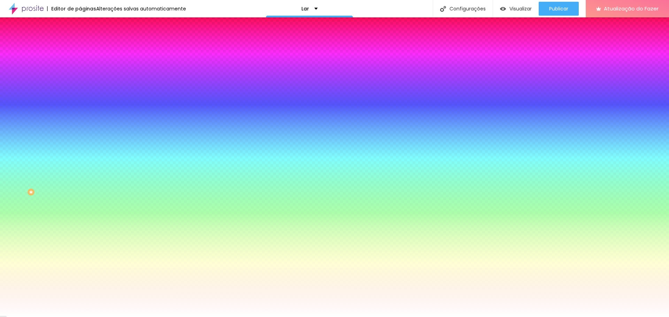
type input "21"
type input "19"
type input "16"
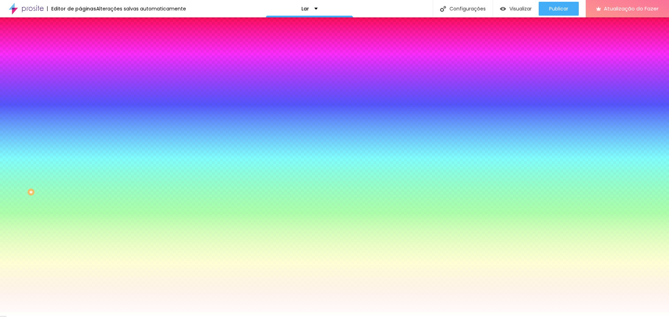
type input "16"
type input "13"
type input "9"
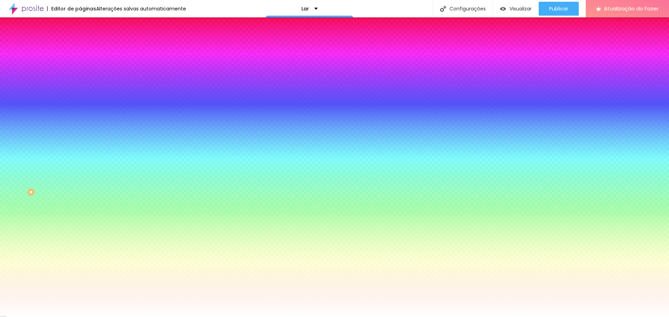
type input "5"
type input "4"
type input "3"
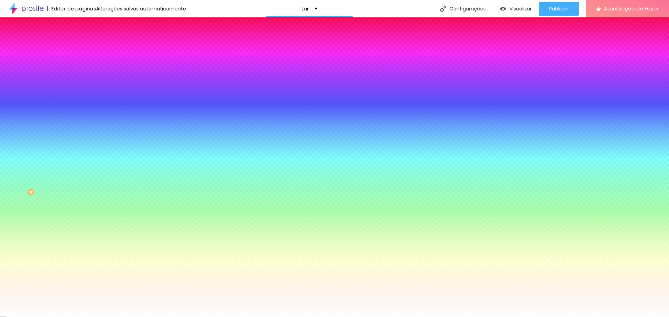
type input "3"
type input "2"
type input "1"
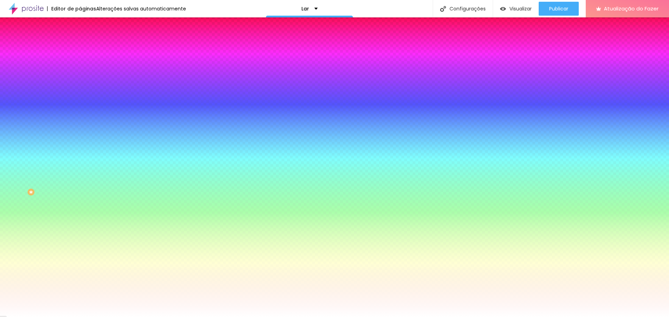
type input "0"
drag, startPoint x: 138, startPoint y: 130, endPoint x: 78, endPoint y: 127, distance: 59.3
type input "0"
drag, startPoint x: 107, startPoint y: 126, endPoint x: 103, endPoint y: 128, distance: 4.2
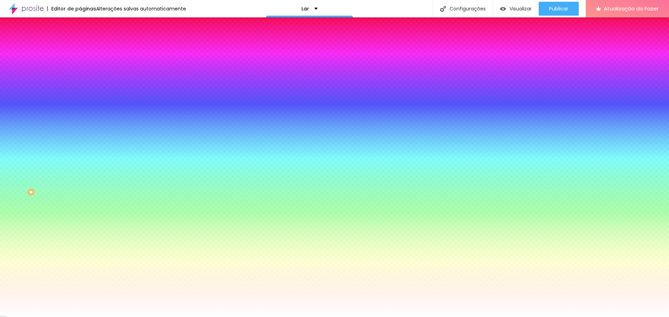
drag, startPoint x: 148, startPoint y: 119, endPoint x: 137, endPoint y: 117, distance: 10.9
type input "1"
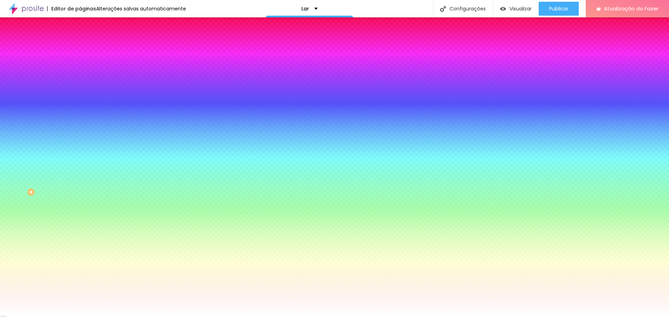
type input "10"
click at [23, 317] on div at bounding box center [334, 317] width 669 height 0
click at [80, 40] on li "Conteúdo" at bounding box center [120, 36] width 80 height 7
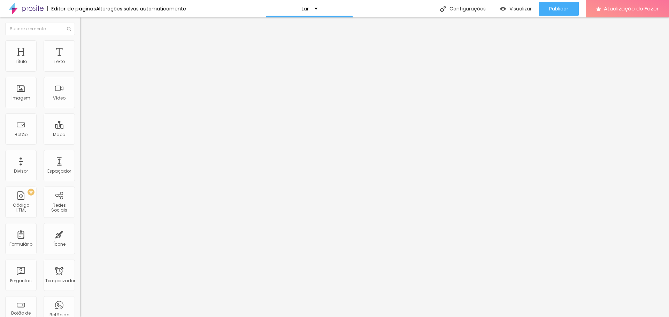
click at [85, 24] on img "button" at bounding box center [88, 26] width 6 height 6
click at [85, 26] on img "button" at bounding box center [88, 26] width 6 height 6
click at [80, 166] on div "Editar nulo Conteúdo Estilo Avançado Alinhamento" at bounding box center [120, 167] width 80 height 300
click at [80, 59] on div "Adicionar imagem" at bounding box center [120, 56] width 80 height 5
click at [84, 60] on font "Adicionar imagem" at bounding box center [104, 57] width 41 height 6
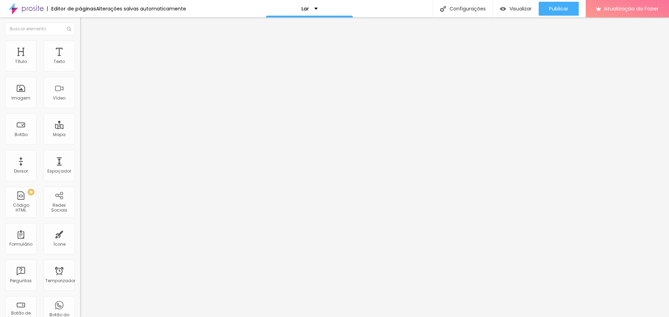
click at [80, 159] on div "Trocar imagem Descrição da imagem (Alt) Alinhamento Proporção Original Cinema 1…" at bounding box center [120, 106] width 80 height 105
paste input "www.chriscardonhafotografia.com/alimentos-e-gastronomia"
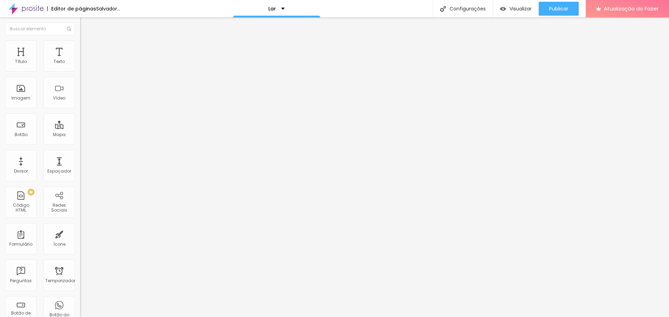
type input "[URL][DOMAIN_NAME]"
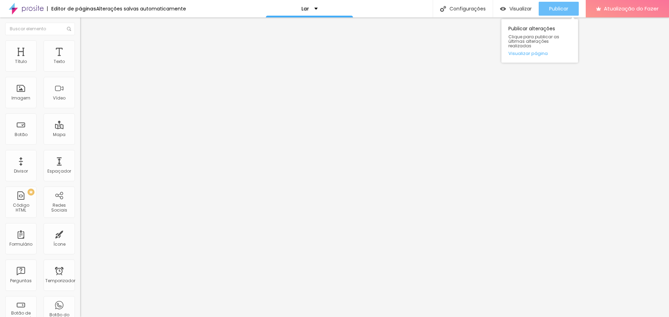
click at [548, 11] on button "Publicar" at bounding box center [559, 9] width 40 height 14
click at [80, 42] on ul "Conteúdo Estilo Avançado" at bounding box center [120, 43] width 80 height 21
click at [80, 45] on img at bounding box center [83, 43] width 6 height 6
click at [80, 47] on img at bounding box center [83, 50] width 6 height 6
type input "0"
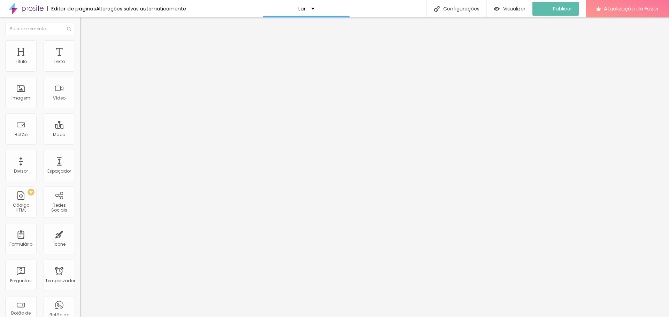
type input "0"
drag, startPoint x: 18, startPoint y: 67, endPoint x: 10, endPoint y: 70, distance: 8.9
type input "0"
click at [80, 135] on input "range" at bounding box center [102, 138] width 45 height 6
type input "11"
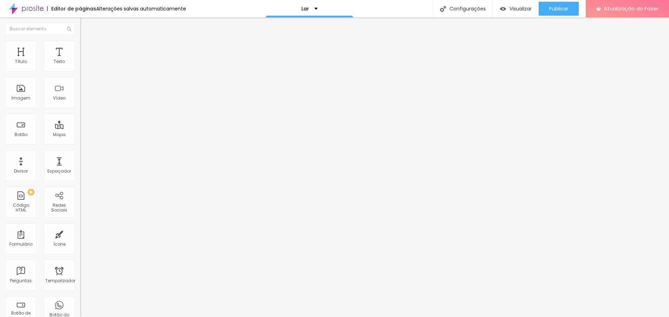
type input "11"
type input "6"
type input "2"
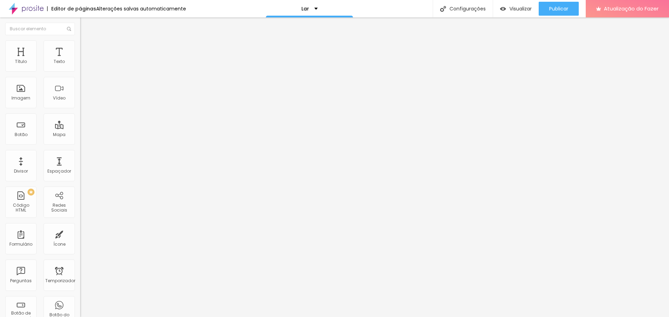
type input "0"
drag, startPoint x: 17, startPoint y: 83, endPoint x: 9, endPoint y: 82, distance: 8.0
type input "0"
click at [80, 234] on input "range" at bounding box center [102, 237] width 45 height 6
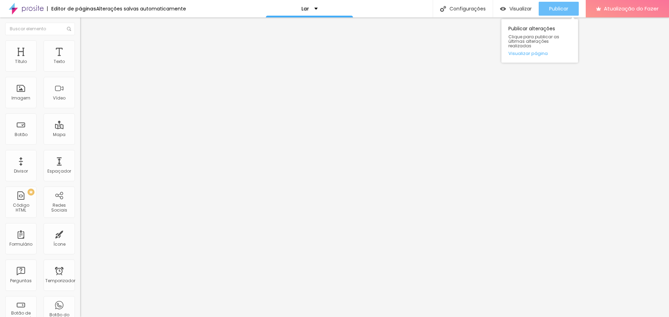
click at [553, 15] on div "Publicar" at bounding box center [558, 9] width 19 height 14
click at [80, 66] on input "Solicitar Orçamento" at bounding box center [122, 62] width 84 height 7
click at [80, 47] on li "Estilo" at bounding box center [120, 43] width 80 height 7
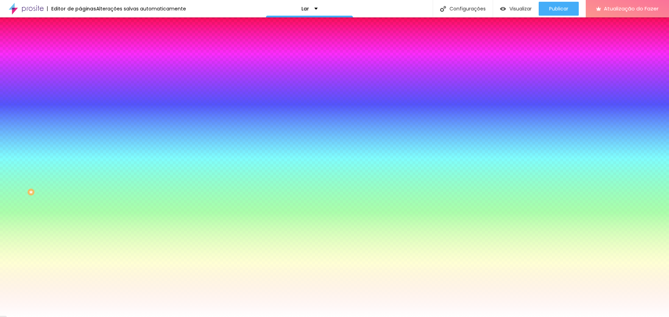
click at [83, 86] on icon "button" at bounding box center [85, 88] width 4 height 4
select select "MerriweatherSans-Regular"
type input "18"
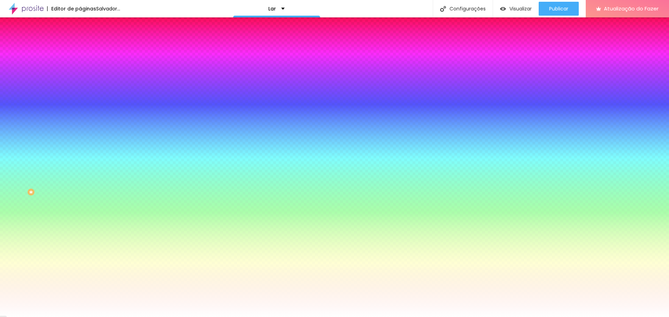
type input "18"
type input "19"
type input "20"
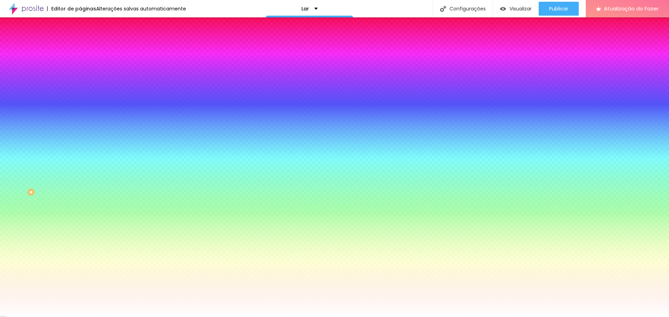
type input "19"
type input "18"
type input "17"
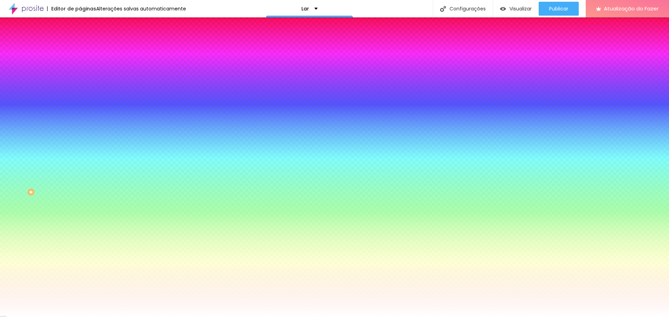
type input "17"
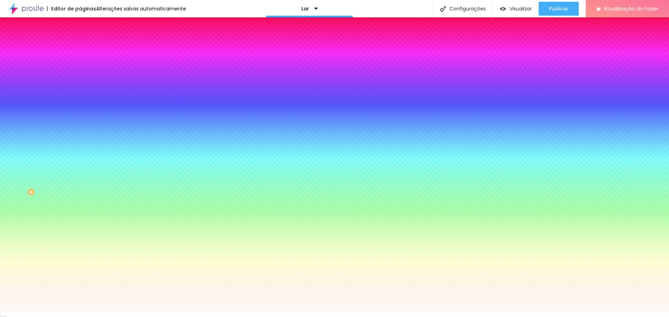
click at [38, 317] on div at bounding box center [334, 317] width 669 height 0
click at [80, 215] on div "Editar nulo Conteúdo Estilo Avançado Cor de fundo Voltar ao padrão #F57E0D Tipo…" at bounding box center [120, 167] width 80 height 300
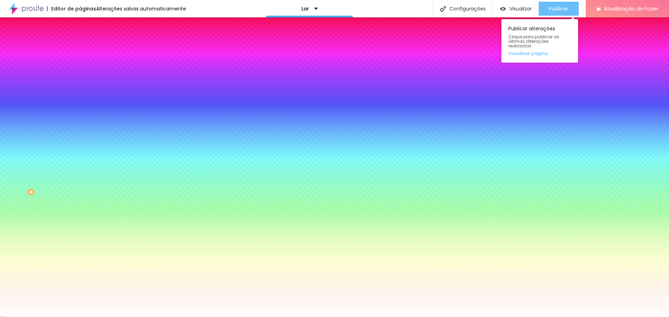
click at [568, 2] on div "Publicar" at bounding box center [558, 9] width 19 height 14
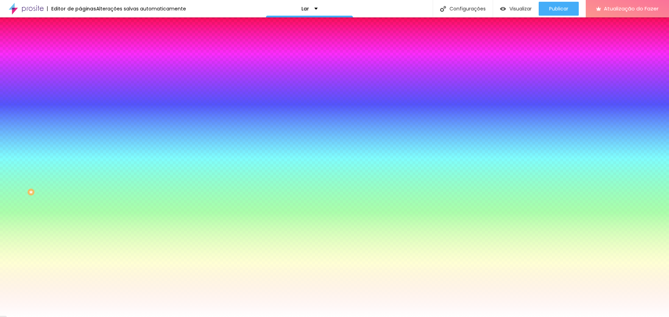
click at [80, 74] on div "Voltar ao padrão #F57E0D" at bounding box center [120, 66] width 80 height 15
click at [80, 67] on div at bounding box center [120, 67] width 80 height 0
click at [80, 73] on input "#F57E0D" at bounding box center [122, 70] width 84 height 7
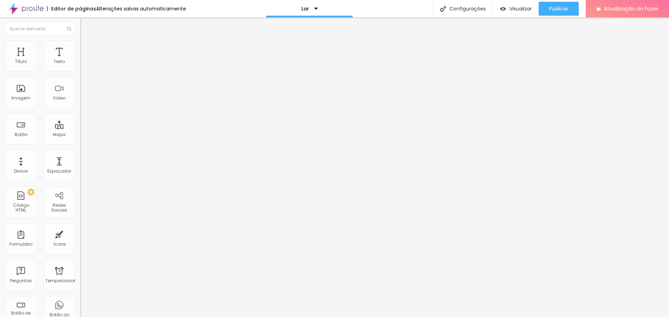
click at [80, 45] on li "Estilo" at bounding box center [120, 43] width 80 height 7
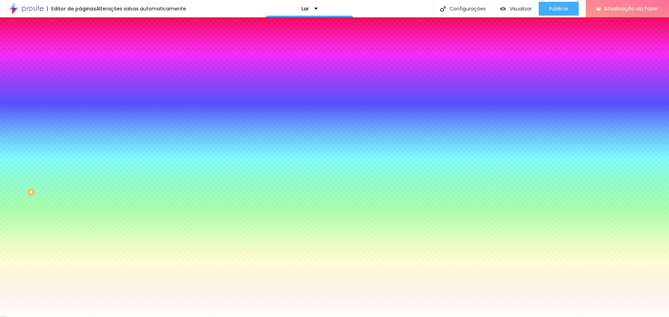
click at [80, 67] on div at bounding box center [120, 67] width 80 height 0
click at [80, 68] on input "#AA5F00" at bounding box center [122, 70] width 84 height 7
click at [80, 69] on input "#AA5F00" at bounding box center [122, 70] width 84 height 7
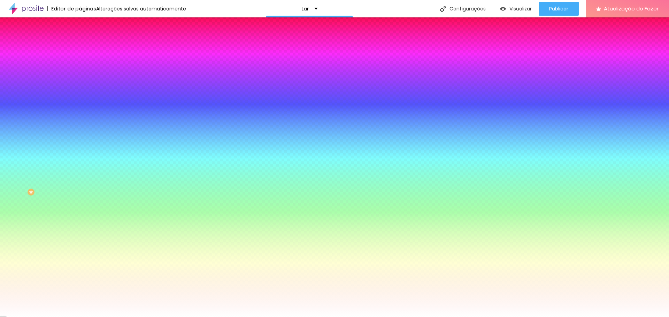
paste input "F57E0D"
type input "#F57E0D"
click at [80, 57] on div "Cor de fundo Voltar ao padrão #F57E0D Tipografia Voltar ao padrão Borda Voltar …" at bounding box center [120, 168] width 80 height 228
click at [80, 43] on ul "Conteúdo Estilo Avançado" at bounding box center [120, 43] width 80 height 21
click at [80, 87] on button "button" at bounding box center [85, 88] width 10 height 7
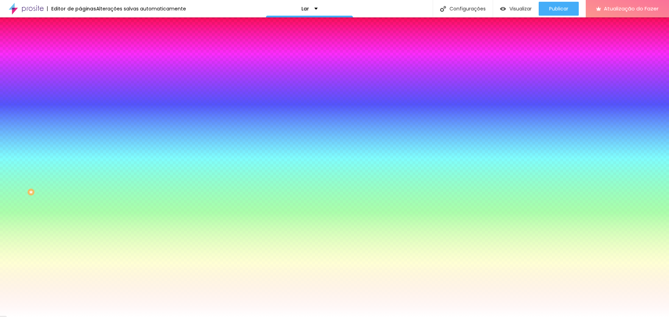
select select "MerriweatherSans-Regular"
click at [599, 317] on div at bounding box center [334, 317] width 669 height 0
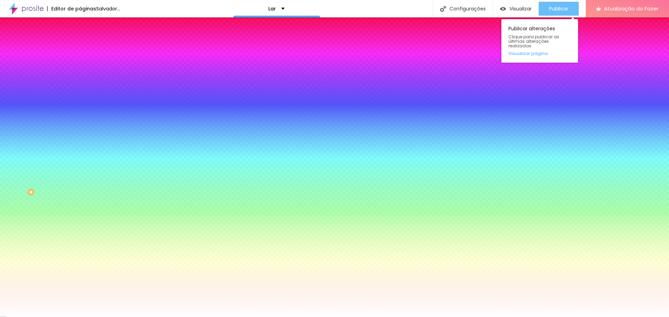
click at [557, 11] on font "Publicar" at bounding box center [558, 8] width 19 height 7
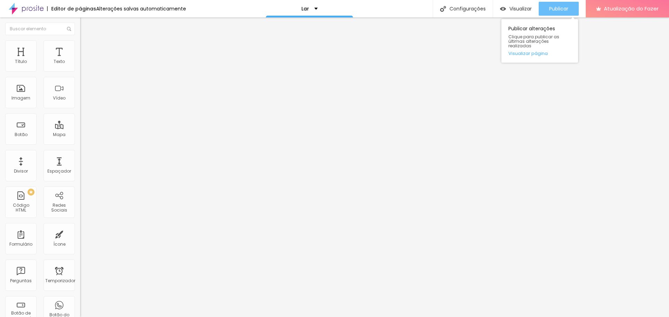
click at [569, 7] on button "Publicar" at bounding box center [559, 9] width 40 height 14
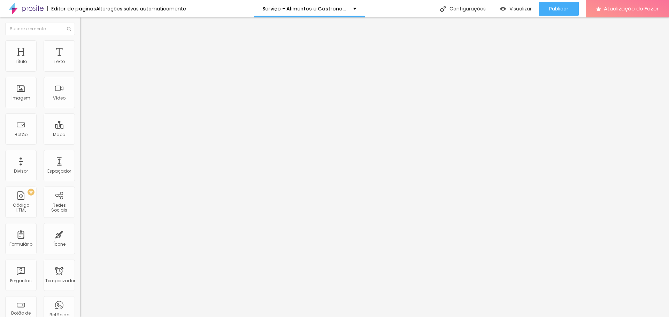
click at [80, 21] on button "Editar nulo" at bounding box center [120, 25] width 80 height 16
click at [80, 66] on input "Click me" at bounding box center [122, 62] width 84 height 7
click at [80, 66] on input "Solicitar Or" at bounding box center [122, 62] width 84 height 7
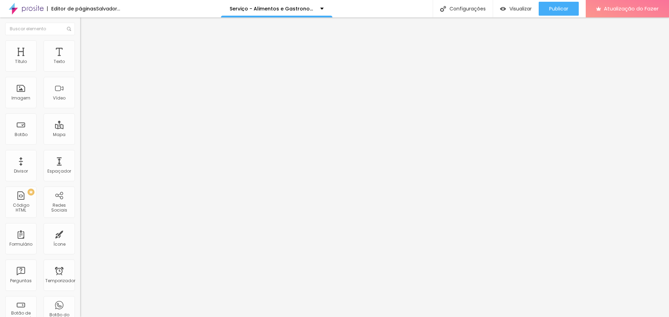
click at [80, 66] on input "Solicitar um orçamento" at bounding box center [122, 62] width 84 height 7
type input "Solicitar orçamento"
click at [80, 111] on div "[GEOGRAPHIC_DATA]" at bounding box center [120, 112] width 80 height 23
click at [80, 109] on font "Normal" at bounding box center [88, 107] width 16 height 6
click at [80, 125] on span "Grande" at bounding box center [88, 122] width 16 height 6
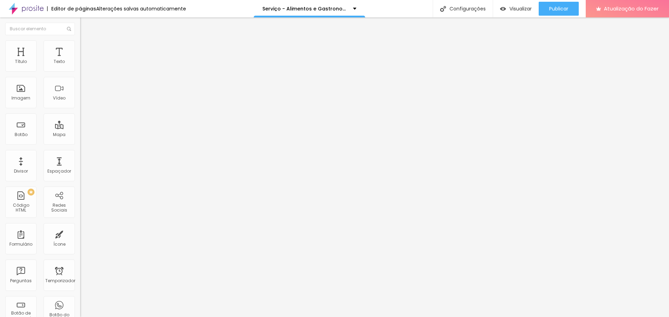
drag, startPoint x: 39, startPoint y: 40, endPoint x: 39, endPoint y: 46, distance: 5.6
click at [80, 40] on img at bounding box center [83, 43] width 6 height 6
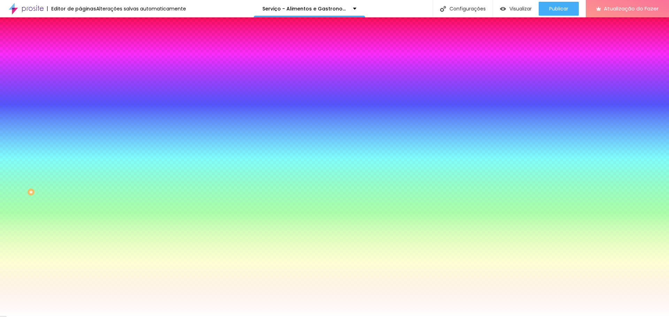
click at [80, 70] on input "#F57E0D" at bounding box center [122, 70] width 84 height 7
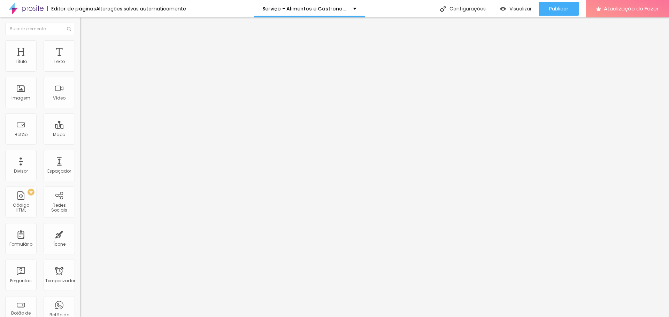
click at [80, 44] on li "Estilo" at bounding box center [120, 43] width 80 height 7
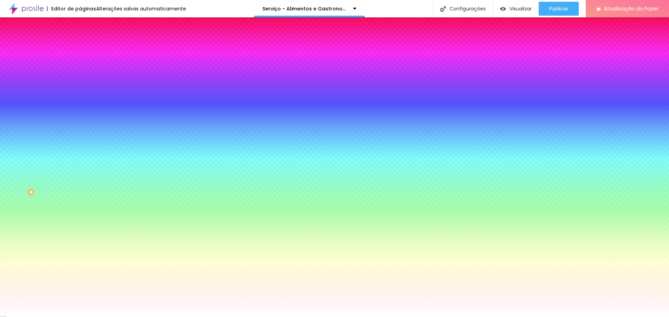
click at [80, 69] on input "#FFFFFF" at bounding box center [122, 70] width 84 height 7
paste input "57E0D"
type input "#F57E0D"
click at [80, 85] on button "button" at bounding box center [85, 88] width 10 height 7
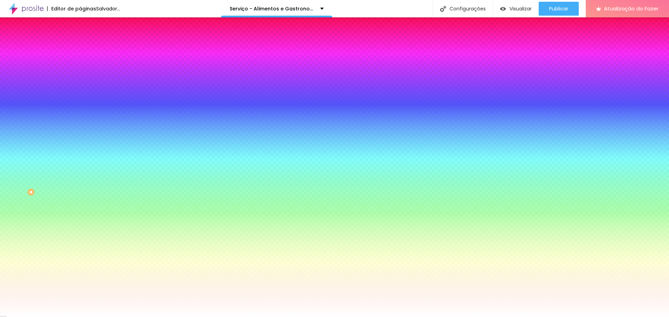
drag, startPoint x: 140, startPoint y: 116, endPoint x: 153, endPoint y: 117, distance: 12.9
select select "MerriweatherSans-Regular"
click at [30, 317] on div at bounding box center [334, 317] width 669 height 0
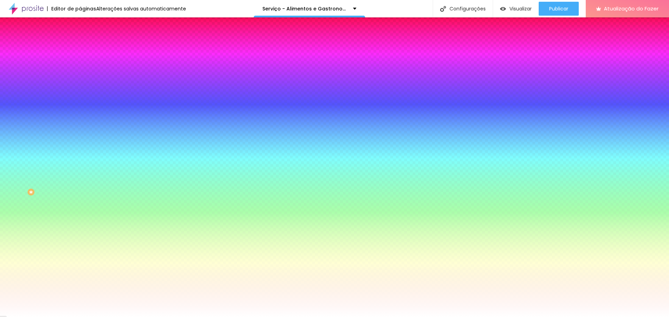
click at [80, 105] on button "button" at bounding box center [85, 108] width 10 height 7
type input "1"
type input "2"
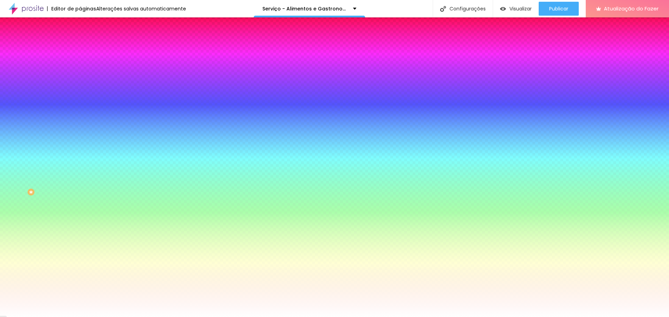
type input "9"
type input "18"
type input "23"
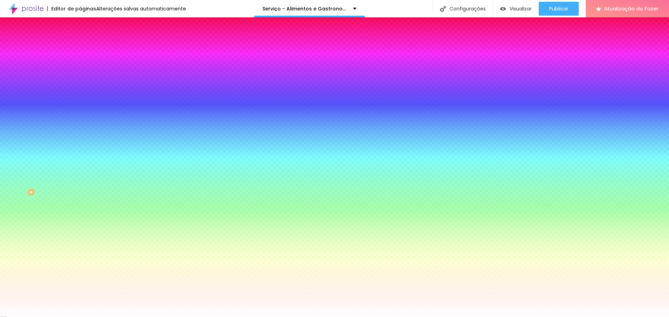
type input "23"
type input "25"
type input "26"
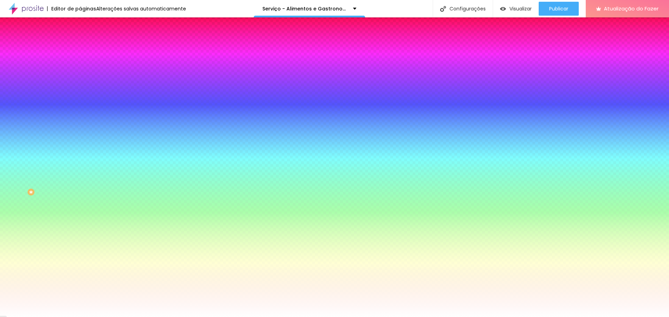
type input "28"
type input "29"
type input "30"
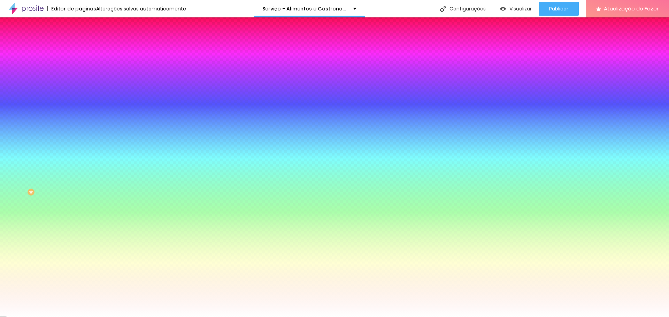
drag, startPoint x: 77, startPoint y: 128, endPoint x: 212, endPoint y: 135, distance: 134.7
type input "30"
click at [63, 317] on div at bounding box center [334, 317] width 669 height 0
click at [80, 237] on input "#FFFFFF" at bounding box center [122, 240] width 84 height 7
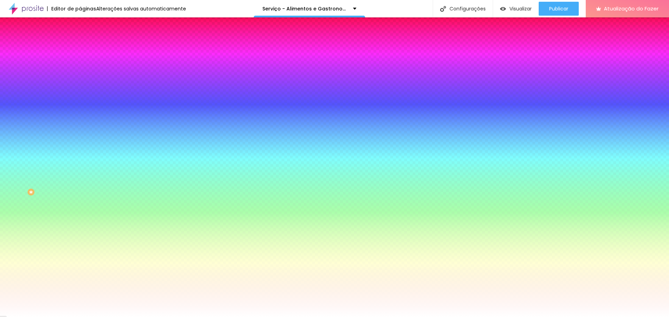
click at [80, 237] on input "#FFFFFF" at bounding box center [122, 240] width 84 height 7
paste input "57E0D"
type input "#F57E0D"
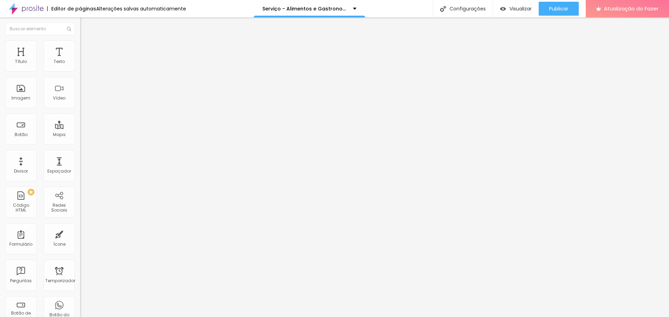
click at [86, 48] on font "Estilo" at bounding box center [91, 45] width 11 height 6
click at [80, 109] on span "Grande" at bounding box center [88, 107] width 16 height 6
click at [80, 109] on font "Grande" at bounding box center [88, 107] width 16 height 6
click at [86, 48] on font "Estilo" at bounding box center [91, 45] width 11 height 6
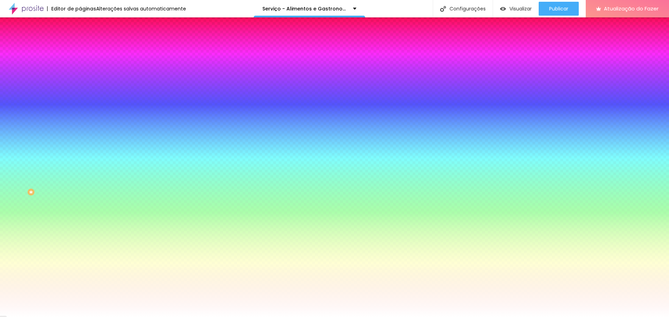
click at [80, 237] on input "#F57E0D" at bounding box center [122, 240] width 84 height 7
click at [80, 237] on div at bounding box center [120, 237] width 80 height 0
type input "#DB6F08"
drag, startPoint x: 53, startPoint y: 162, endPoint x: 55, endPoint y: 166, distance: 4.3
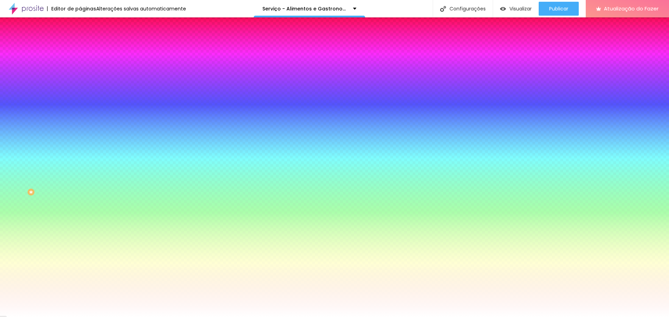
click at [55, 166] on div at bounding box center [334, 158] width 669 height 317
click at [80, 253] on div "Editar nulo Conteúdo Estilo Avançado Cor de fundo Voltar ao padrão #F57E0D Tipo…" at bounding box center [120, 167] width 80 height 300
click at [86, 41] on font "Conteúdo" at bounding box center [97, 38] width 22 height 6
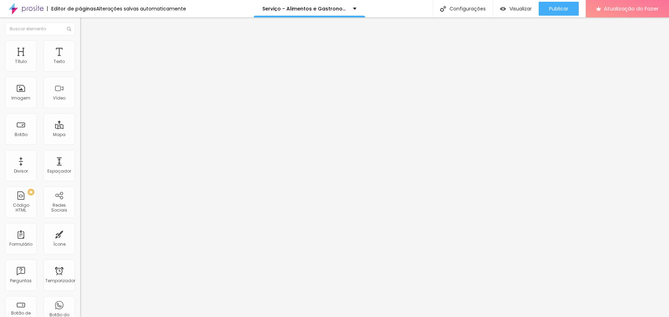
click at [80, 47] on ul "Conteúdo Estilo Avançado" at bounding box center [120, 43] width 80 height 21
click at [80, 45] on li "Estilo" at bounding box center [120, 43] width 80 height 7
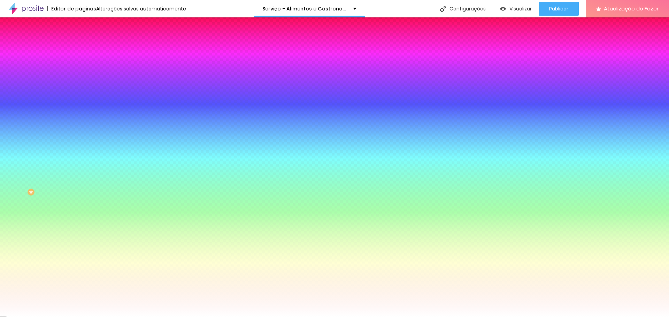
click at [86, 49] on font "Avançado" at bounding box center [97, 52] width 23 height 6
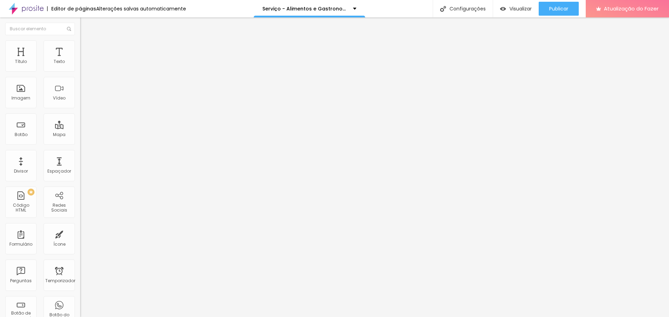
click at [86, 41] on font "Conteúdo" at bounding box center [97, 38] width 22 height 6
drag, startPoint x: 42, startPoint y: 144, endPoint x: 0, endPoint y: 139, distance: 42.1
click at [80, 139] on div "Texto Solicitar orçamento Alinhamento [GEOGRAPHIC_DATA] Link URL https:// Abrir…" at bounding box center [120, 104] width 80 height 101
drag, startPoint x: 72, startPoint y: 145, endPoint x: 11, endPoint y: 144, distance: 60.3
click at [80, 142] on div "Texto Solicitar Orçamento Alinhamento [GEOGRAPHIC_DATA] Link URL [URL][DOMAIN_N…" at bounding box center [120, 104] width 80 height 101
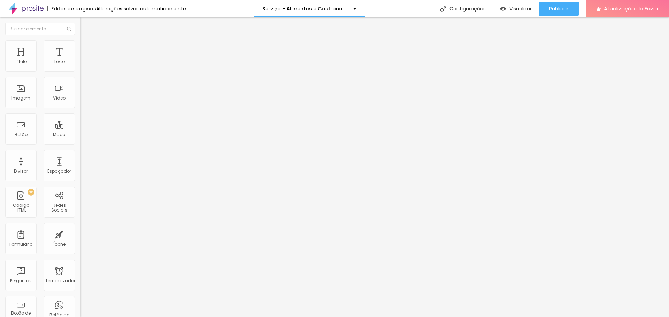
drag, startPoint x: 40, startPoint y: 146, endPoint x: 0, endPoint y: 148, distance: 39.8
click at [80, 148] on div "Texto Solicitar orçamento Alinhamento [GEOGRAPHIC_DATA] Link URL https:// Abrir…" at bounding box center [120, 104] width 80 height 101
paste input "[DOMAIN_NAME][URL]"
type input "[URL][DOMAIN_NAME]"
click at [80, 108] on font "Grande" at bounding box center [88, 107] width 16 height 6
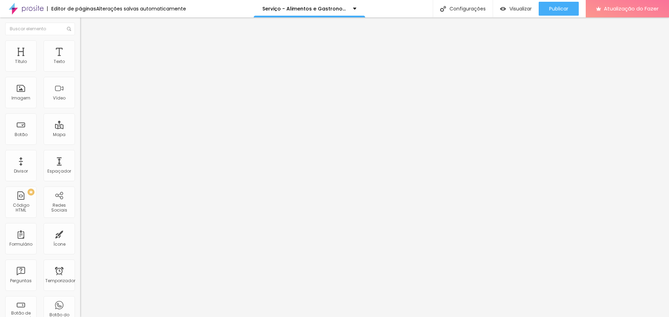
click at [80, 105] on div "[GEOGRAPHIC_DATA]" at bounding box center [120, 112] width 80 height 23
click at [80, 236] on div "Editar nulo Conteúdo Estilo Avançado Texto Solicitar orçamento Alinhamento Tama…" at bounding box center [120, 167] width 80 height 300
click at [80, 146] on div "Texto Solicitar orçamento Alinhamento [GEOGRAPHIC_DATA] Link URL [URL][DOMAIN_N…" at bounding box center [120, 104] width 80 height 101
click at [86, 125] on span "Grande" at bounding box center [94, 122] width 16 height 6
click at [80, 241] on div "Editar nulo Conteúdo Estilo Avançado Texto Solicitar orçamento Alinhamento Tama…" at bounding box center [120, 167] width 80 height 300
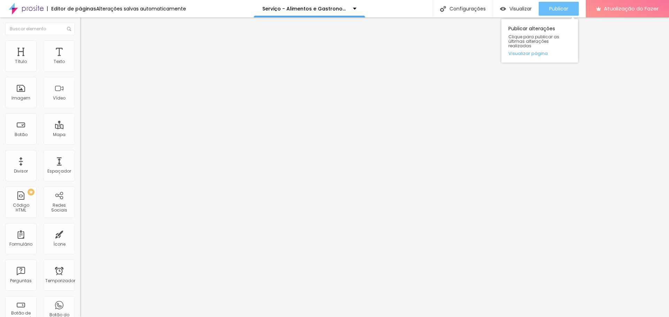
drag, startPoint x: 564, startPoint y: 15, endPoint x: 569, endPoint y: 8, distance: 8.1
click at [568, 9] on div "Publicar" at bounding box center [558, 9] width 19 height 14
click at [84, 60] on font "Trocar imagem" at bounding box center [101, 57] width 34 height 6
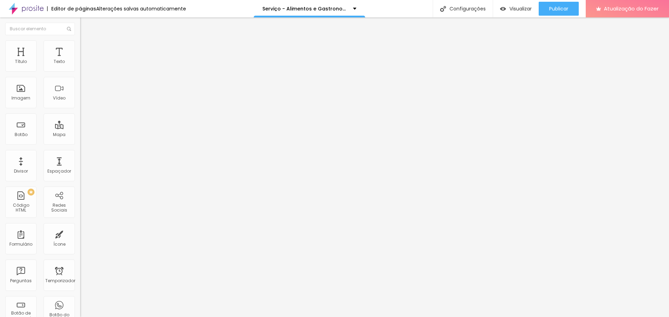
click at [84, 60] on font "Trocar imagem" at bounding box center [101, 57] width 34 height 6
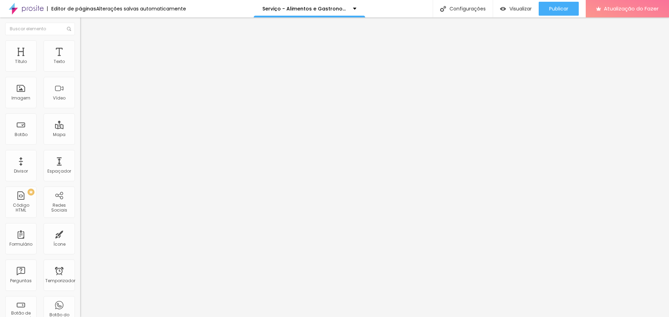
drag, startPoint x: 181, startPoint y: 195, endPoint x: 163, endPoint y: 195, distance: 18.1
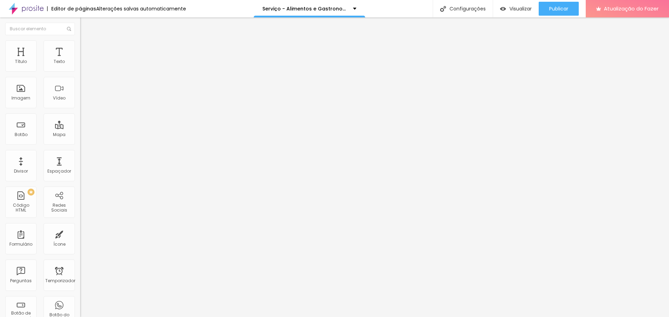
click at [80, 47] on img at bounding box center [83, 50] width 6 height 6
click at [80, 44] on img at bounding box center [83, 43] width 6 height 6
click at [561, 8] on font "Publicar" at bounding box center [558, 8] width 19 height 7
click at [83, 65] on icon "button" at bounding box center [85, 63] width 4 height 4
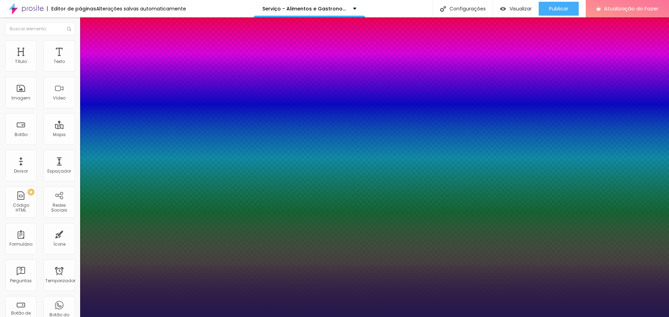
type input "1"
type input "31"
type input "1"
type input "28"
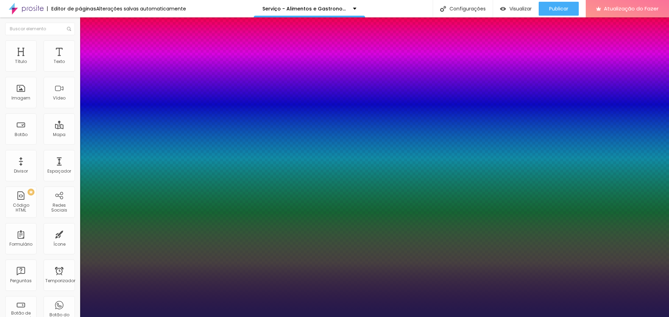
type input "28"
type input "1"
type input "24"
type input "1"
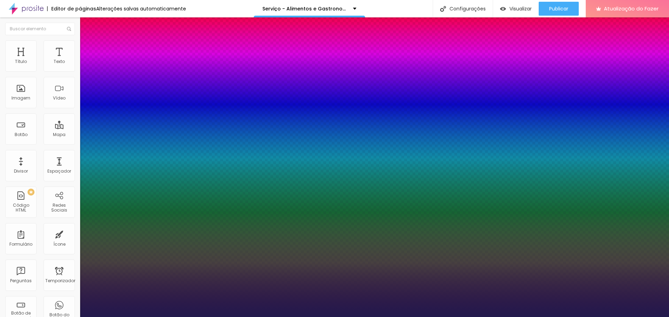
type input "16"
type input "1"
type input "13"
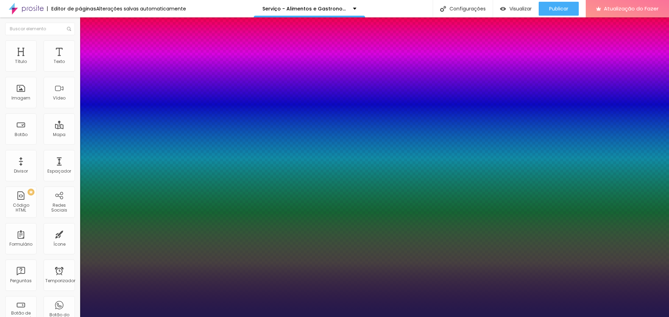
type input "1"
type input "12"
type input "1"
type input "13"
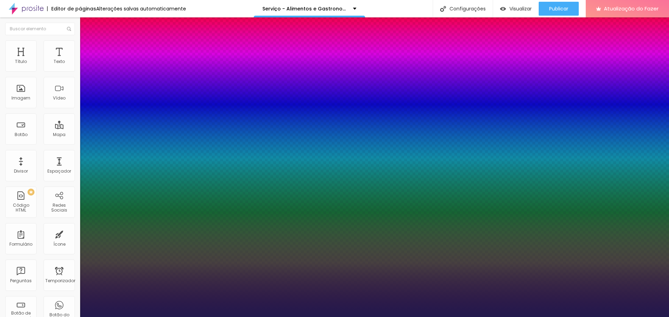
type input "13"
type input "1"
type input "14"
type input "1"
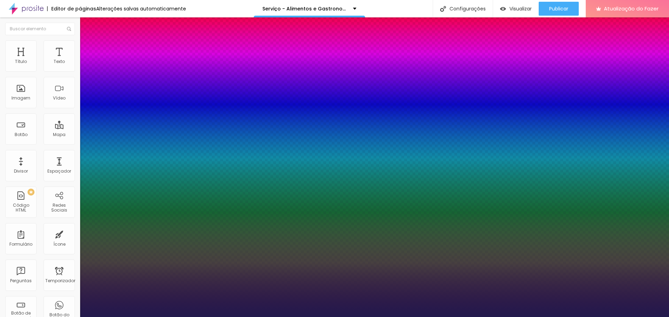
type input "15"
type input "1"
type input "16"
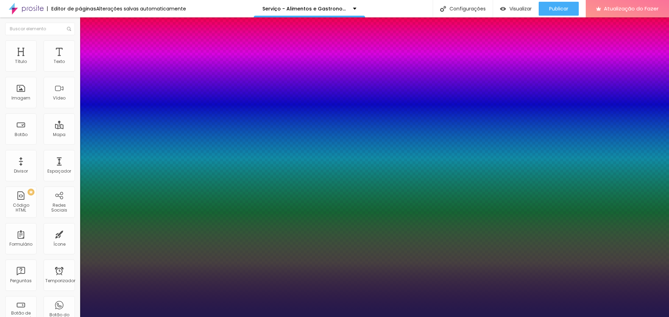
type input "1"
type input "18"
type input "1"
type input "19"
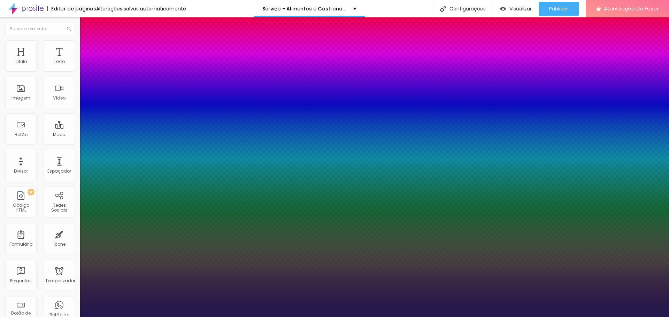
type input "19"
type input "1"
type input "19"
click at [248, 317] on div at bounding box center [334, 317] width 669 height 0
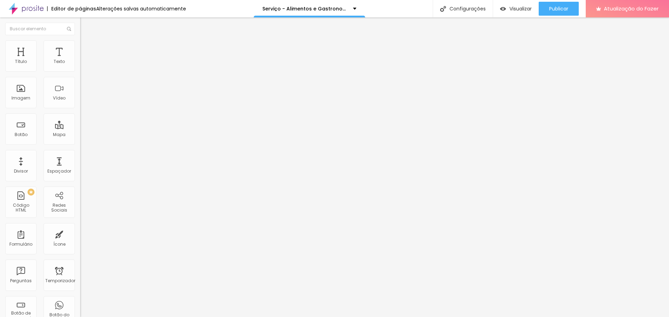
click at [80, 39] on ul "Conteúdo Estilo Avançado" at bounding box center [120, 43] width 80 height 21
click at [86, 49] on font "Avançado" at bounding box center [97, 52] width 23 height 6
click at [85, 26] on img "button" at bounding box center [88, 26] width 6 height 6
click at [86, 48] on font "Avançado" at bounding box center [97, 45] width 23 height 6
click at [80, 42] on ul "Estilo Avançado" at bounding box center [120, 40] width 80 height 14
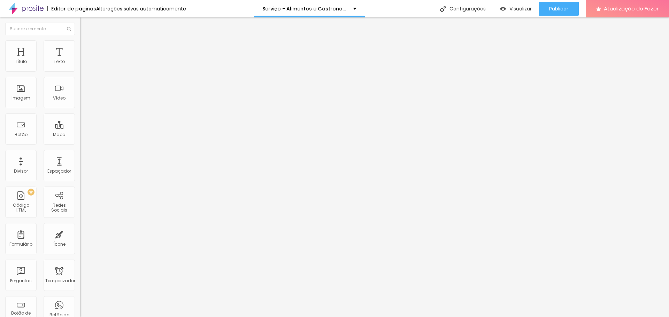
click at [80, 40] on img at bounding box center [83, 36] width 6 height 6
click at [80, 67] on button "button" at bounding box center [85, 63] width 10 height 7
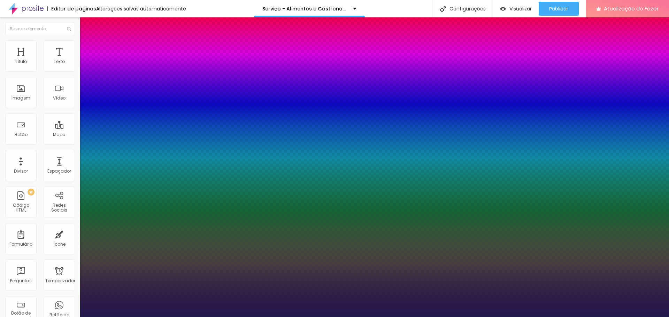
type input "1"
type input "8"
type input "2"
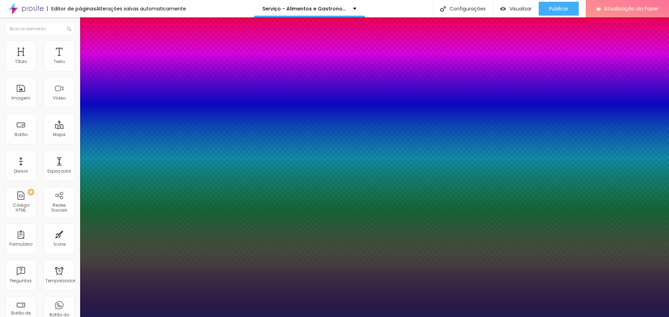
type input "1"
type input "25"
type input "1"
type input "25"
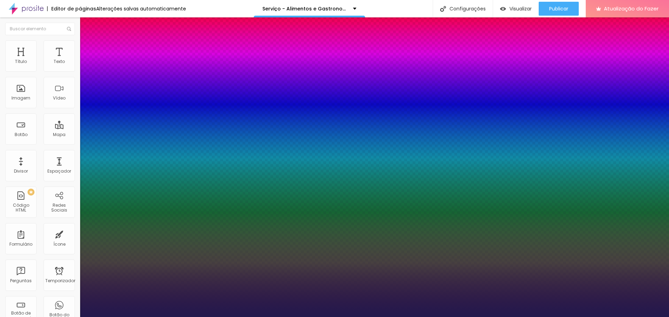
click at [213, 317] on div at bounding box center [334, 317] width 669 height 0
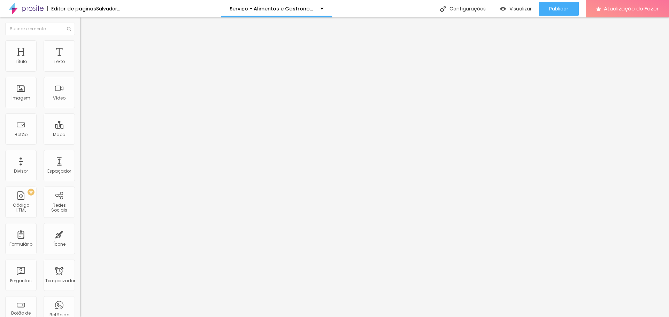
type input "44"
type input "42"
type input "36"
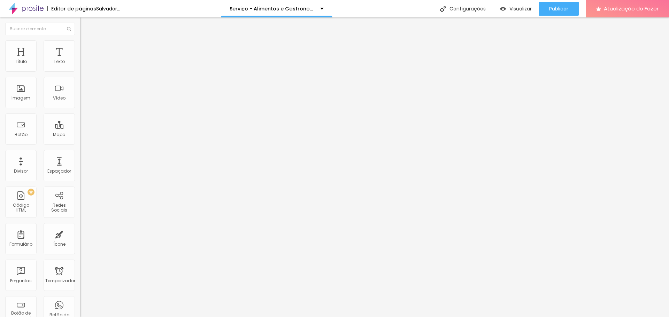
type input "36"
type input "34"
type input "30"
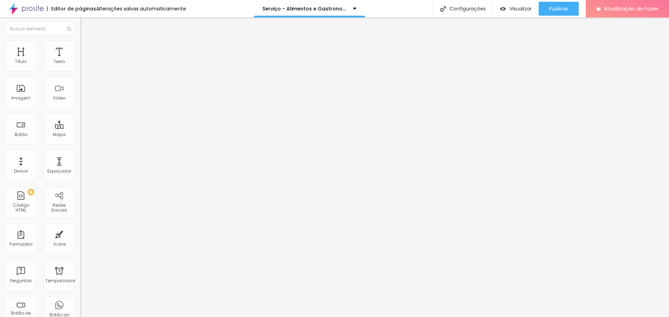
type input "32"
type input "34"
type input "36"
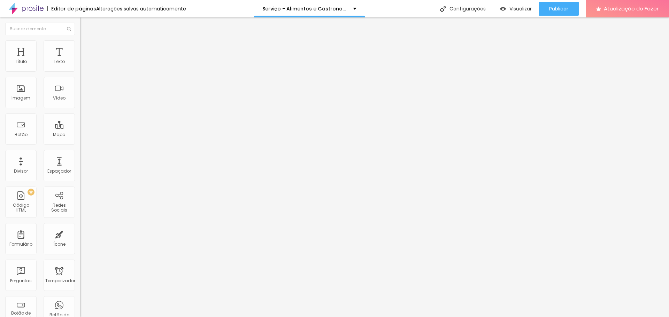
type input "36"
type input "38"
type input "40"
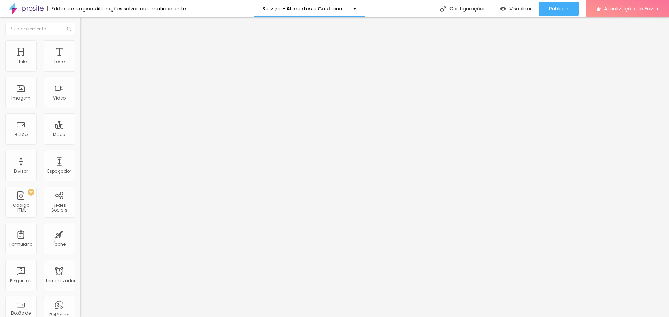
click at [80, 80] on input "range" at bounding box center [102, 78] width 45 height 6
click at [89, 64] on font "Ícone de trocarte" at bounding box center [107, 61] width 37 height 6
type input "fot"
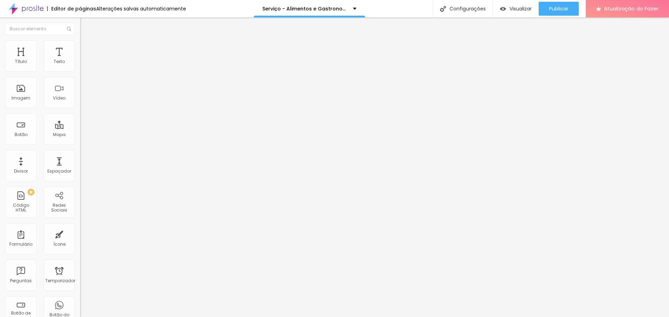
click at [80, 67] on button "button" at bounding box center [85, 63] width 10 height 7
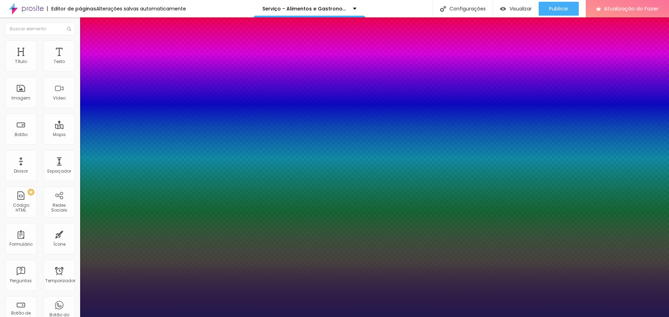
type input "1"
type input "8"
type input "1"
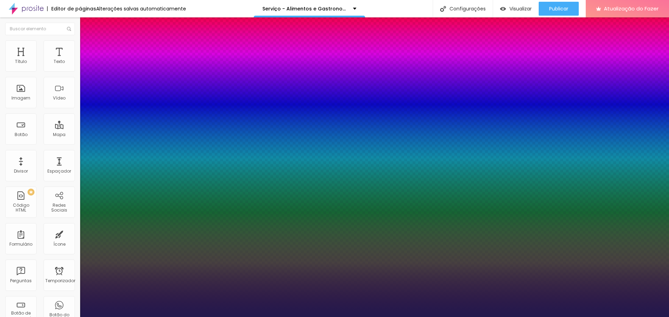
type input "15"
type input "1"
type input "8"
type input "1"
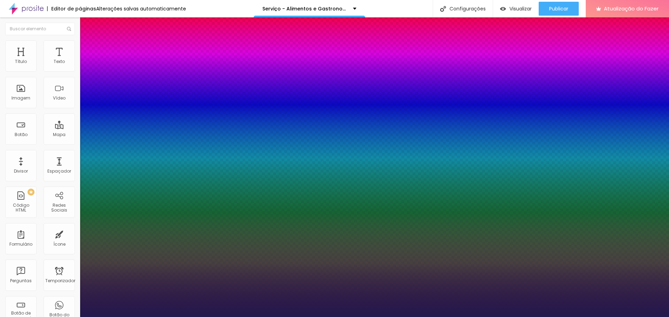
type input "1"
type input "18"
type input "1"
type input "18"
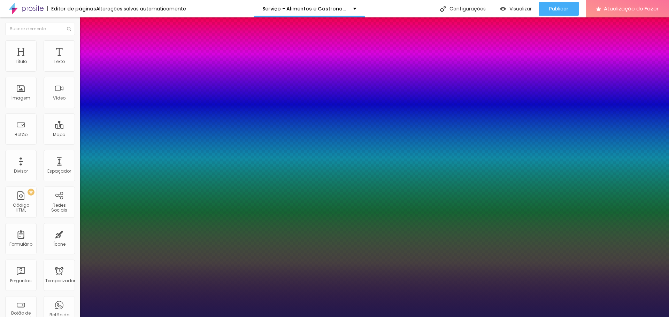
type input "1"
click at [310, 317] on div at bounding box center [334, 317] width 669 height 0
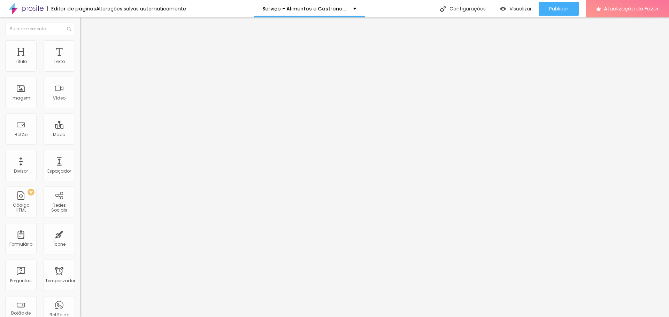
click at [89, 64] on font "Ícone de trocarte" at bounding box center [107, 61] width 37 height 6
type input "e"
type input "q"
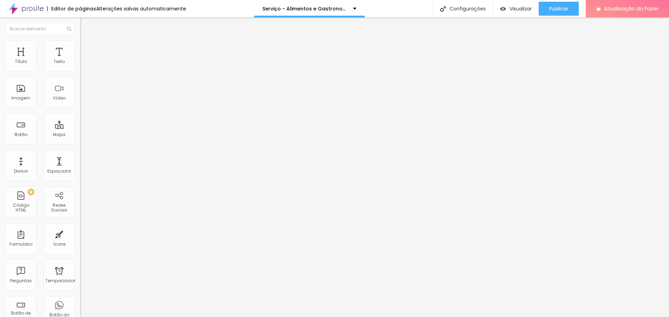
type input "[PERSON_NAME]"
click at [80, 67] on button "button" at bounding box center [85, 63] width 10 height 7
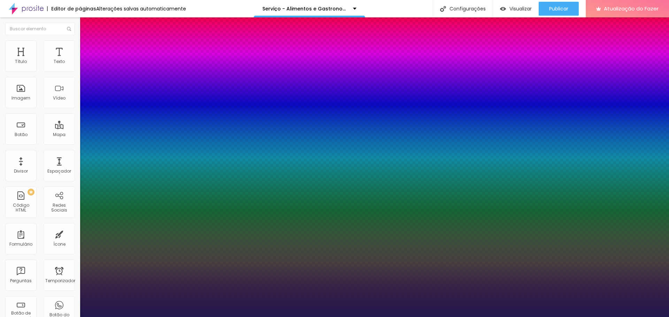
type input "1"
click at [383, 317] on div at bounding box center [334, 317] width 669 height 0
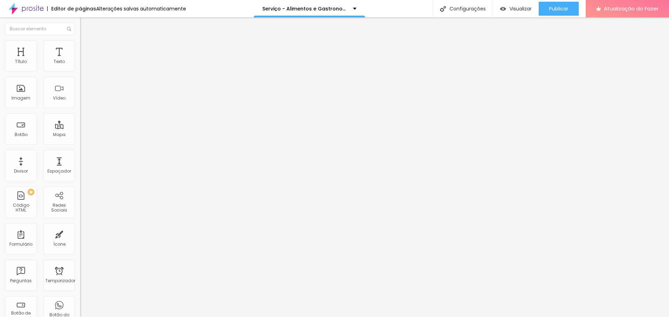
click at [89, 64] on font "Ícone de trocarte" at bounding box center [107, 61] width 37 height 6
type input "camera"
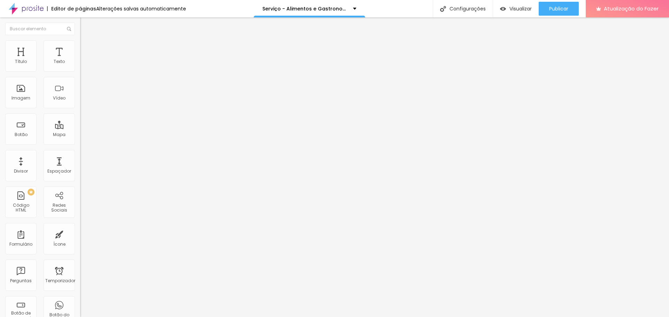
click at [80, 60] on span "Trocar imagem" at bounding box center [99, 57] width 38 height 6
click at [84, 60] on font "Trocar imagem" at bounding box center [101, 57] width 34 height 6
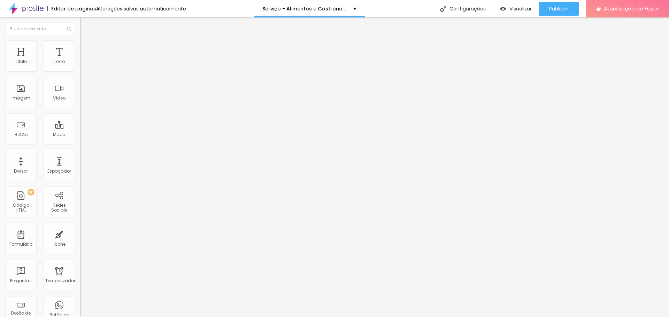
click at [84, 60] on font "Trocar imagem" at bounding box center [101, 57] width 34 height 6
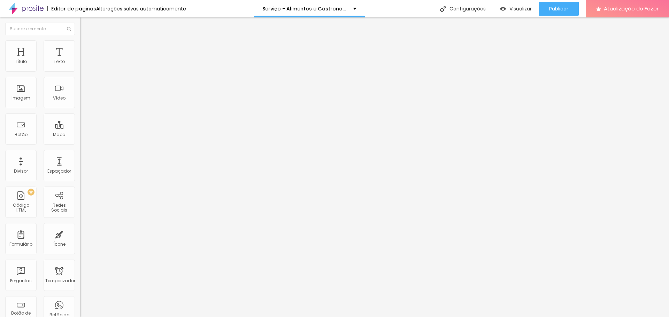
click at [84, 60] on font "Trocar imagem" at bounding box center [101, 57] width 34 height 6
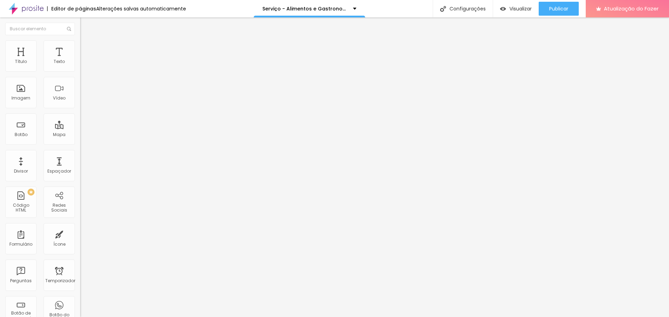
click at [80, 60] on span "Trocar imagem" at bounding box center [99, 57] width 38 height 6
click at [84, 60] on font "Trocar imagem" at bounding box center [101, 57] width 34 height 6
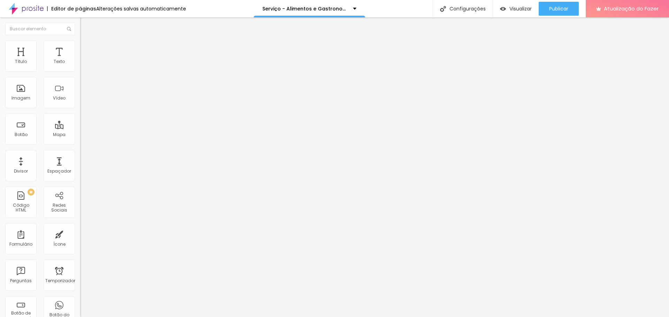
scroll to position [186, 0]
click at [84, 60] on font "Trocar imagem" at bounding box center [101, 57] width 34 height 6
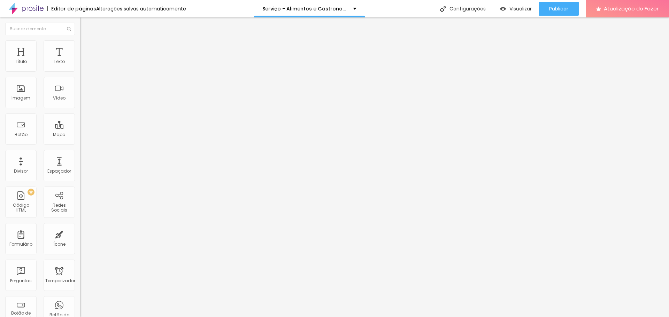
click at [84, 60] on font "Trocar imagem" at bounding box center [101, 57] width 34 height 6
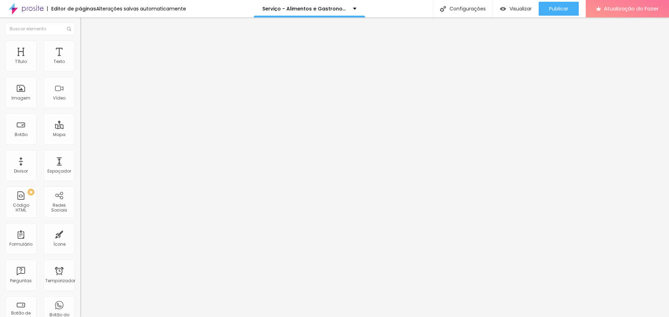
click at [84, 60] on font "Trocar imagem" at bounding box center [101, 57] width 34 height 6
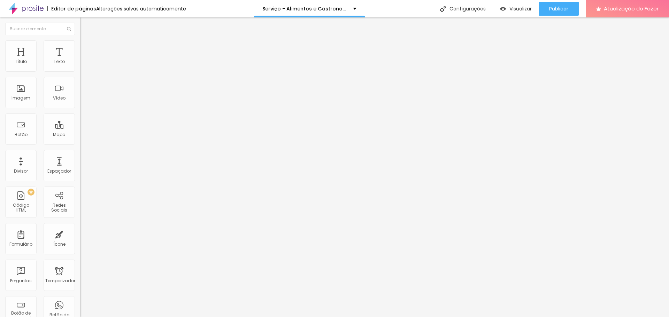
click at [84, 60] on font "Trocar imagem" at bounding box center [101, 57] width 34 height 6
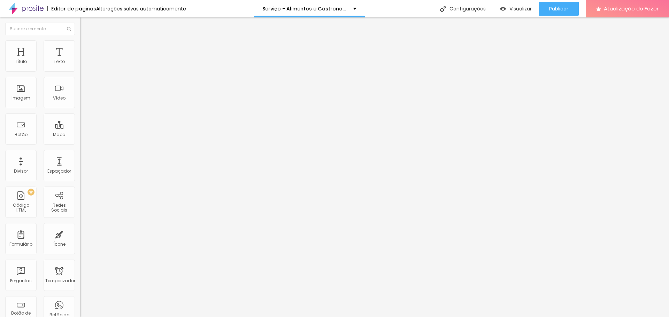
click at [566, 11] on font "Publicar" at bounding box center [558, 8] width 19 height 7
click at [563, 12] on div "Publicar" at bounding box center [558, 9] width 19 height 14
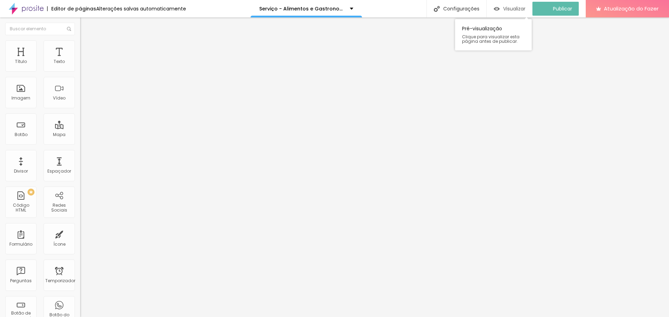
click at [520, 13] on div "Visualizar" at bounding box center [510, 9] width 32 height 14
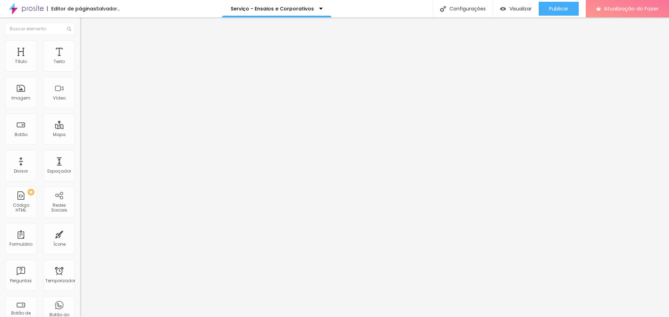
click at [84, 60] on font "Trocar imagem" at bounding box center [101, 57] width 34 height 6
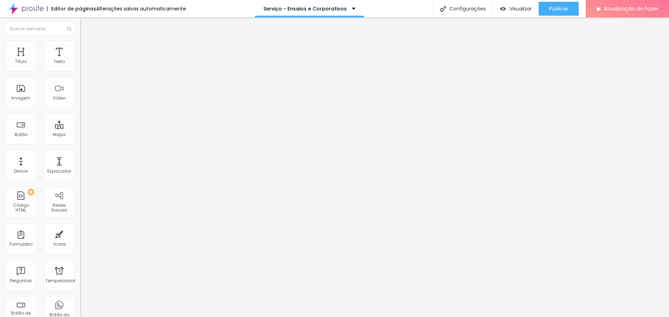
click at [84, 60] on font "Trocar imagem" at bounding box center [101, 57] width 34 height 6
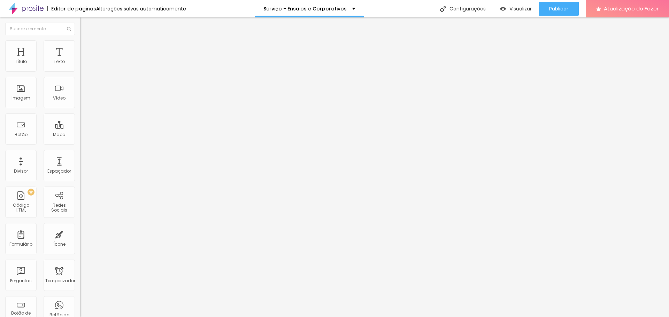
click at [84, 60] on font "Trocar imagem" at bounding box center [101, 57] width 34 height 6
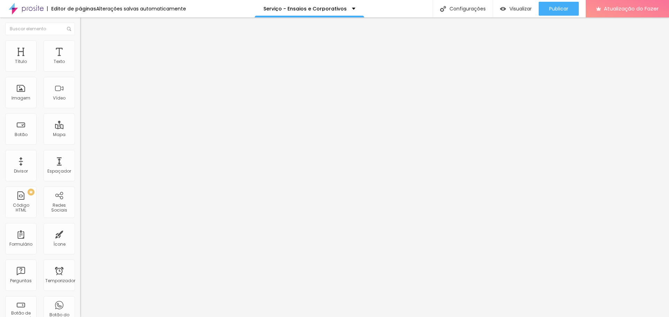
click at [84, 60] on font "Trocar imagem" at bounding box center [101, 57] width 34 height 6
drag, startPoint x: 140, startPoint y: 116, endPoint x: 159, endPoint y: 120, distance: 18.5
click at [84, 60] on font "Trocar imagem" at bounding box center [101, 57] width 34 height 6
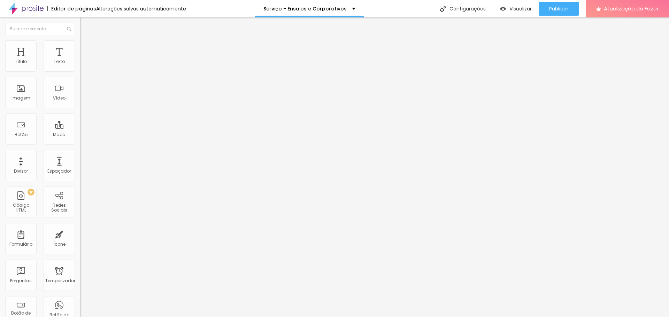
click at [84, 60] on font "Trocar imagem" at bounding box center [101, 57] width 34 height 6
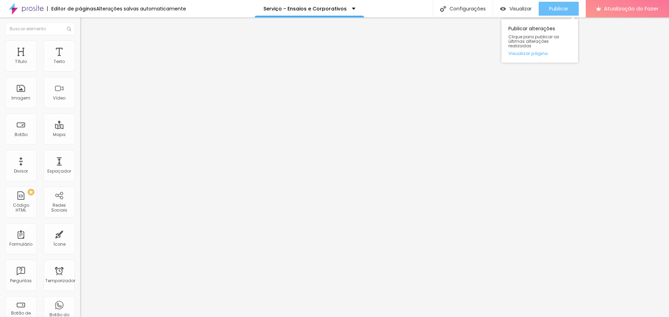
click at [564, 6] on font "Publicar" at bounding box center [558, 8] width 19 height 7
click at [80, 63] on font "Completo" at bounding box center [90, 60] width 21 height 6
click at [80, 45] on img at bounding box center [83, 43] width 6 height 6
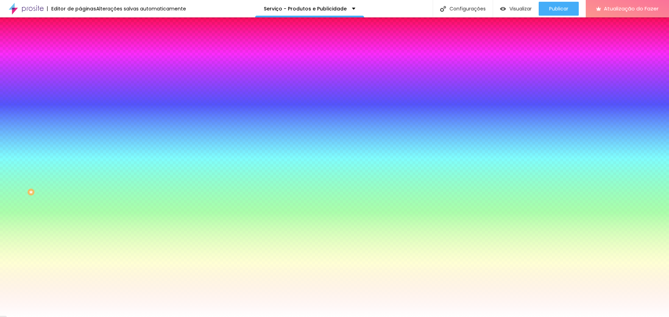
click at [84, 64] on font "Trocar imagem" at bounding box center [101, 61] width 34 height 6
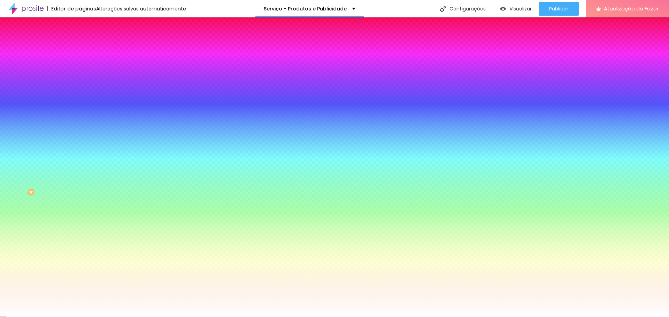
scroll to position [35, 0]
click at [84, 64] on font "Trocar imagem" at bounding box center [101, 61] width 34 height 6
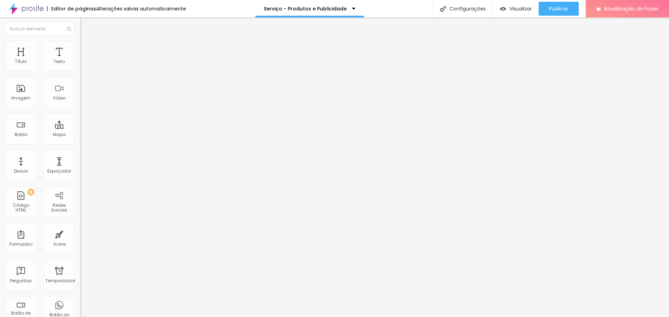
click at [80, 71] on div "Modo Completo Encaixotado Completo" at bounding box center [120, 63] width 80 height 19
click at [80, 63] on font "Completo" at bounding box center [90, 60] width 21 height 6
drag, startPoint x: 69, startPoint y: 66, endPoint x: 59, endPoint y: 62, distance: 10.2
click at [80, 63] on font "Completo" at bounding box center [90, 60] width 21 height 6
click at [80, 45] on img at bounding box center [83, 43] width 6 height 6
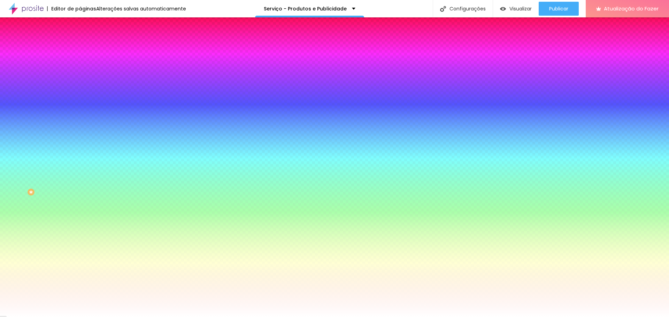
click at [80, 47] on li "Avançado" at bounding box center [120, 50] width 80 height 7
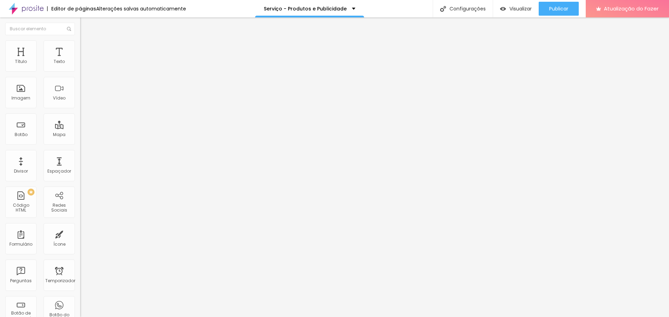
click at [80, 135] on div at bounding box center [120, 138] width 80 height 6
type input "25"
type input "30"
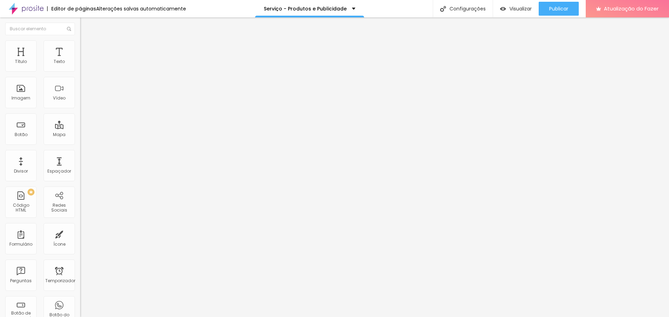
drag, startPoint x: 59, startPoint y: 67, endPoint x: 73, endPoint y: 74, distance: 16.1
click at [80, 135] on input "range" at bounding box center [102, 138] width 45 height 6
type input "166"
type input "160"
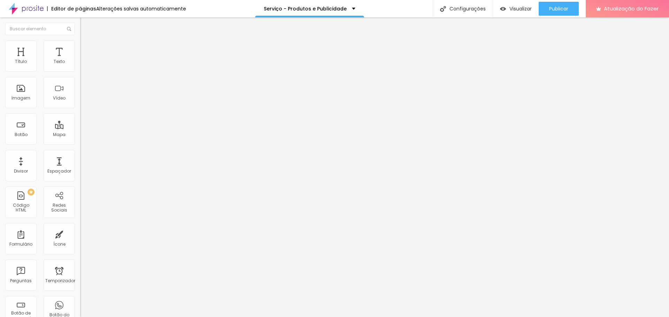
type input "160"
type input "150"
type input "144"
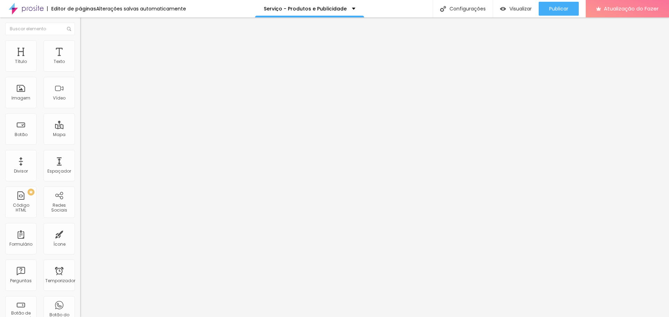
type input "139"
type input "134"
type input "129"
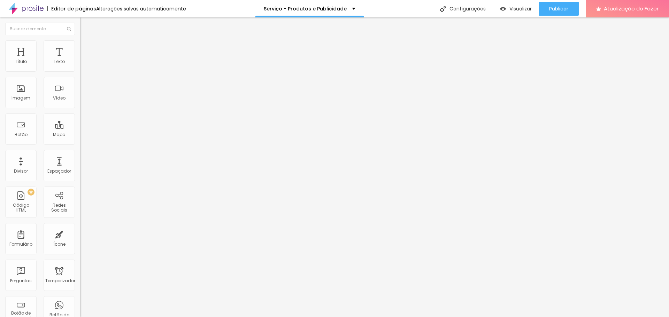
type input "129"
type input "123"
type input "118"
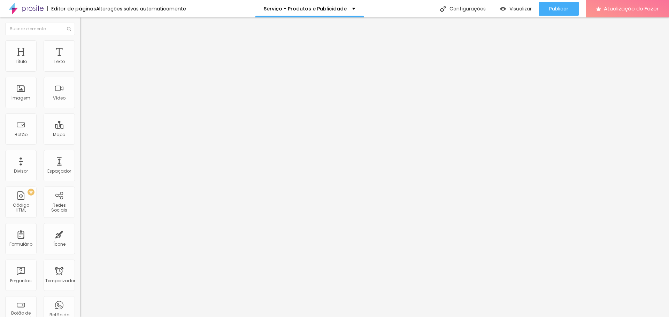
type input "113"
type input "118"
type input "123"
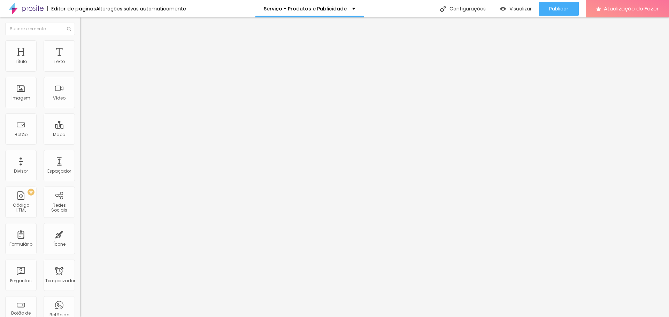
type input "123"
type input "129"
type input "134"
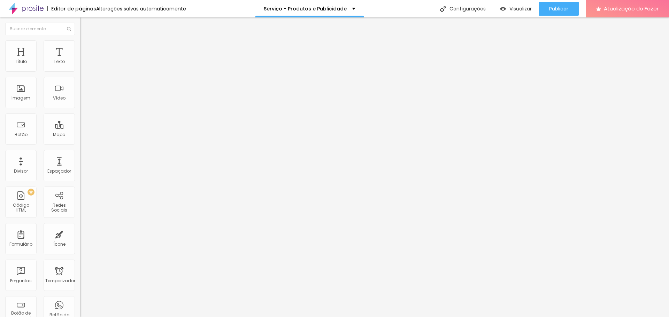
type input "144"
type input "160"
type input "171"
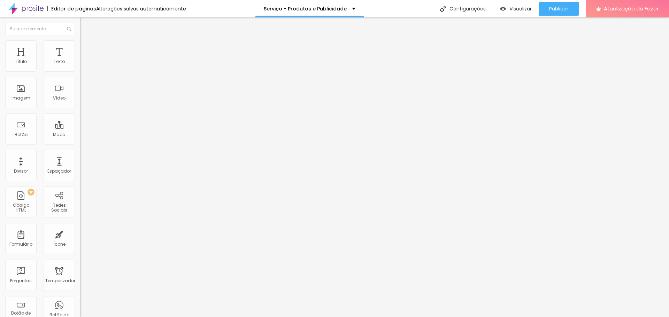
type input "171"
type input "181"
type input "187"
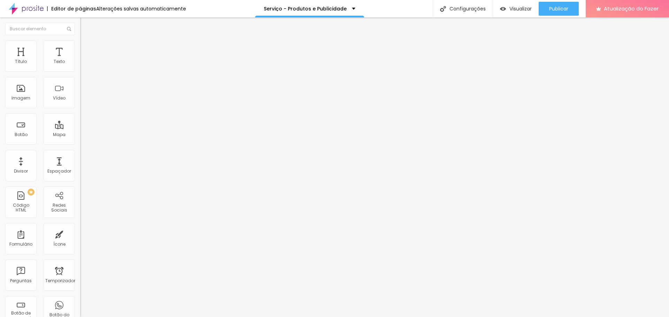
type input "192"
type input "213"
type input "229"
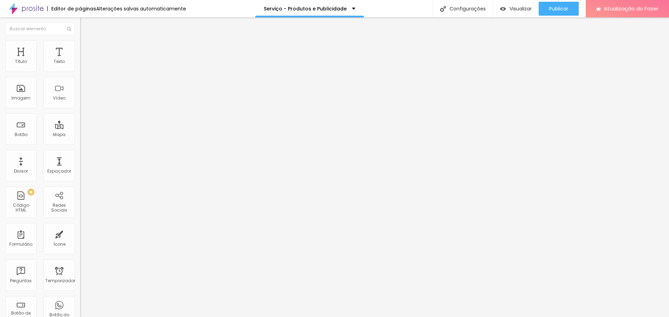
type input "229"
type input "239"
type input "255"
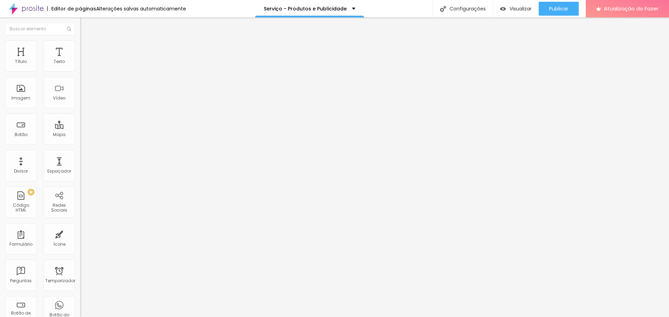
type input "266"
type input "276"
type input "281"
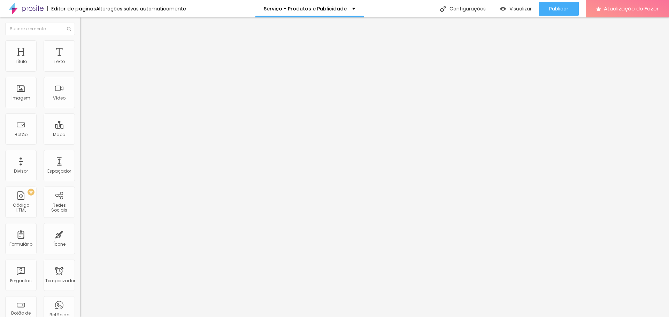
type input "281"
type input "287"
type input "292"
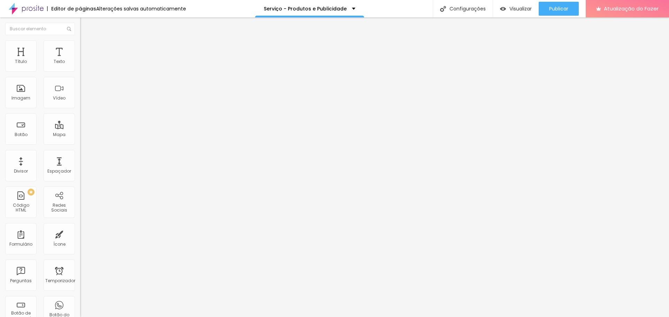
type input "297"
type input "292"
type input "287"
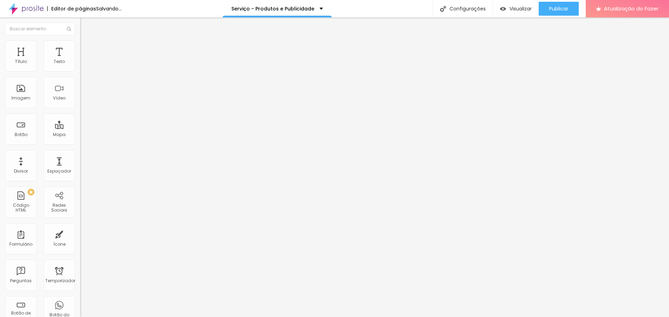
type input "287"
type input "281"
type input "276"
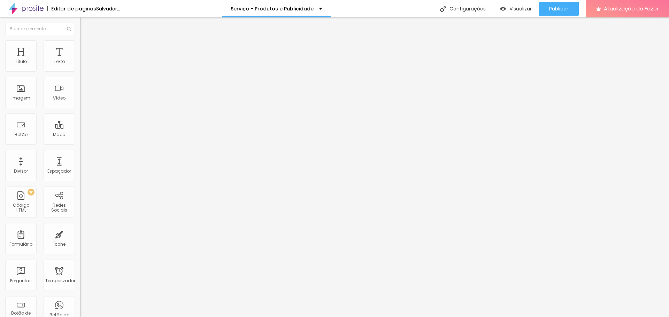
type input "271"
type input "260"
type input "255"
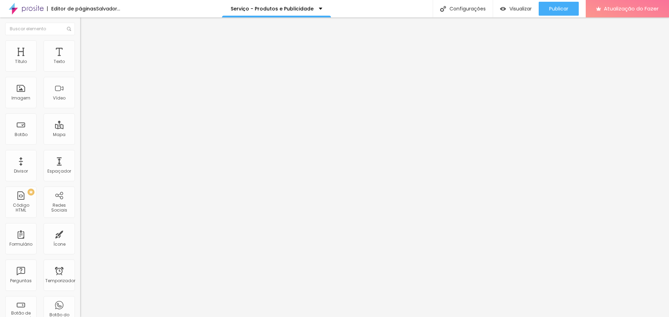
type input "255"
type input "250"
type input "245"
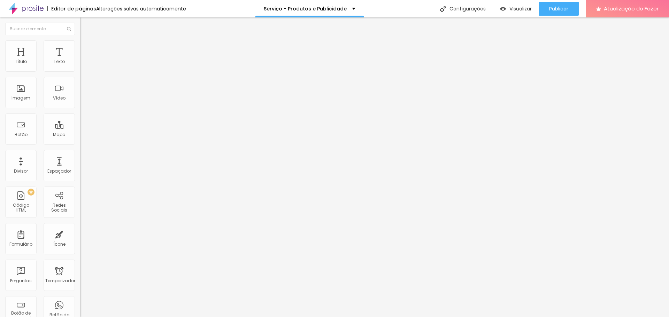
type input "250"
type input "255"
drag, startPoint x: 27, startPoint y: 83, endPoint x: 32, endPoint y: 82, distance: 5.7
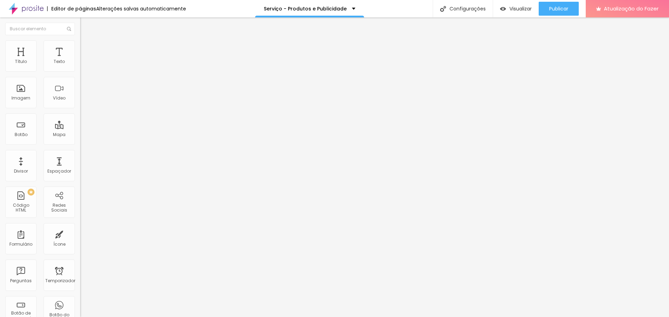
click at [80, 234] on input "range" at bounding box center [102, 237] width 45 height 6
type input "250"
type input "234"
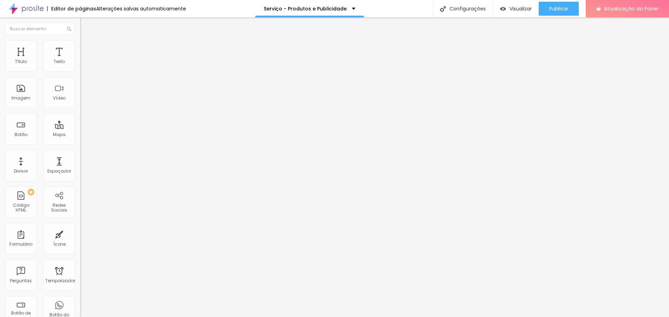
type input "223"
type input "218"
type input "213"
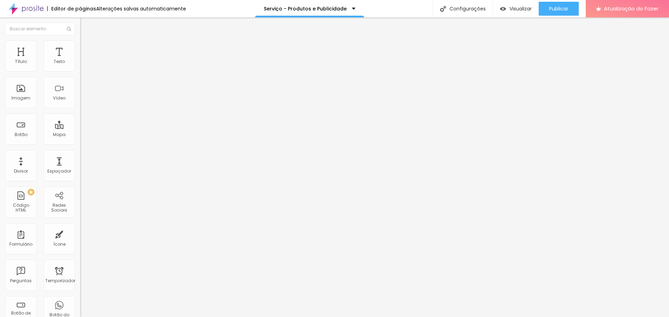
type input "213"
type input "202"
type input "192"
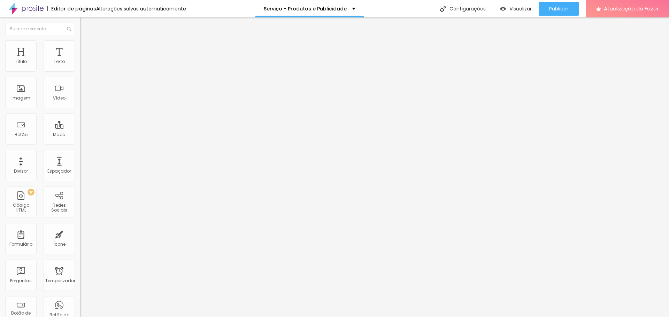
type input "187"
type input "181"
type input "187"
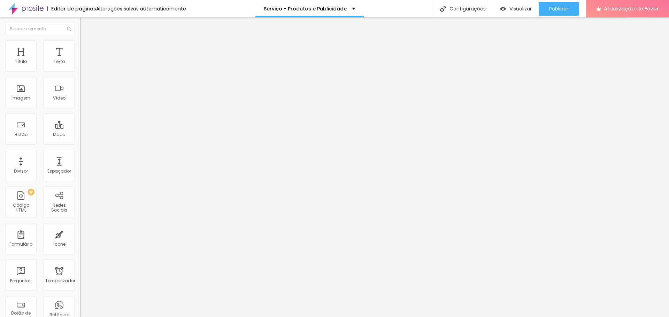
type input "187"
type input "192"
drag, startPoint x: 33, startPoint y: 82, endPoint x: 28, endPoint y: 82, distance: 4.5
type input "192"
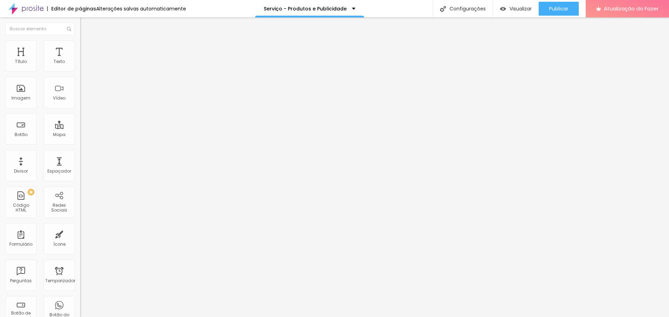
click at [80, 234] on input "range" at bounding box center [102, 237] width 45 height 6
click at [80, 60] on span "Trocar imagem" at bounding box center [99, 57] width 38 height 6
click at [84, 60] on font "Trocar imagem" at bounding box center [101, 57] width 34 height 6
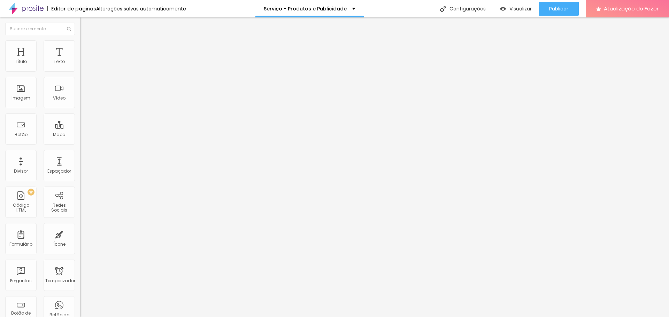
click at [84, 60] on font "Trocar imagem" at bounding box center [101, 57] width 34 height 6
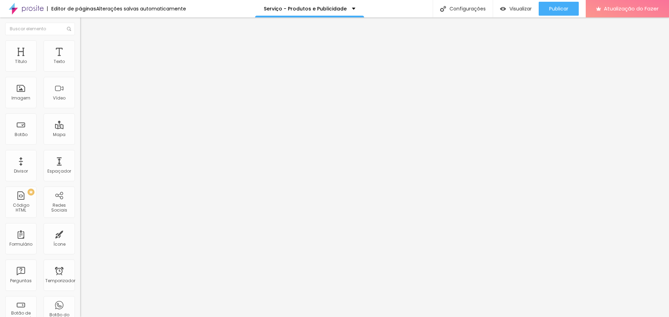
scroll to position [209, 0]
click at [84, 60] on font "Trocar imagem" at bounding box center [101, 57] width 34 height 6
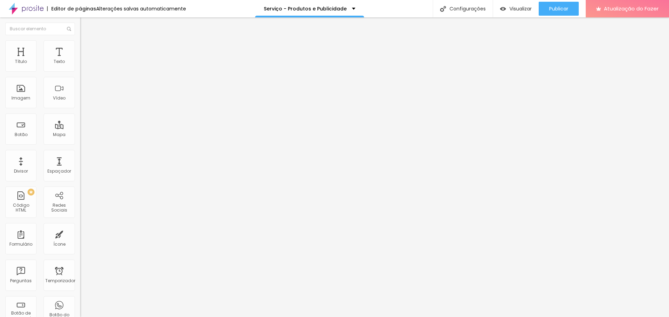
click at [84, 60] on font "Trocar imagem" at bounding box center [101, 57] width 34 height 6
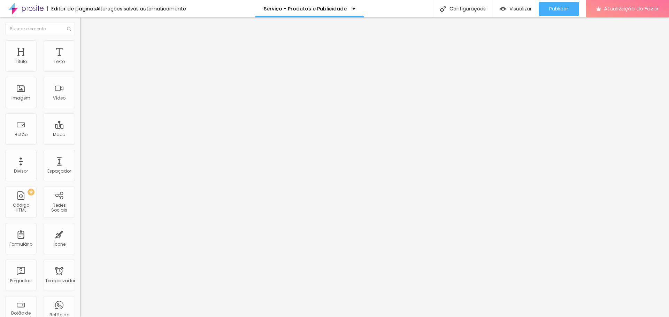
click at [84, 60] on font "Trocar imagem" at bounding box center [101, 57] width 34 height 6
click at [80, 59] on div "Trocar imagem" at bounding box center [120, 56] width 80 height 5
click at [84, 60] on font "Trocar imagem" at bounding box center [101, 57] width 34 height 6
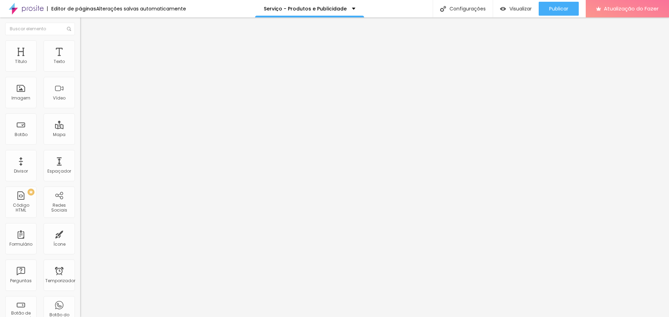
scroll to position [174, 0]
click at [84, 60] on font "Trocar imagem" at bounding box center [101, 57] width 34 height 6
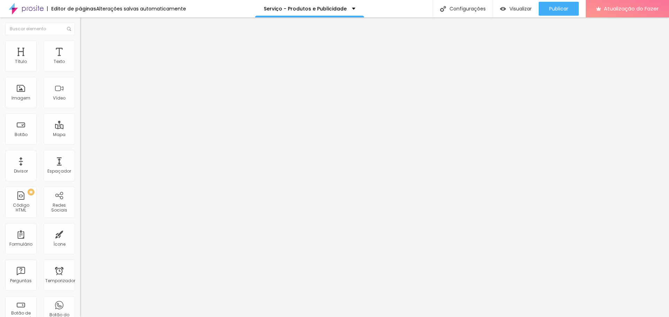
drag, startPoint x: 615, startPoint y: 139, endPoint x: 586, endPoint y: 137, distance: 29.3
copy font "5400x3500"
click at [80, 60] on span "Trocar imagem" at bounding box center [99, 57] width 38 height 6
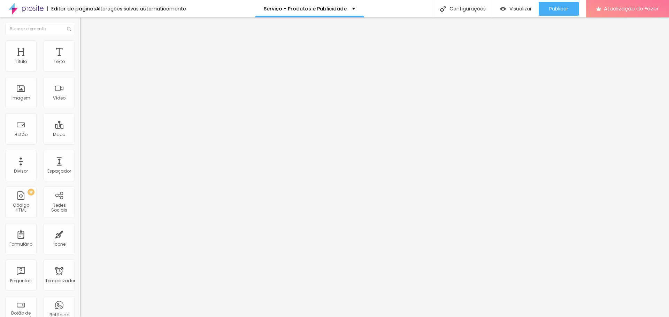
click at [84, 60] on font "Trocar imagem" at bounding box center [101, 57] width 34 height 6
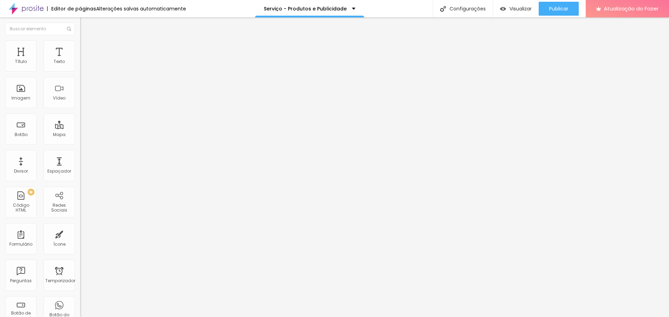
click at [84, 60] on font "Trocar imagem" at bounding box center [101, 57] width 34 height 6
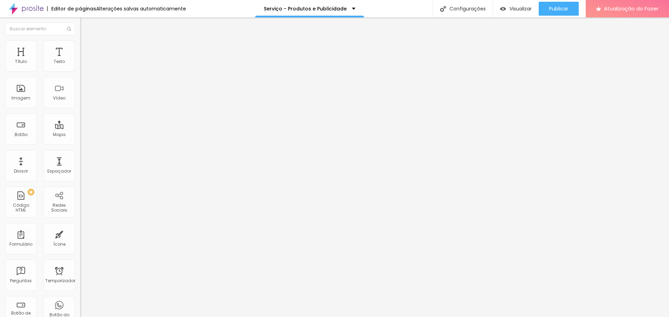
click at [568, 11] on font "Publicar" at bounding box center [558, 8] width 19 height 7
click at [568, 8] on font "Publicar" at bounding box center [558, 8] width 19 height 7
click at [563, 7] on font "Publicar" at bounding box center [558, 8] width 19 height 7
click at [80, 143] on input "[URL][DOMAIN_NAME]" at bounding box center [122, 139] width 84 height 7
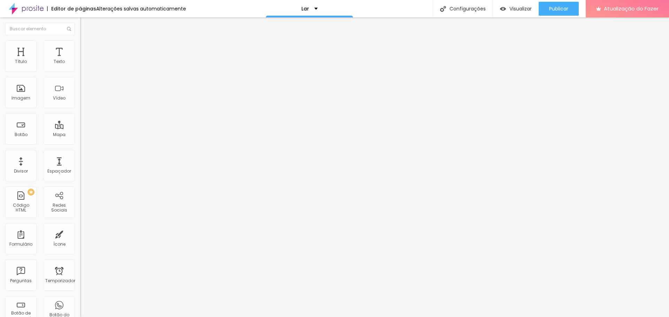
click at [80, 143] on input "[URL][DOMAIN_NAME]" at bounding box center [122, 139] width 84 height 7
paste input "servico-"
type input "[URL][DOMAIN_NAME]"
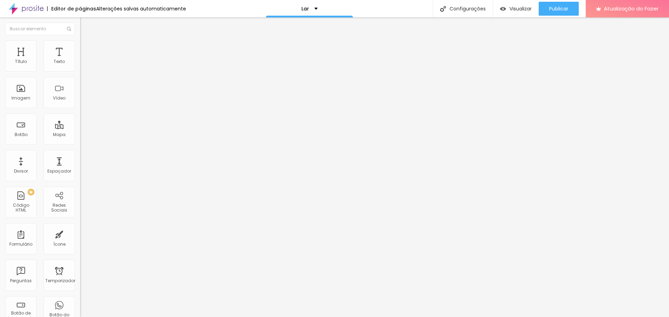
scroll to position [0, 0]
click at [80, 143] on input "[URL][DOMAIN_NAME]" at bounding box center [122, 139] width 84 height 7
paste input "servico-"
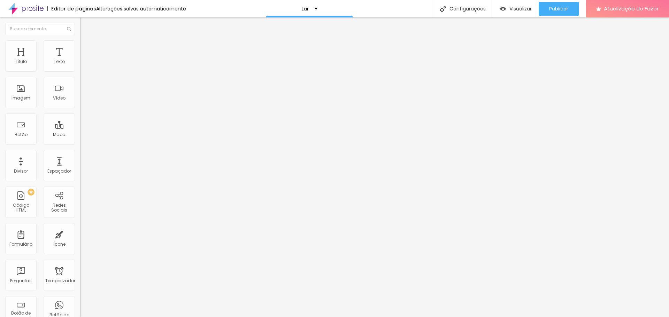
scroll to position [0, 95]
type input "[URL][DOMAIN_NAME]"
click at [80, 143] on input "[URL][DOMAIN_NAME]" at bounding box center [122, 139] width 84 height 7
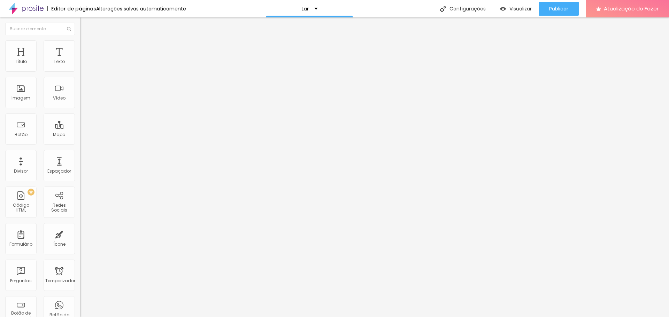
click at [80, 143] on input "[URL][DOMAIN_NAME]" at bounding box center [122, 139] width 84 height 7
paste input "servico-"
type input "[URL][DOMAIN_NAME]"
click at [563, 5] on font "Publicar" at bounding box center [558, 8] width 19 height 7
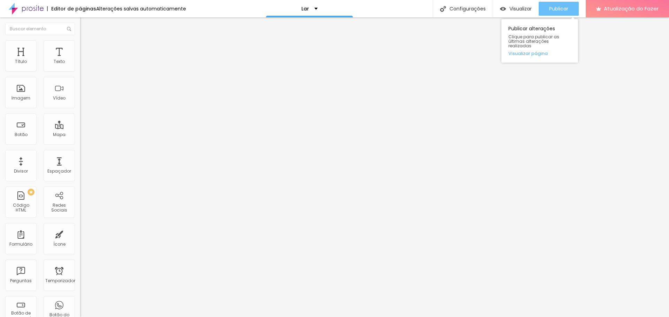
scroll to position [0, 0]
